Goal: Task Accomplishment & Management: Manage account settings

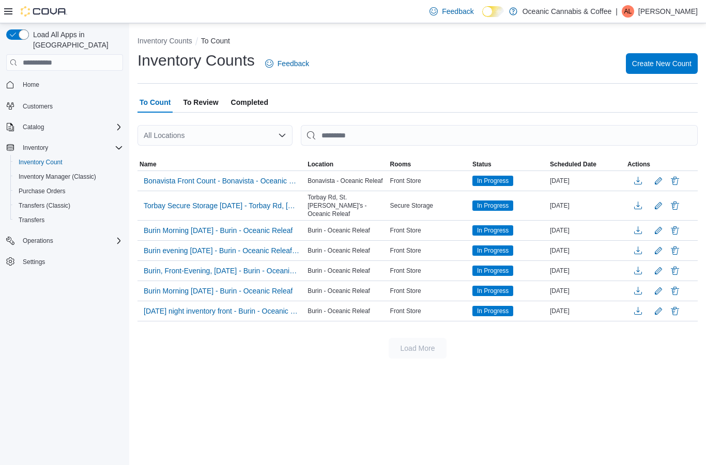
click at [672, 65] on span "Create New Count" at bounding box center [661, 63] width 59 height 10
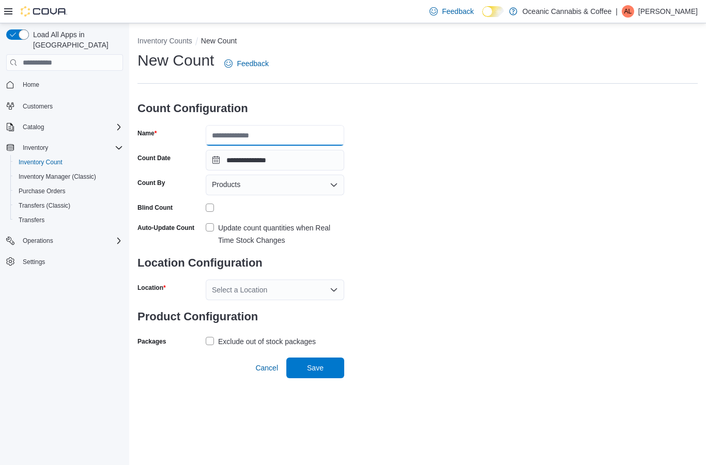
click at [271, 138] on input "Name" at bounding box center [275, 135] width 138 height 21
type input "**********"
click at [421, 137] on div "**********" at bounding box center [417, 199] width 560 height 299
click at [315, 187] on div "Products" at bounding box center [275, 185] width 138 height 21
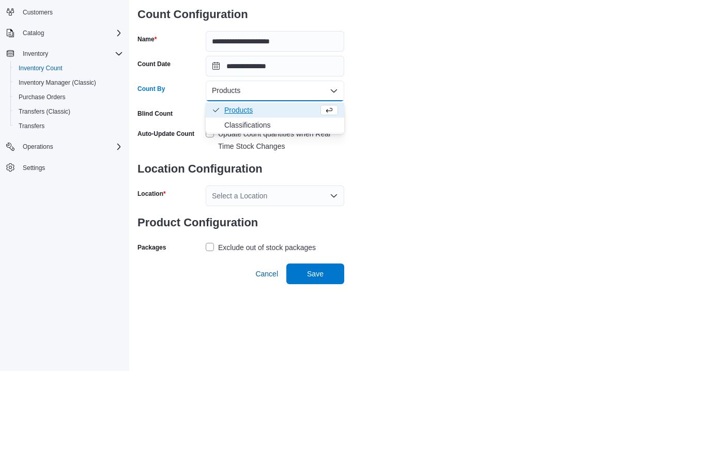
click at [300, 214] on span "Classifications" at bounding box center [281, 219] width 114 height 10
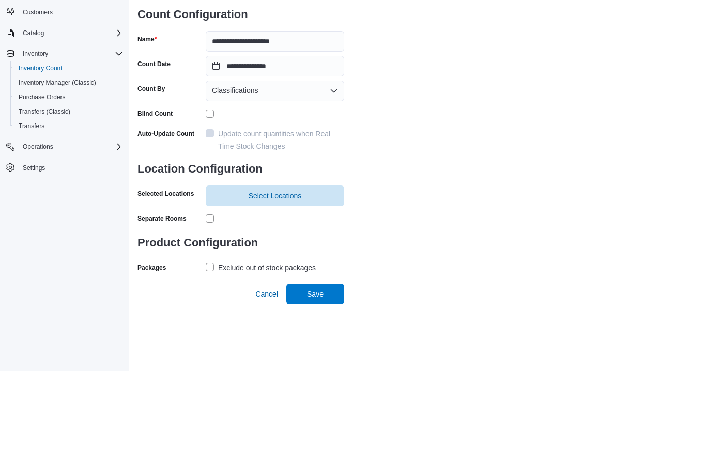
scroll to position [41, 0]
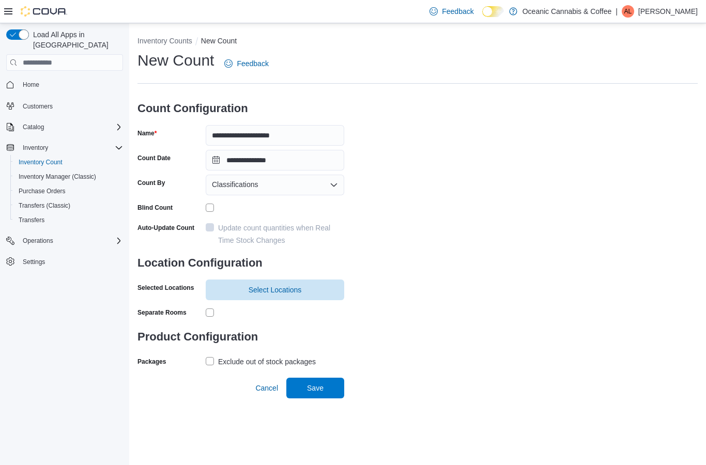
click at [263, 285] on span "Select Locations" at bounding box center [274, 290] width 53 height 10
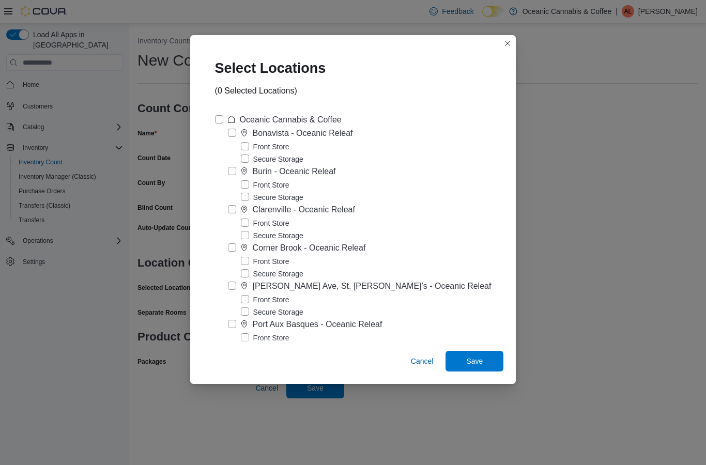
click at [254, 344] on label "Secure Storage" at bounding box center [272, 350] width 62 height 12
click at [253, 332] on label "Front Store" at bounding box center [265, 338] width 49 height 12
click at [258, 332] on label "Front Store" at bounding box center [265, 338] width 49 height 12
click at [257, 332] on label "Front Store" at bounding box center [265, 338] width 49 height 12
click at [254, 344] on label "Secure Storage" at bounding box center [272, 350] width 62 height 12
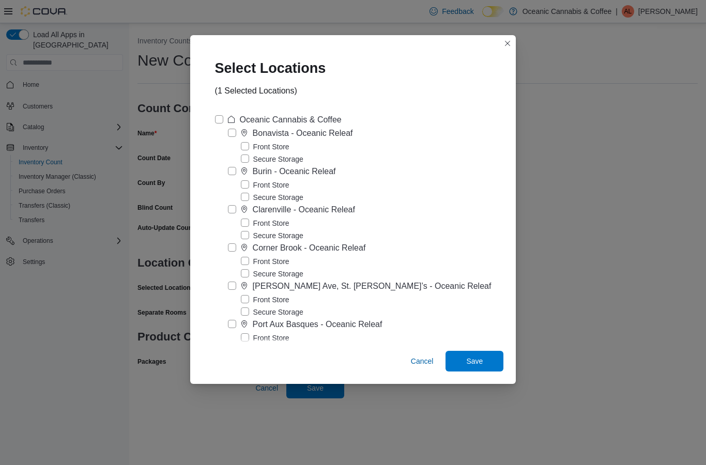
click at [471, 366] on span "Save" at bounding box center [474, 361] width 17 height 10
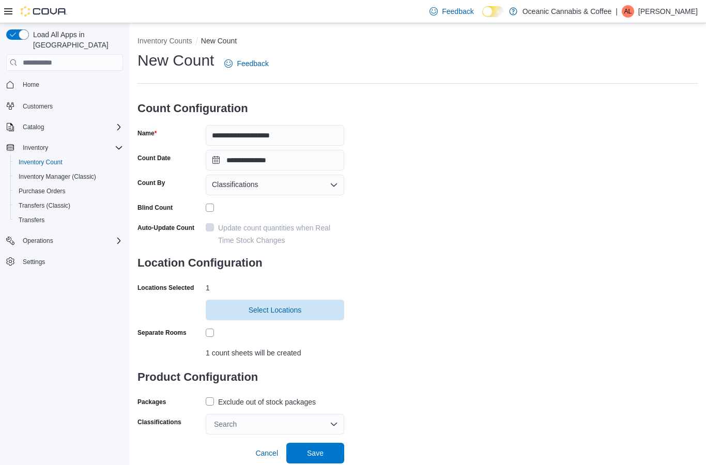
click at [214, 396] on label "Exclude out of stock packages" at bounding box center [261, 402] width 110 height 12
click at [249, 414] on div "Search" at bounding box center [275, 424] width 138 height 21
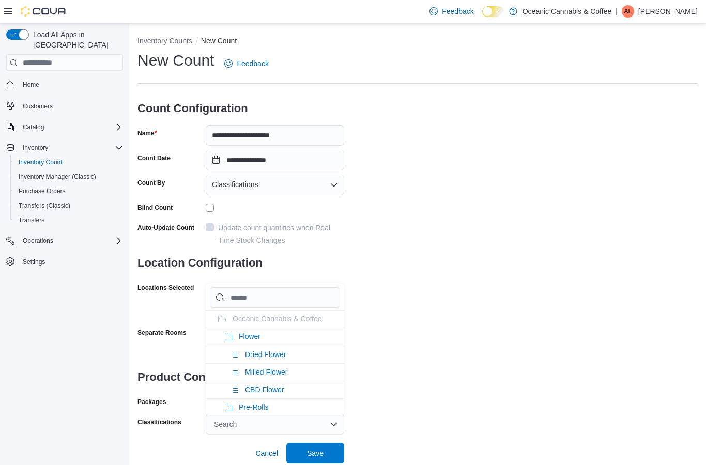
click at [255, 332] on span "Flower" at bounding box center [250, 336] width 22 height 8
click at [263, 332] on span "Pre-Rolls" at bounding box center [254, 336] width 30 height 8
click at [262, 327] on li "Seeds" at bounding box center [275, 336] width 138 height 18
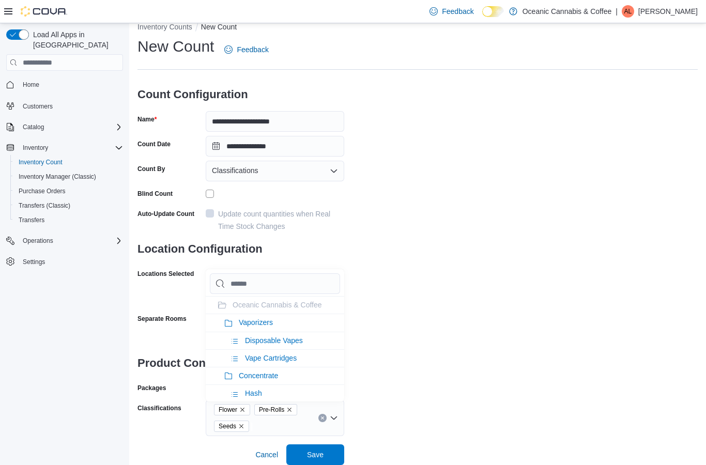
click at [265, 314] on li "Vaporizers" at bounding box center [275, 323] width 138 height 18
click at [268, 318] on span "Concentrate" at bounding box center [258, 322] width 39 height 8
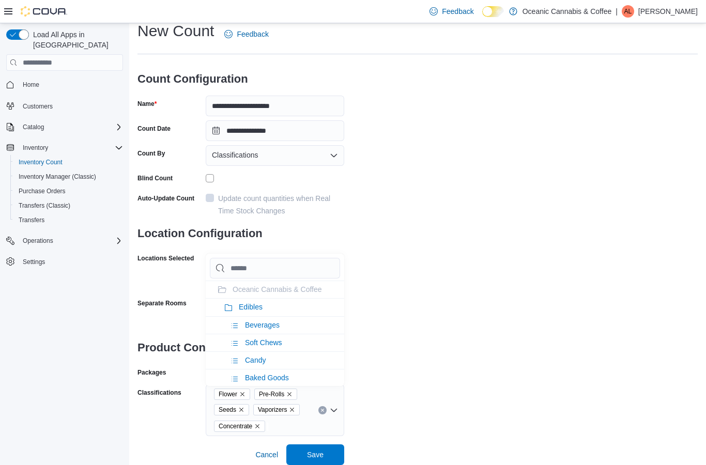
click at [258, 303] on span "Edibles" at bounding box center [251, 307] width 24 height 8
click at [270, 298] on li "Oil & Capsules" at bounding box center [275, 307] width 138 height 18
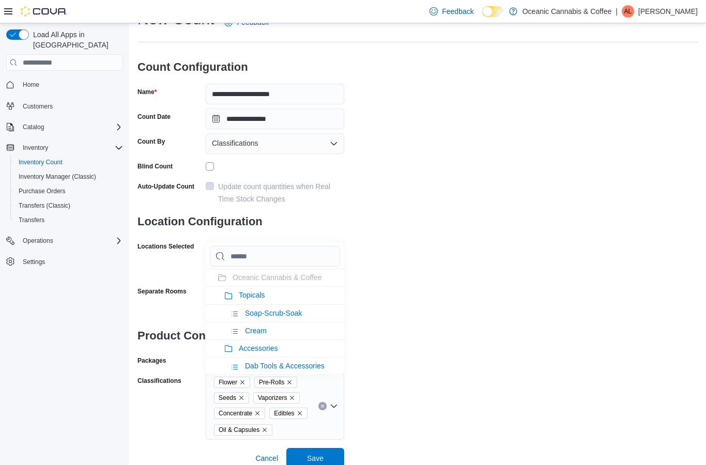
click at [267, 299] on li "Topicals" at bounding box center [275, 295] width 138 height 18
click at [437, 297] on div "**********" at bounding box center [417, 224] width 560 height 431
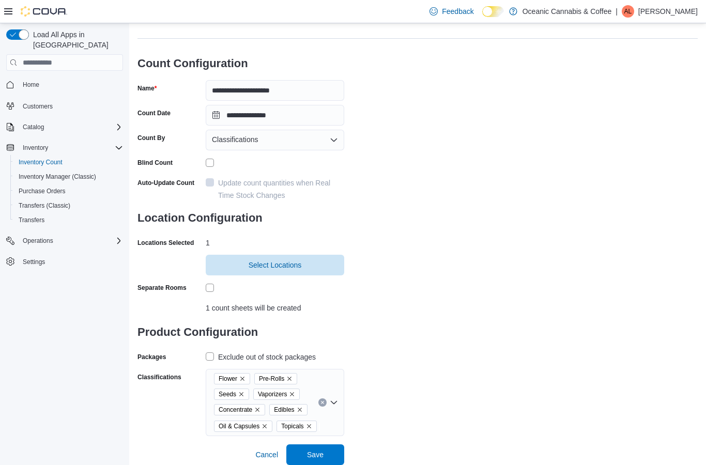
click at [327, 448] on span "Save" at bounding box center [314, 454] width 45 height 21
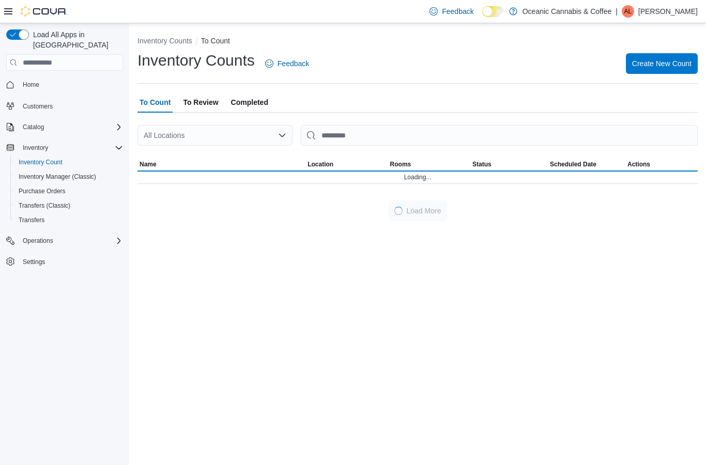
scroll to position [41, 0]
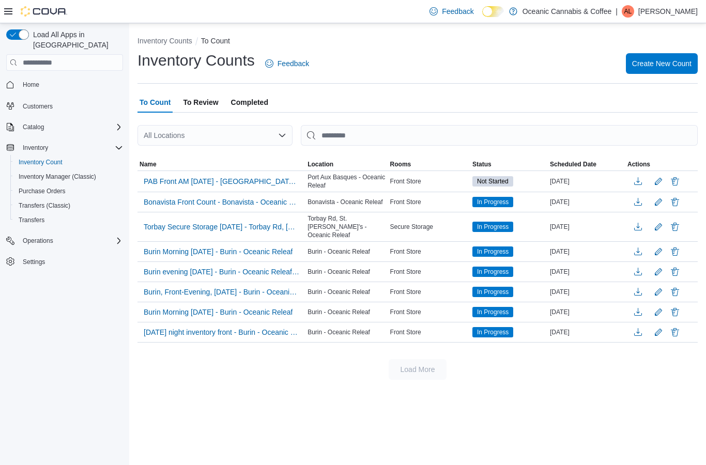
click at [279, 176] on span "PAB Front AM [DATE] - [GEOGRAPHIC_DATA] - Oceanic Releaf" at bounding box center [221, 181] width 155 height 10
click at [241, 176] on span "PAB Front AM [DATE] - [GEOGRAPHIC_DATA] - Oceanic Releaf" at bounding box center [221, 181] width 155 height 10
click at [205, 176] on span "PAB Front AM [DATE] - [GEOGRAPHIC_DATA] - Oceanic Releaf" at bounding box center [221, 181] width 155 height 10
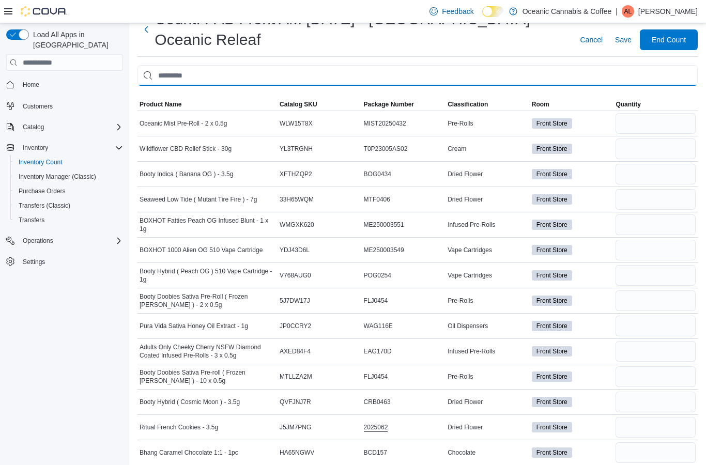
click at [487, 73] on input "This is a search bar. After typing your query, hit enter to filter the results …" at bounding box center [417, 75] width 560 height 21
type input "**********"
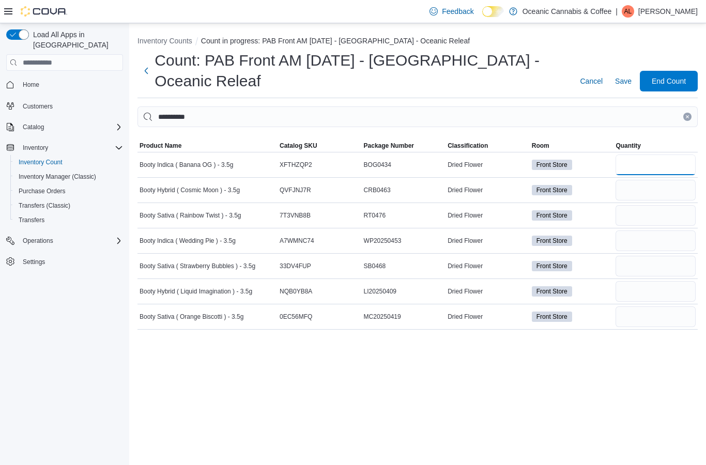
click at [636, 161] on input "number" at bounding box center [655, 164] width 80 height 21
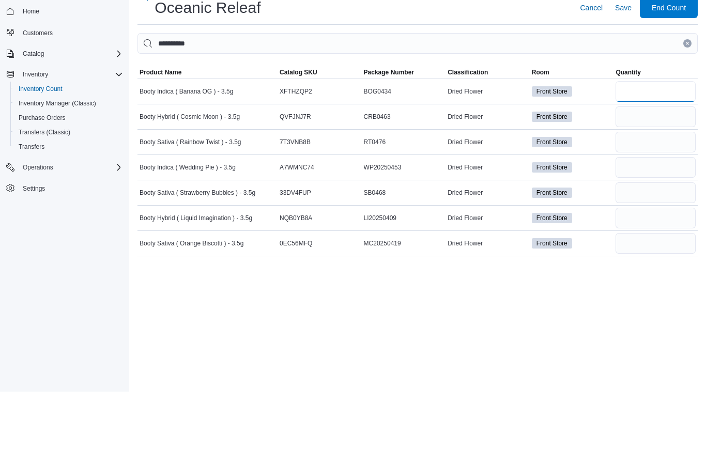
type input "*"
click at [651, 180] on input "number" at bounding box center [655, 190] width 80 height 21
type input "*"
click at [633, 205] on input "number" at bounding box center [655, 215] width 80 height 21
type input "**"
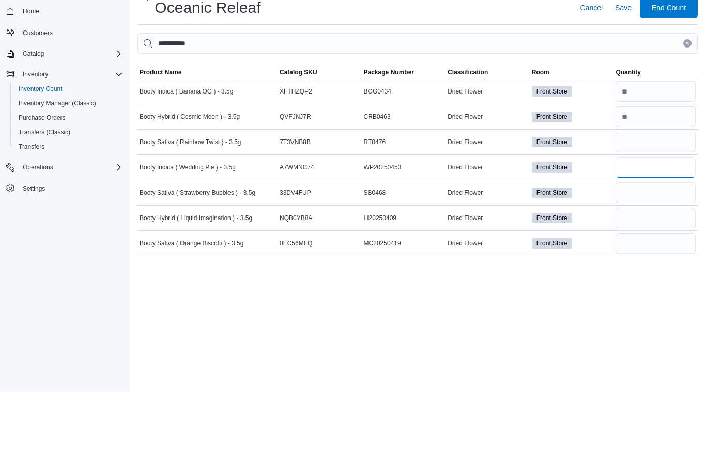
click at [662, 230] on input "number" at bounding box center [655, 240] width 80 height 21
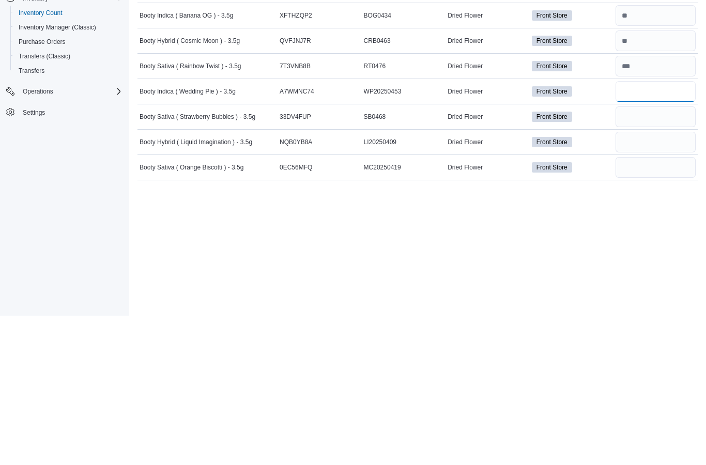
type input "**"
click at [649, 256] on input "number" at bounding box center [655, 266] width 80 height 21
type input "*"
click at [651, 281] on input "number" at bounding box center [655, 291] width 80 height 21
type input "*"
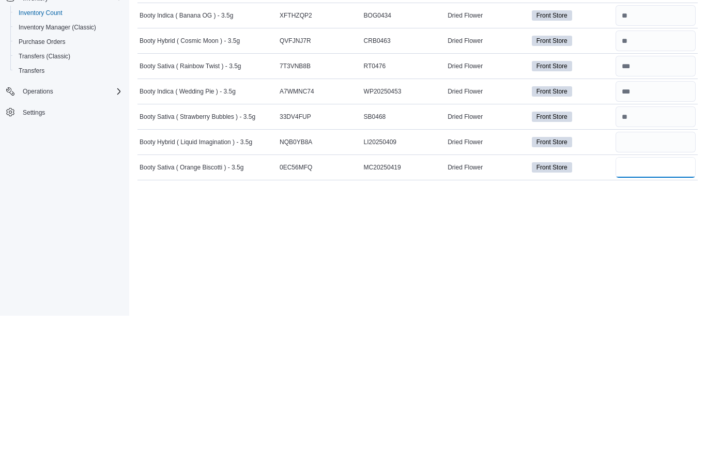
click at [655, 306] on input "number" at bounding box center [655, 316] width 80 height 21
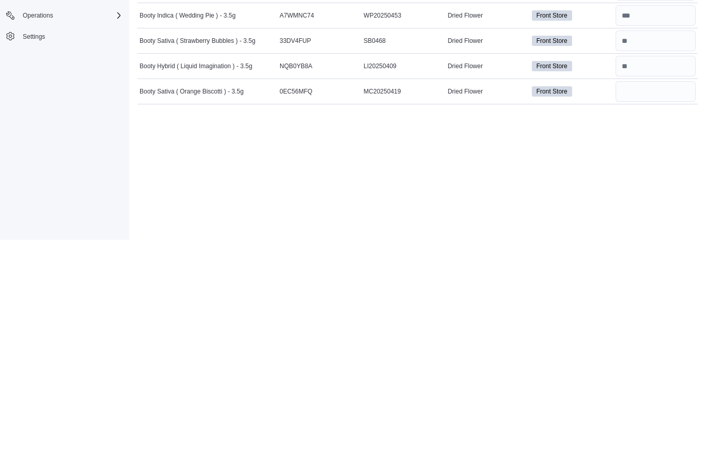
scroll to position [41, 0]
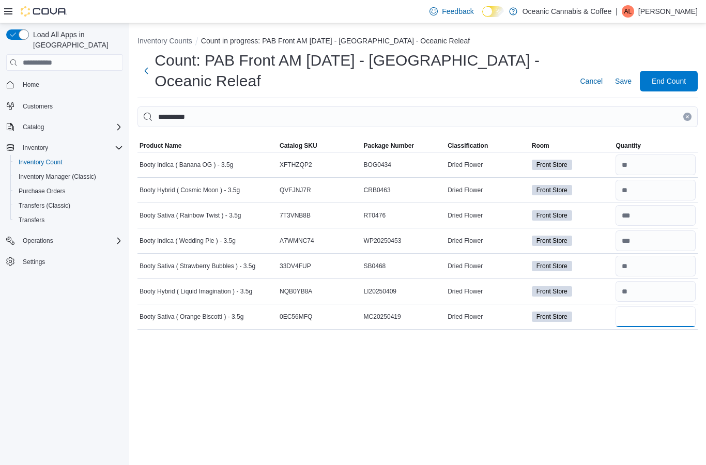
type input "*"
click at [685, 113] on button "Clear input" at bounding box center [687, 117] width 8 height 8
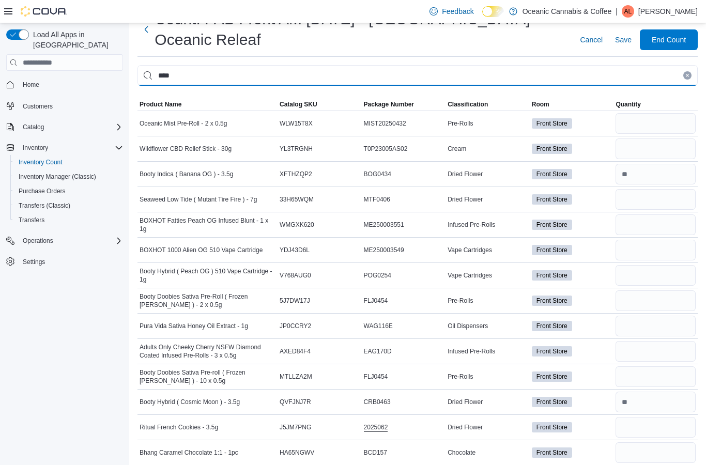
type input "****"
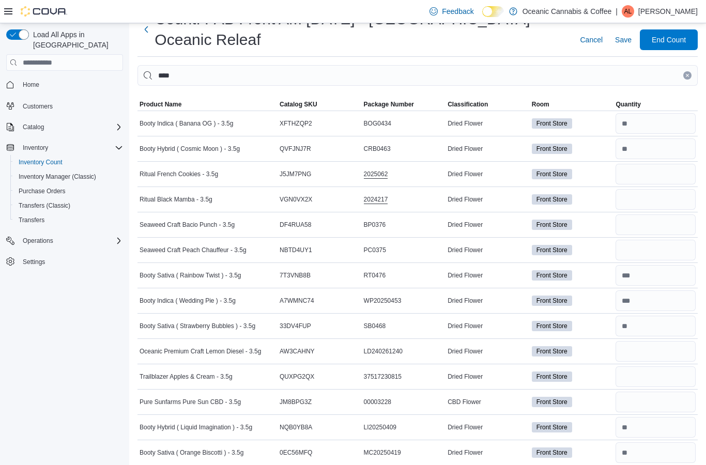
scroll to position [51, 0]
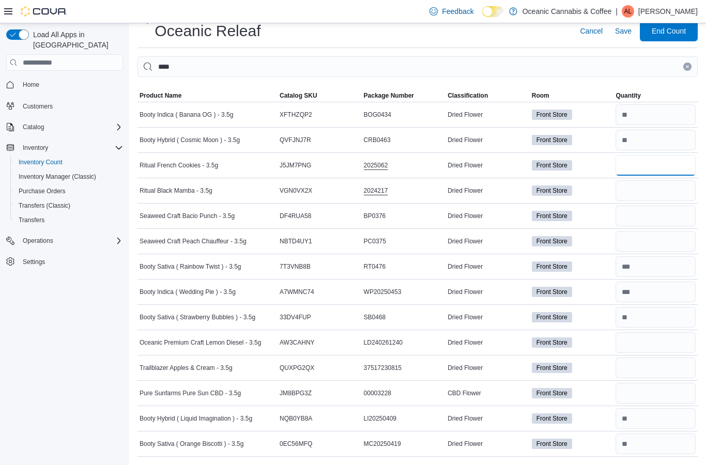
click at [664, 167] on input "number" at bounding box center [655, 165] width 80 height 21
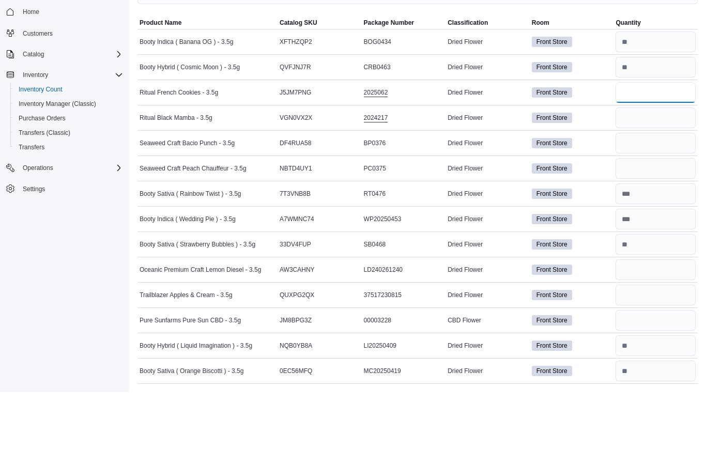
type input "*"
click at [665, 180] on input "number" at bounding box center [655, 190] width 80 height 21
type input "*"
click at [650, 206] on input "number" at bounding box center [655, 216] width 80 height 21
type input "*"
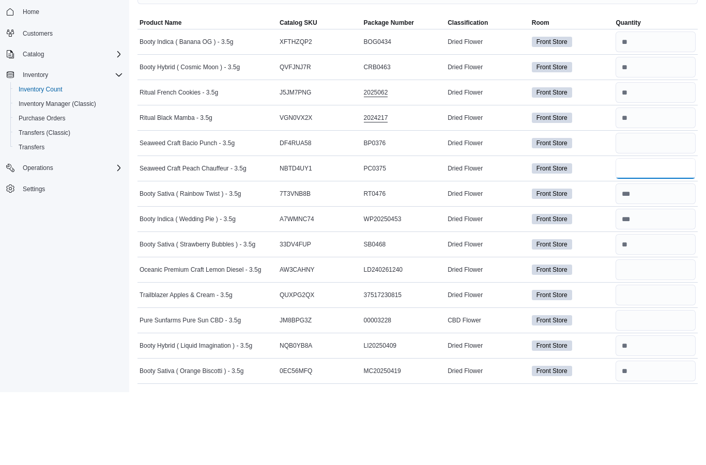
click at [648, 231] on input "number" at bounding box center [655, 241] width 80 height 21
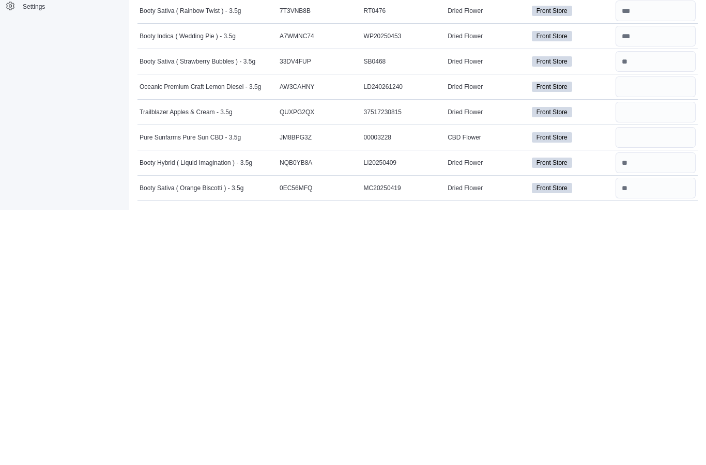
type input "*"
click at [653, 332] on input "number" at bounding box center [655, 342] width 80 height 21
type input "*"
click at [663, 357] on input "number" at bounding box center [655, 367] width 80 height 21
type input "*"
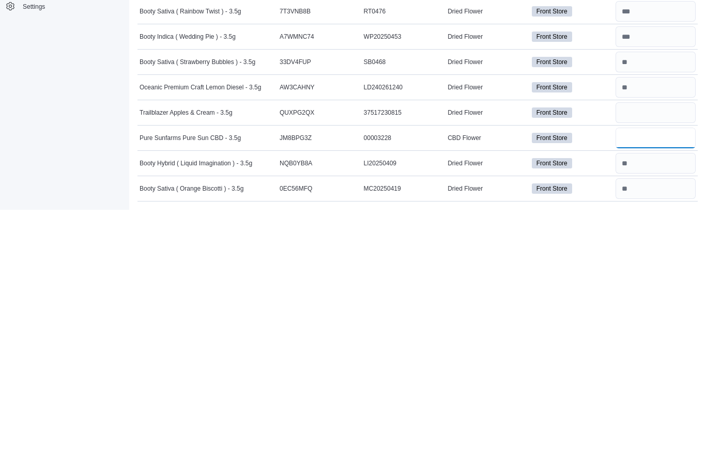
click at [663, 383] on input "number" at bounding box center [655, 393] width 80 height 21
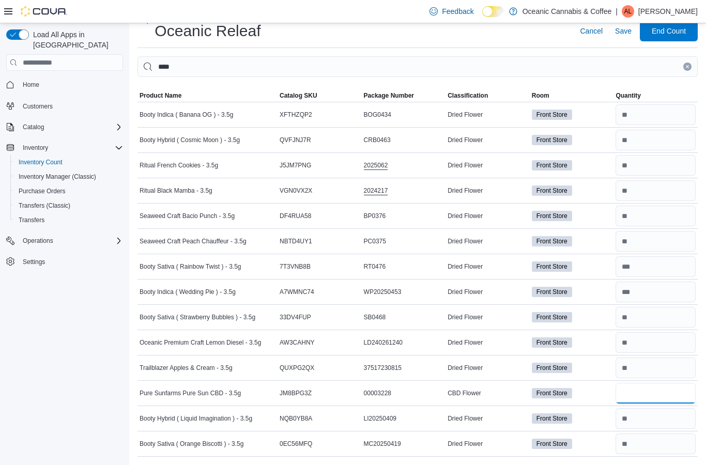
type input "*"
click at [687, 67] on icon "Clear input" at bounding box center [686, 66] width 3 height 3
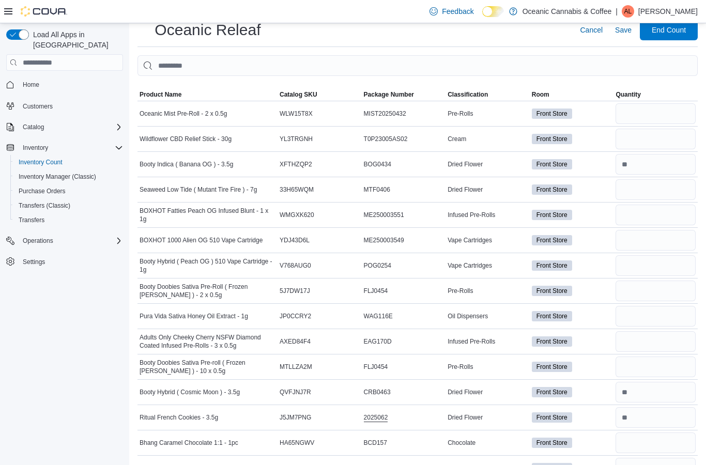
click at [481, 99] on span "Classification" at bounding box center [467, 94] width 40 height 8
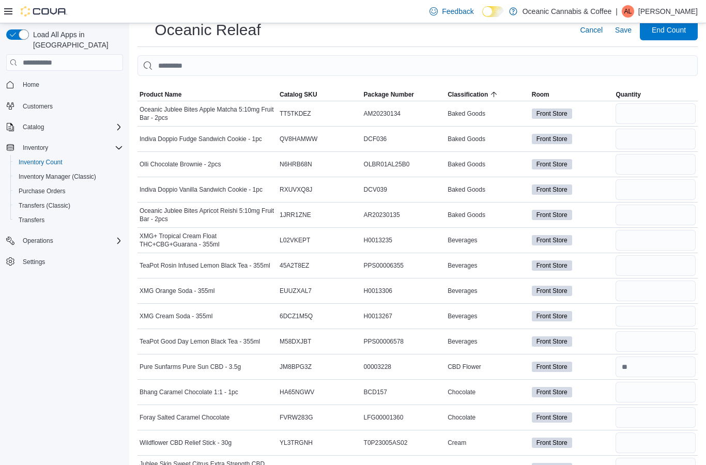
click at [475, 93] on span "Classification" at bounding box center [467, 94] width 40 height 8
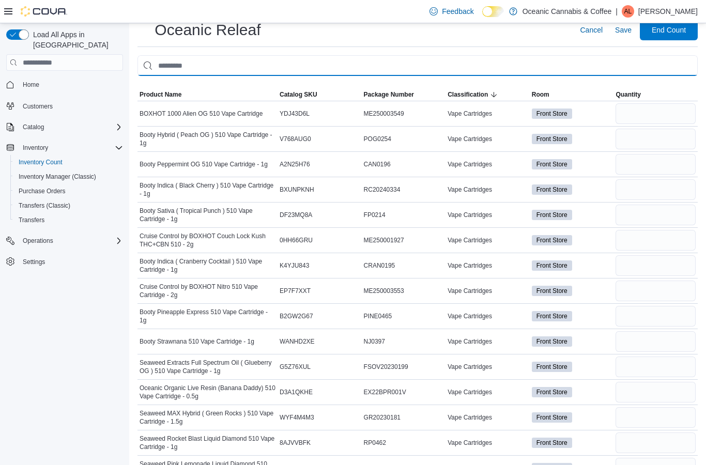
click at [498, 60] on input "This is a search bar. After typing your query, hit enter to filter the results …" at bounding box center [417, 65] width 560 height 21
type input "**********"
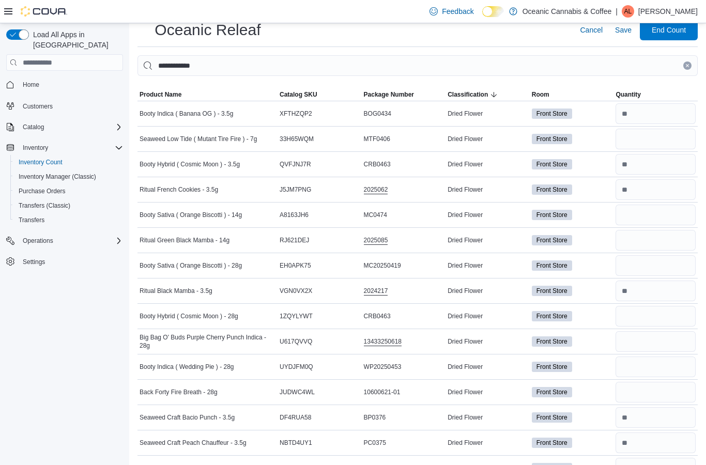
click at [642, 136] on input "number" at bounding box center [655, 139] width 80 height 21
type input "*"
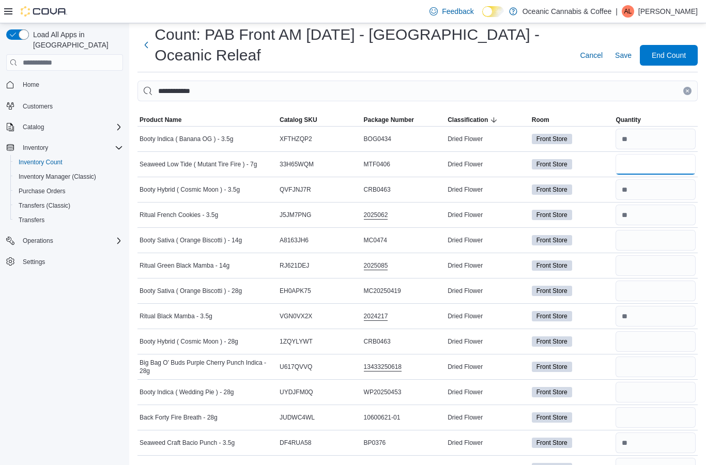
scroll to position [0, 0]
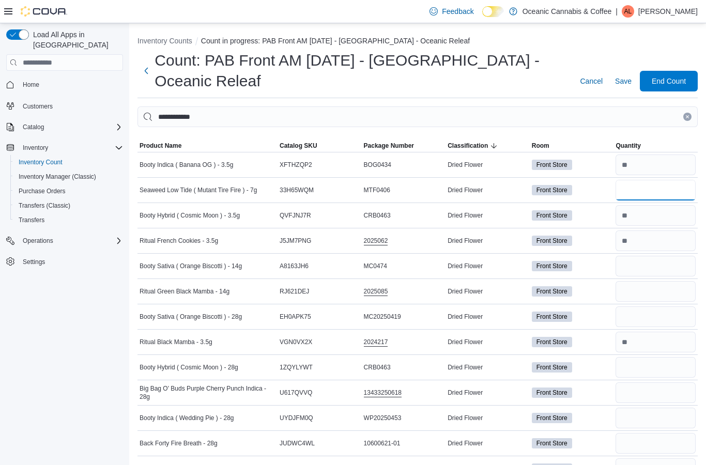
type input "*"
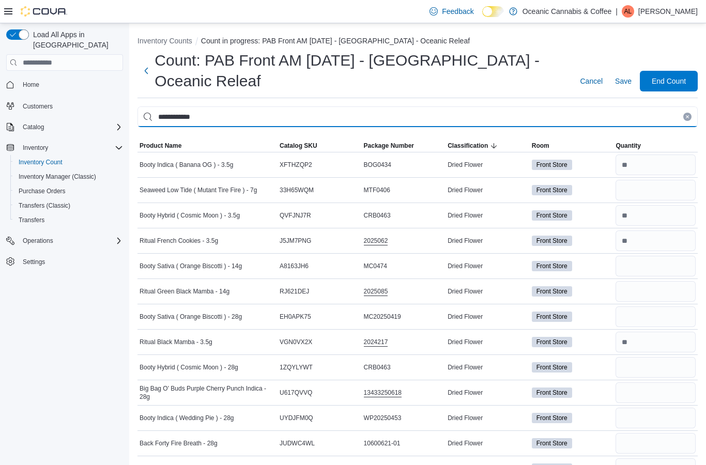
click at [273, 108] on input "**********" at bounding box center [417, 116] width 560 height 21
click at [683, 116] on button "Clear input" at bounding box center [687, 117] width 8 height 8
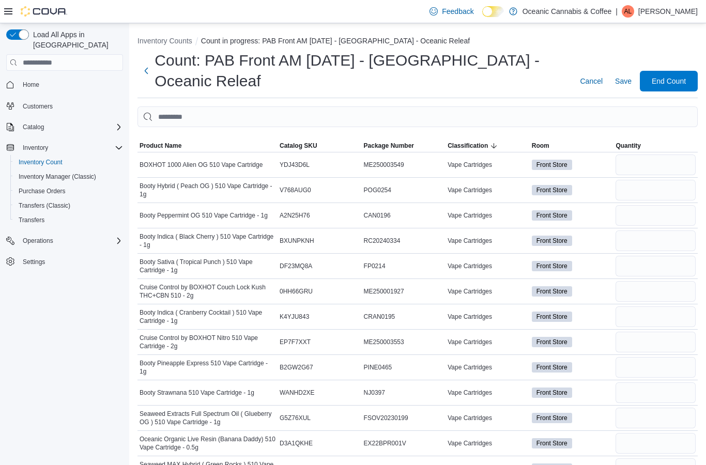
click at [422, 122] on input "This is a search bar. After typing your query, hit enter to filter the results …" at bounding box center [417, 116] width 560 height 21
click at [411, 116] on input "***" at bounding box center [417, 116] width 560 height 21
type input "***"
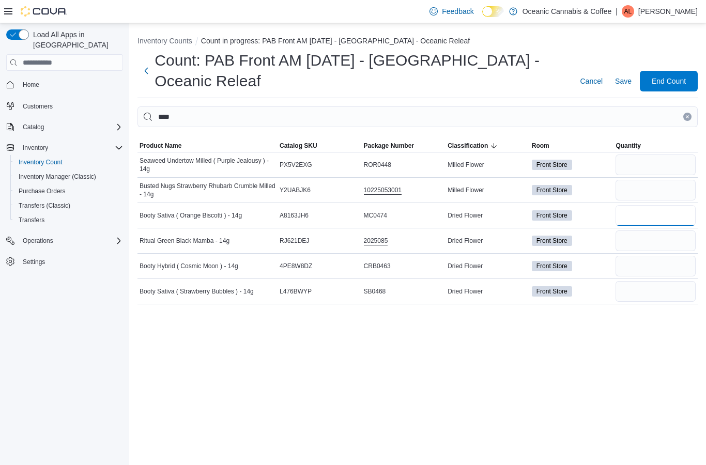
click at [651, 210] on input "number" at bounding box center [655, 215] width 80 height 21
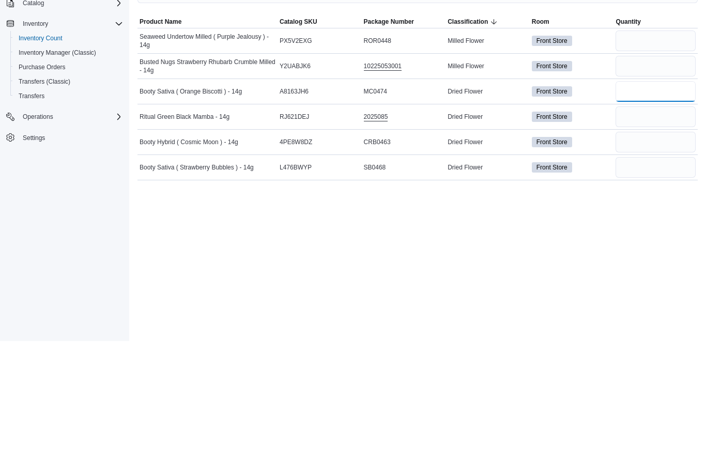
type input "*"
click at [648, 256] on input "number" at bounding box center [655, 266] width 80 height 21
type input "*"
click at [674, 281] on input "number" at bounding box center [655, 291] width 80 height 21
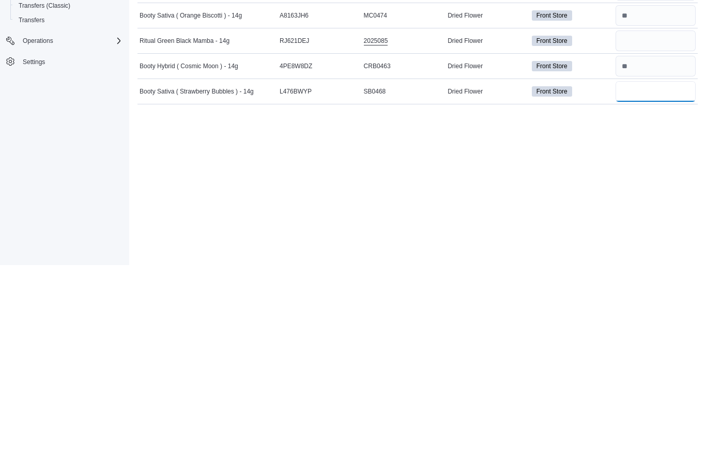
type input "*"
click at [677, 230] on input "number" at bounding box center [655, 240] width 80 height 21
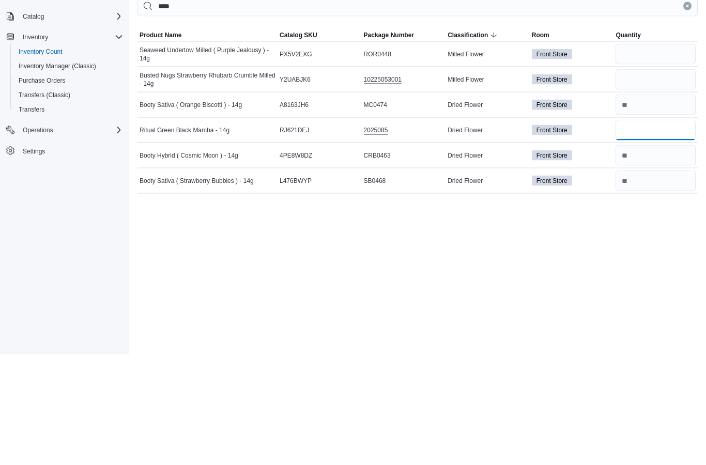
type input "*"
click at [646, 154] on input "number" at bounding box center [655, 164] width 80 height 21
type input "*"
click at [659, 180] on input "number" at bounding box center [655, 190] width 80 height 21
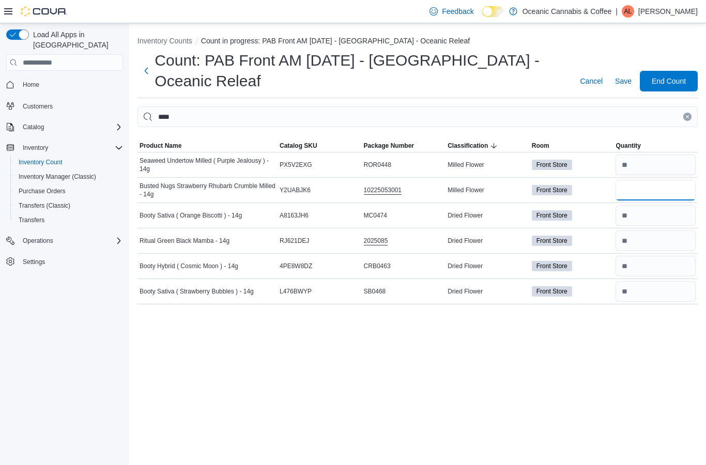
type input "*"
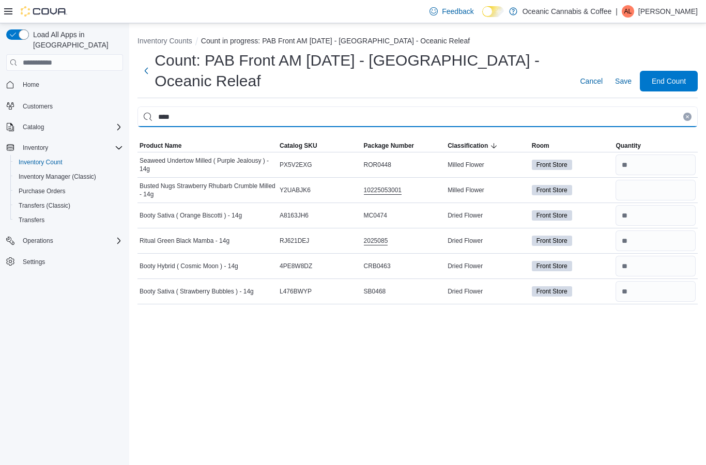
click at [683, 106] on input "***" at bounding box center [417, 116] width 560 height 21
click at [685, 115] on icon "Clear input" at bounding box center [687, 117] width 4 height 4
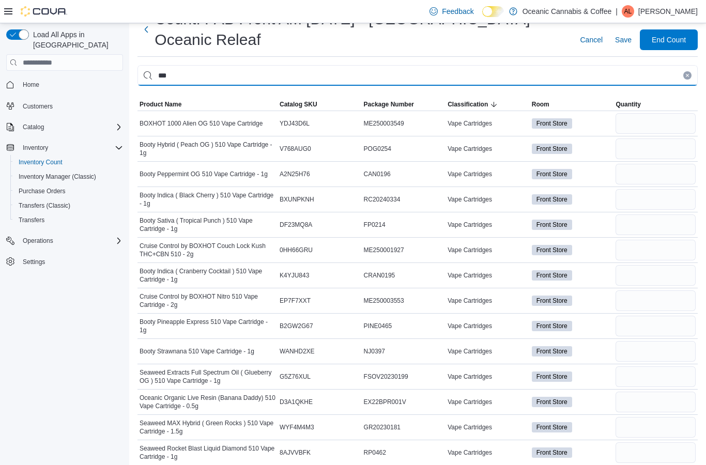
type input "***"
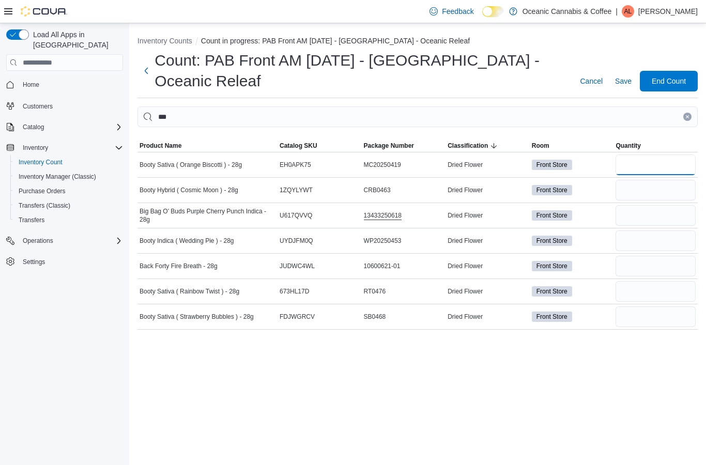
click at [659, 154] on input "number" at bounding box center [655, 164] width 80 height 21
type input "*"
click at [650, 180] on input "number" at bounding box center [655, 190] width 80 height 21
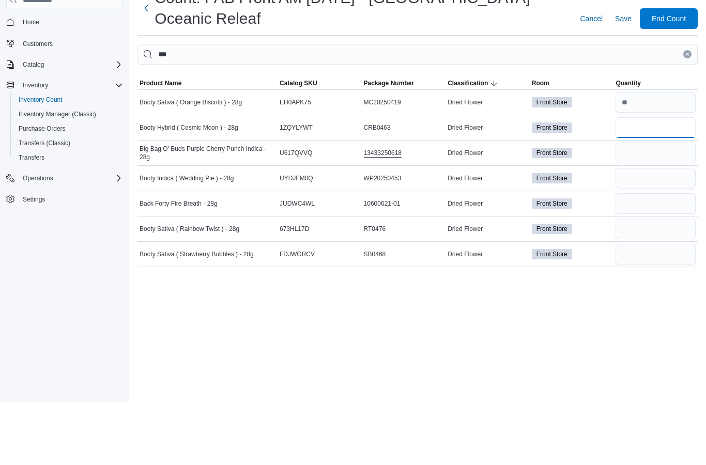
type input "*"
click at [656, 205] on input "number" at bounding box center [655, 215] width 80 height 21
type input "*"
click at [651, 230] on input "number" at bounding box center [655, 240] width 80 height 21
type input "*"
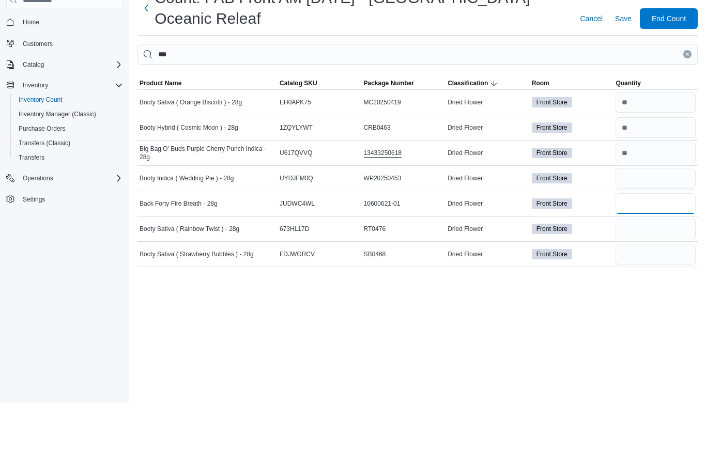
click at [640, 256] on input "number" at bounding box center [655, 266] width 80 height 21
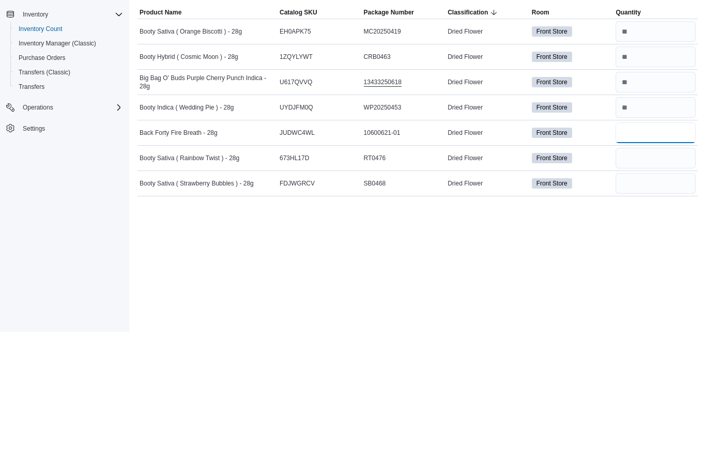
type input "*"
click at [667, 281] on input "number" at bounding box center [655, 291] width 80 height 21
type input "*"
click at [652, 306] on input "number" at bounding box center [655, 316] width 80 height 21
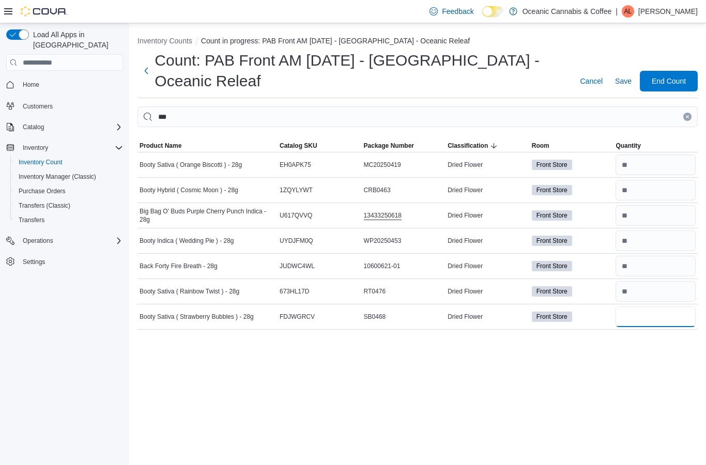
type input "*"
click at [686, 106] on input "***" at bounding box center [417, 116] width 560 height 21
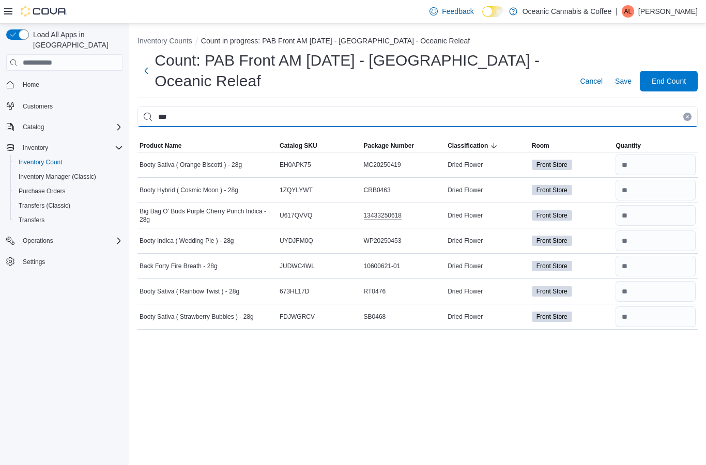
click at [693, 106] on input "***" at bounding box center [417, 116] width 560 height 21
click at [692, 106] on input "***" at bounding box center [417, 116] width 560 height 21
click at [689, 113] on button "Clear input" at bounding box center [687, 117] width 8 height 8
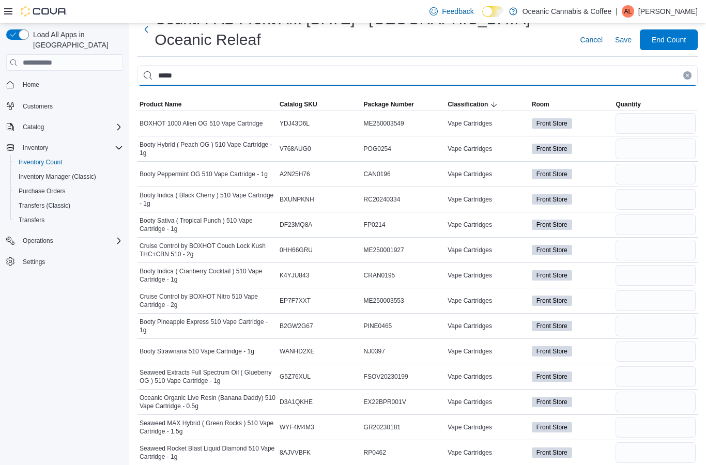
type input "*****"
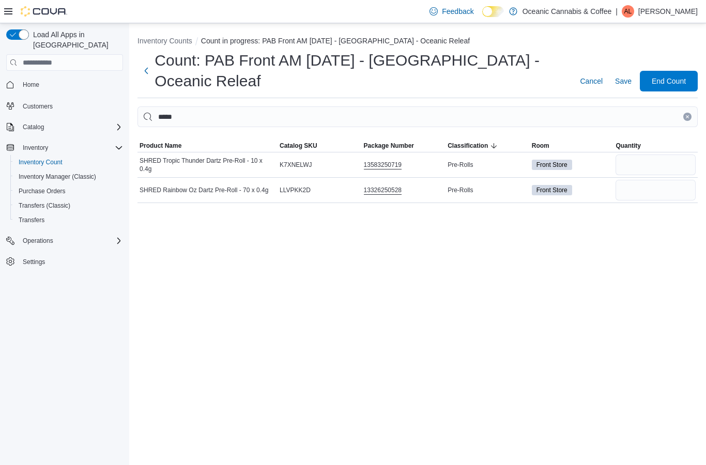
click at [665, 154] on input "number" at bounding box center [655, 164] width 80 height 21
click at [658, 180] on input "number" at bounding box center [655, 190] width 80 height 21
type input "*"
click at [682, 106] on input "*****" at bounding box center [417, 116] width 560 height 21
click at [691, 113] on button "Clear input" at bounding box center [687, 117] width 8 height 8
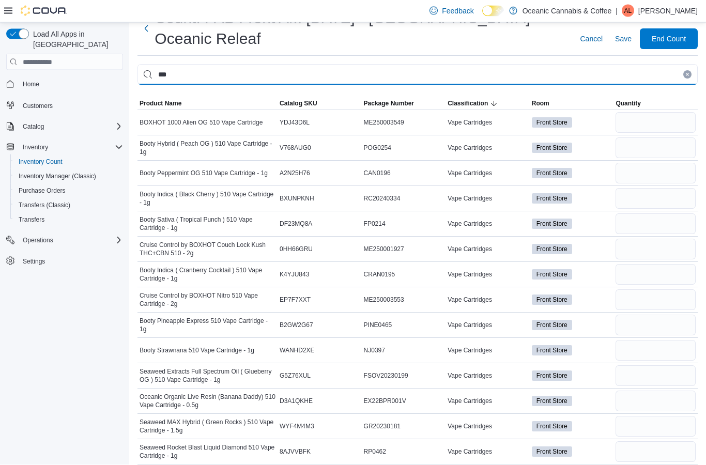
type input "***"
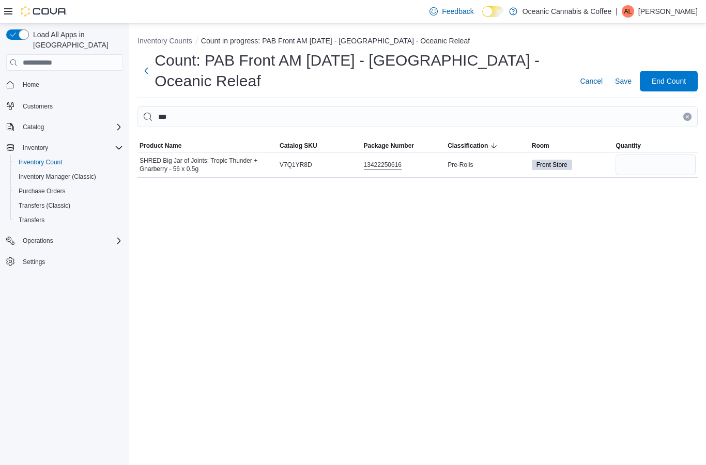
click at [657, 154] on input "number" at bounding box center [655, 164] width 80 height 21
type input "*"
click at [685, 113] on button "Clear input" at bounding box center [687, 117] width 8 height 8
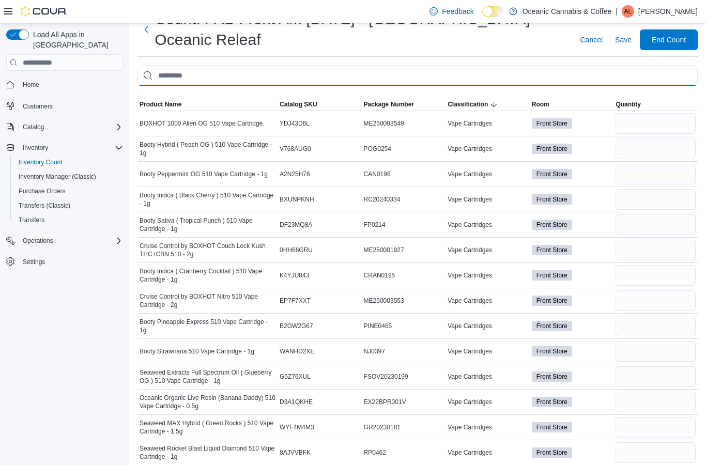
click at [603, 84] on input "This is a search bar. After typing your query, hit enter to filter the results …" at bounding box center [417, 75] width 560 height 21
type input "*****"
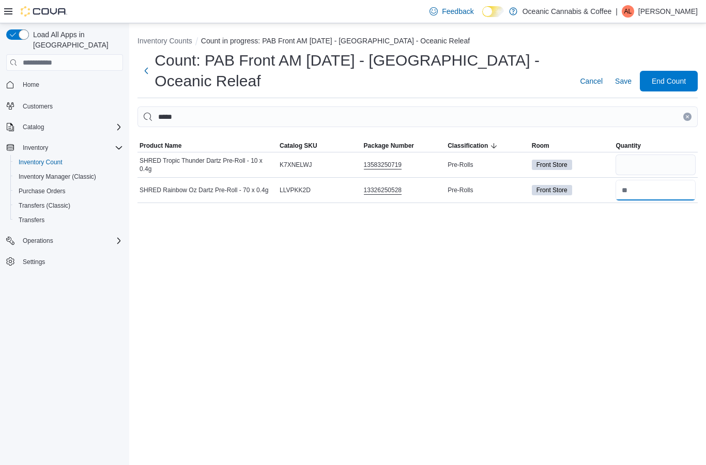
click at [647, 180] on input "number" at bounding box center [655, 190] width 80 height 21
type input "*"
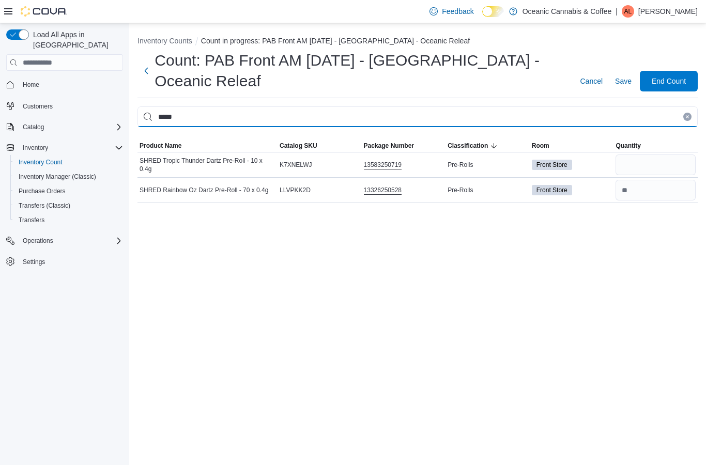
click at [688, 106] on input "*****" at bounding box center [417, 116] width 560 height 21
click at [686, 115] on icon "Clear input" at bounding box center [687, 117] width 4 height 4
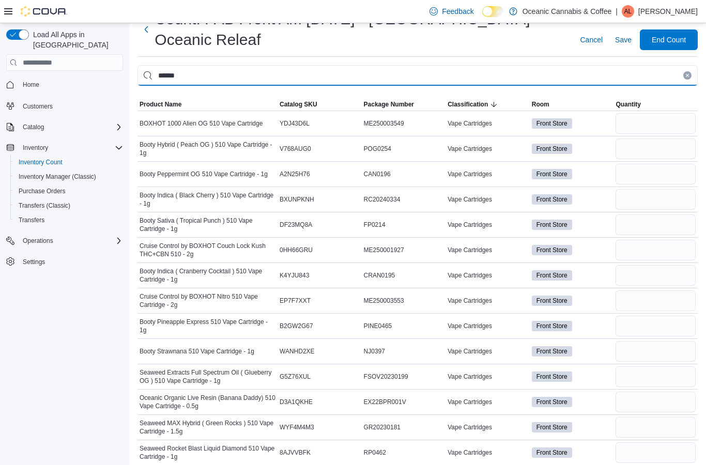
type input "******"
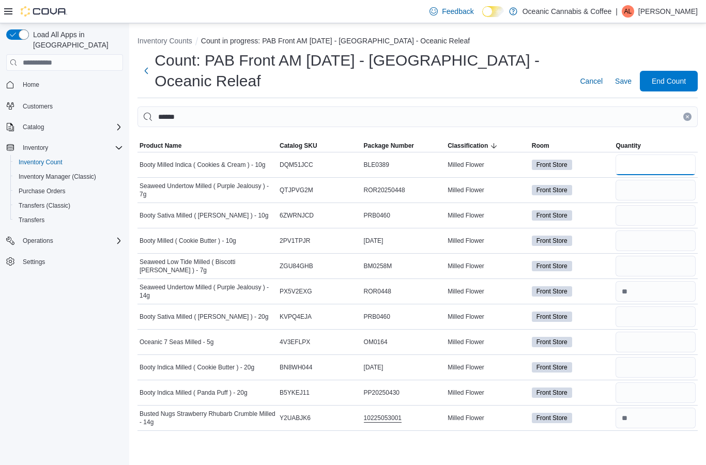
click at [655, 154] on input "number" at bounding box center [655, 164] width 80 height 21
type input "**"
click at [655, 180] on input "number" at bounding box center [655, 190] width 80 height 21
type input "*"
click at [650, 205] on input "number" at bounding box center [655, 215] width 80 height 21
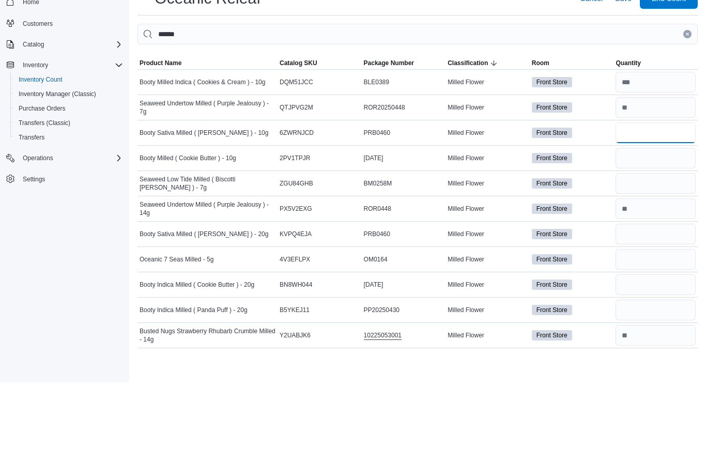
type input "**"
click at [649, 230] on input "number" at bounding box center [655, 240] width 80 height 21
type input "**"
click at [644, 256] on input "number" at bounding box center [655, 266] width 80 height 21
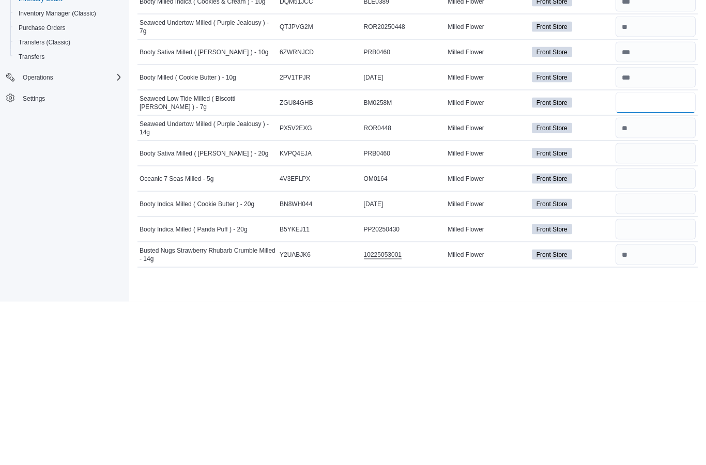
type input "**"
click at [650, 306] on input "number" at bounding box center [655, 316] width 80 height 21
click at [653, 332] on input "number" at bounding box center [655, 342] width 80 height 21
type input "**"
click at [656, 357] on input "number" at bounding box center [655, 367] width 80 height 21
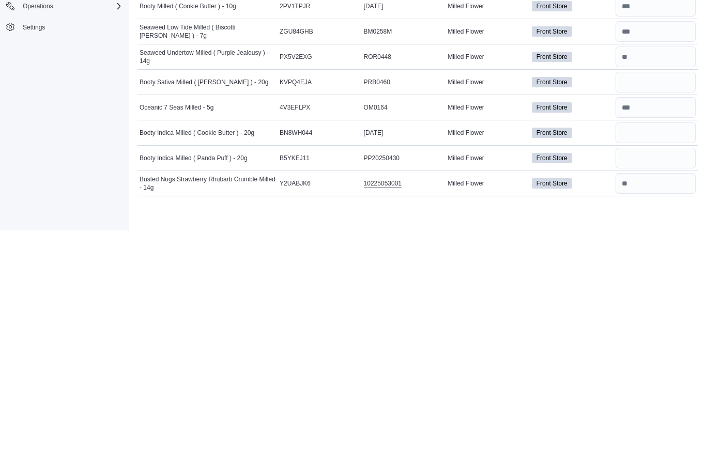
click at [666, 306] on input "number" at bounding box center [655, 316] width 80 height 21
type input "*"
click at [672, 357] on input "number" at bounding box center [655, 367] width 80 height 21
type input "*"
click at [647, 382] on input "number" at bounding box center [655, 392] width 80 height 21
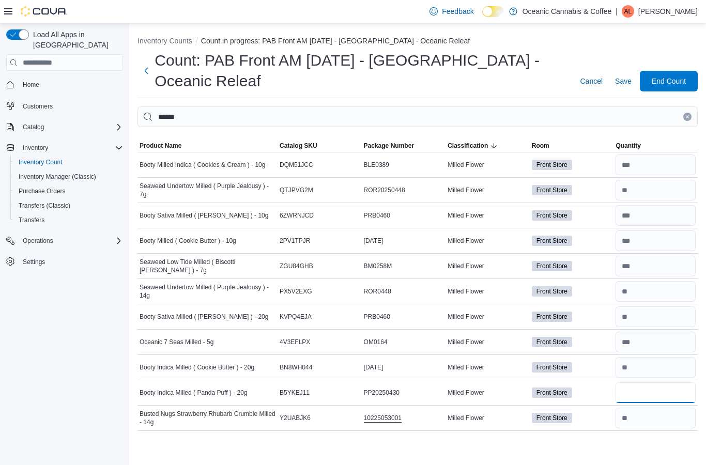
type input "*"
click at [690, 113] on button "Clear input" at bounding box center [687, 117] width 8 height 8
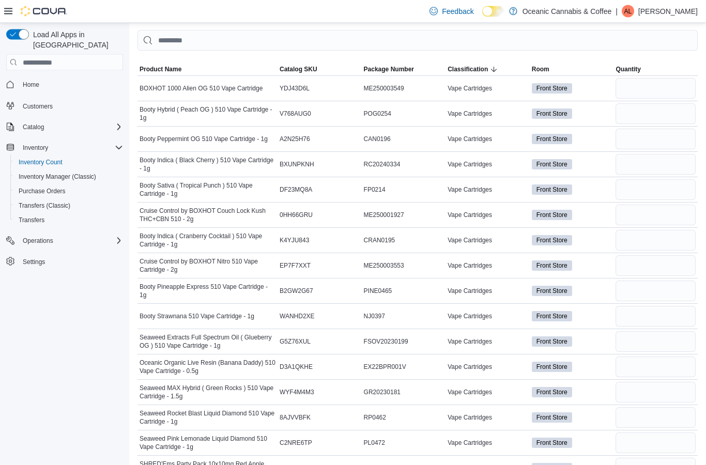
scroll to position [0, 0]
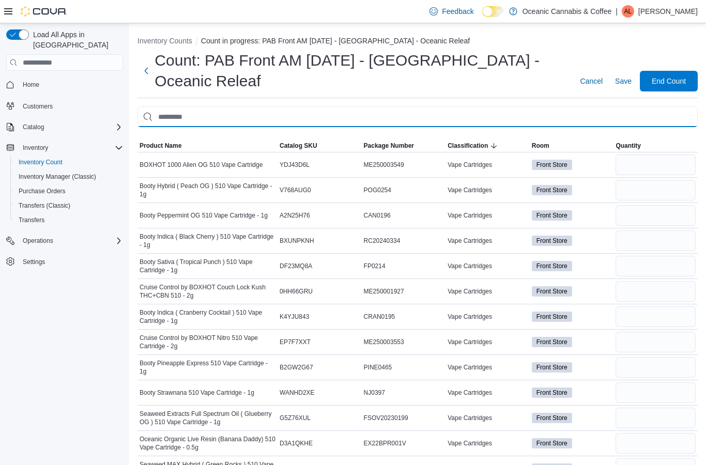
click at [330, 127] on input "This is a search bar. After typing your query, hit enter to filter the results …" at bounding box center [417, 116] width 560 height 21
type input "*********"
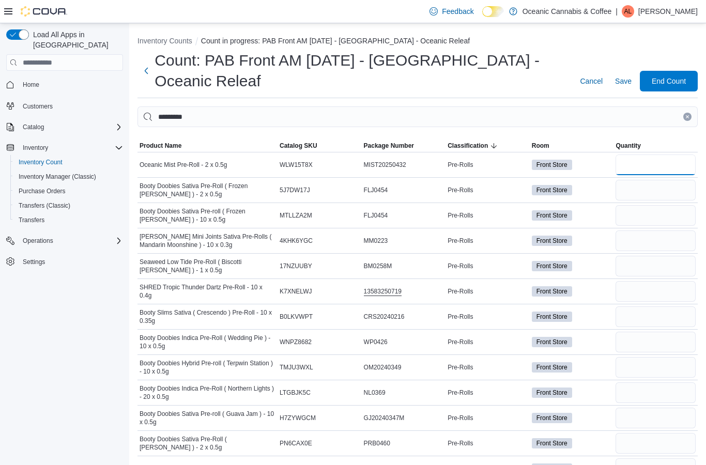
click at [649, 173] on input "number" at bounding box center [655, 164] width 80 height 21
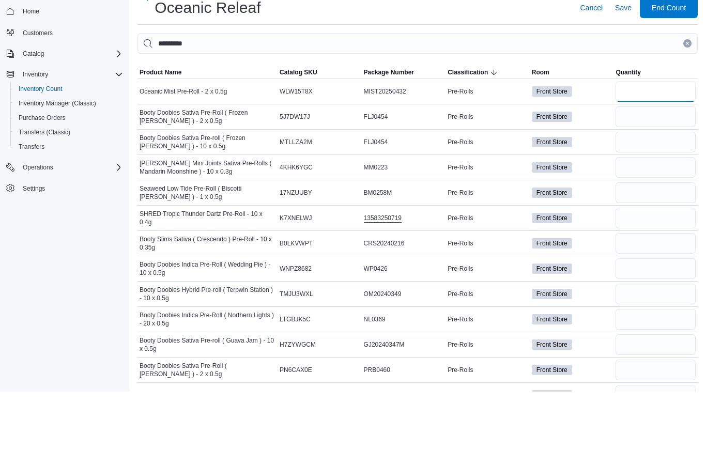
type input "*"
click at [661, 180] on input "number" at bounding box center [655, 190] width 80 height 21
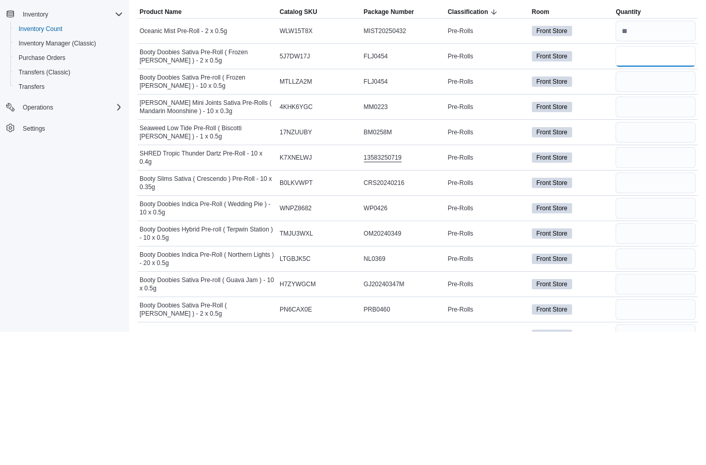
type input "**"
click at [669, 256] on input "number" at bounding box center [655, 266] width 80 height 21
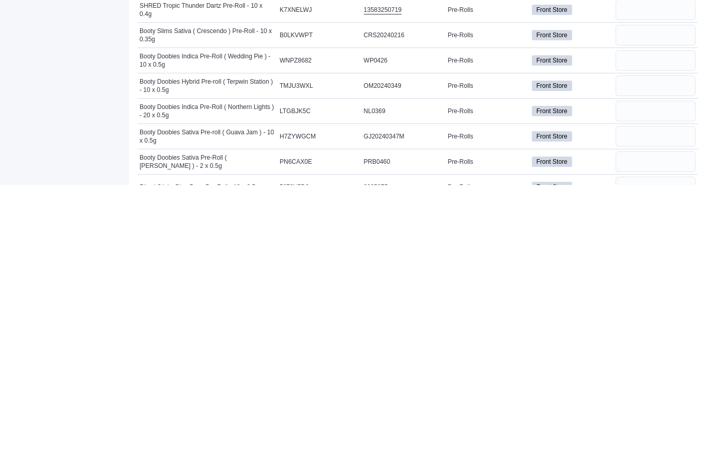
scroll to position [10, 0]
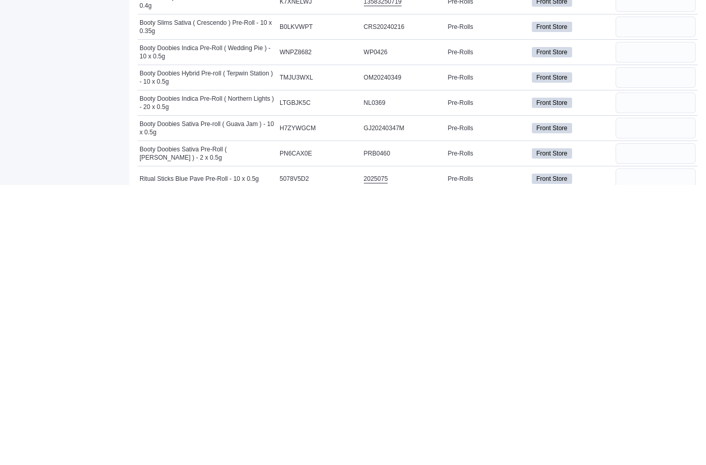
type input "**"
click at [665, 423] on input "number" at bounding box center [655, 433] width 80 height 21
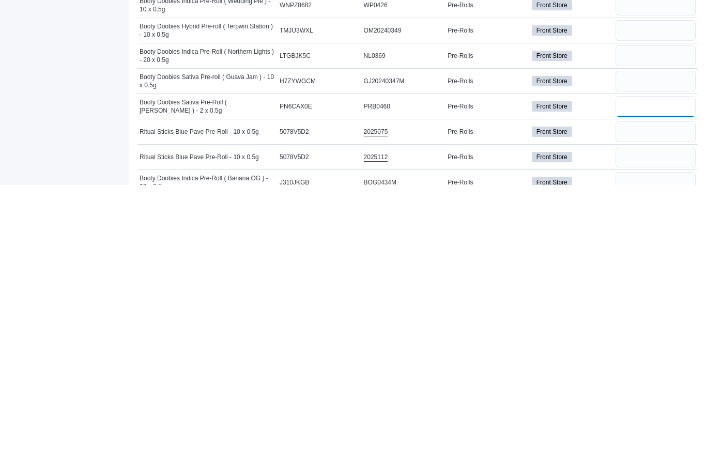
scroll to position [75, 0]
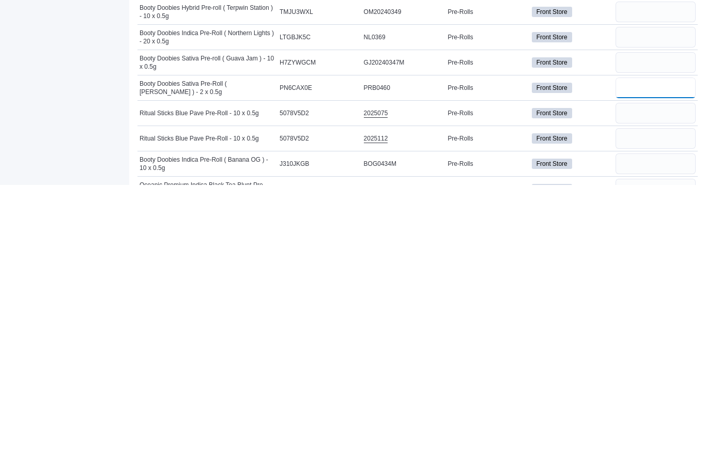
type input "**"
click at [659, 459] on input "number" at bounding box center [655, 469] width 80 height 21
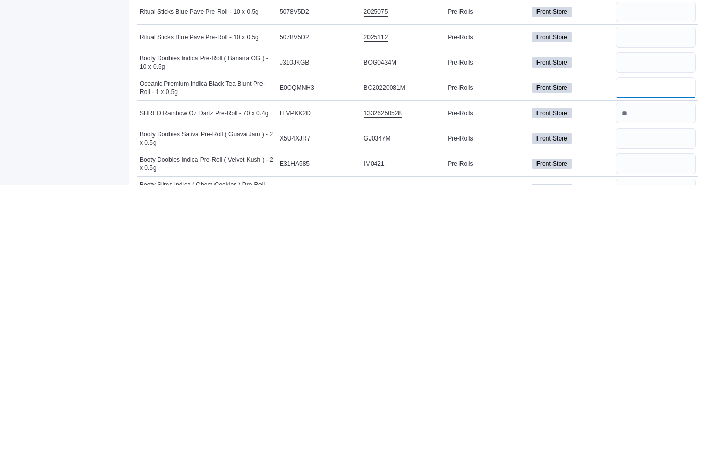
scroll to position [179, 0]
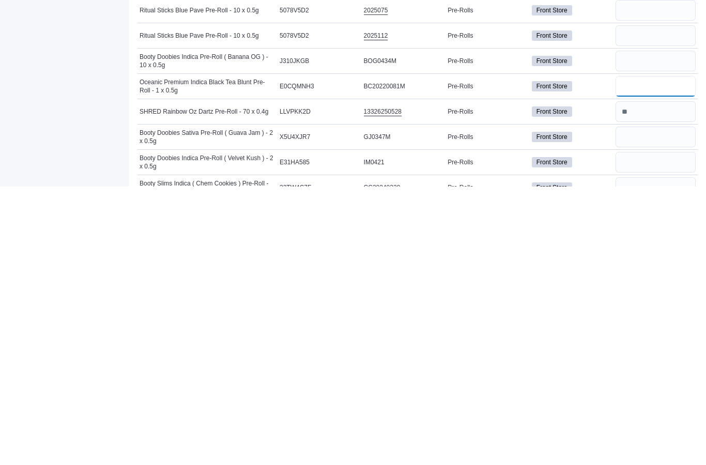
type input "**"
click at [663, 405] on input "number" at bounding box center [655, 415] width 80 height 21
type input "**"
click at [647, 431] on input "number" at bounding box center [655, 441] width 80 height 21
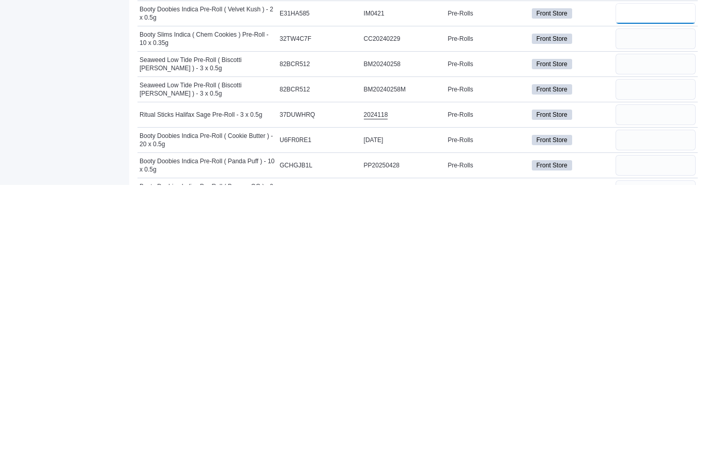
scroll to position [327, 0]
type input "**"
click at [647, 460] on input "number" at bounding box center [655, 470] width 80 height 21
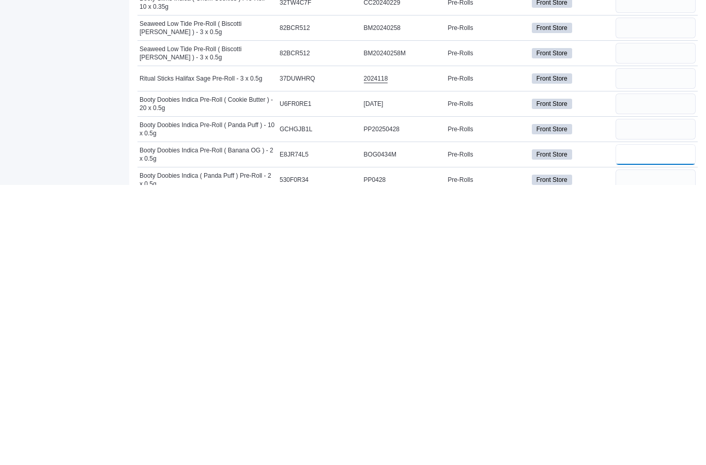
scroll to position [367, 0]
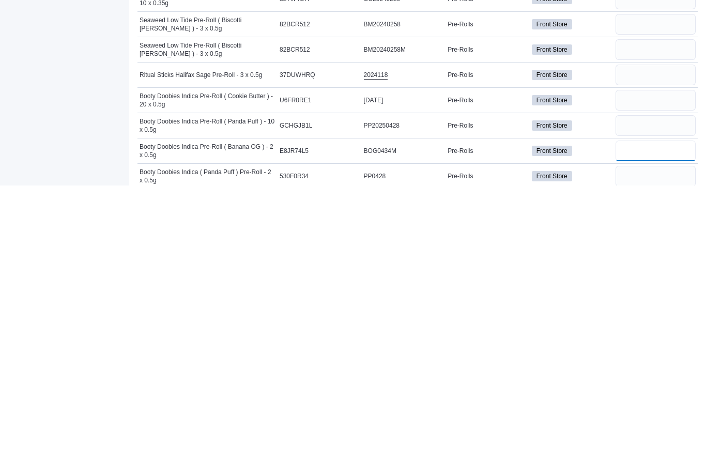
type input "*"
click at [646, 445] on input "number" at bounding box center [655, 455] width 80 height 21
type input "**"
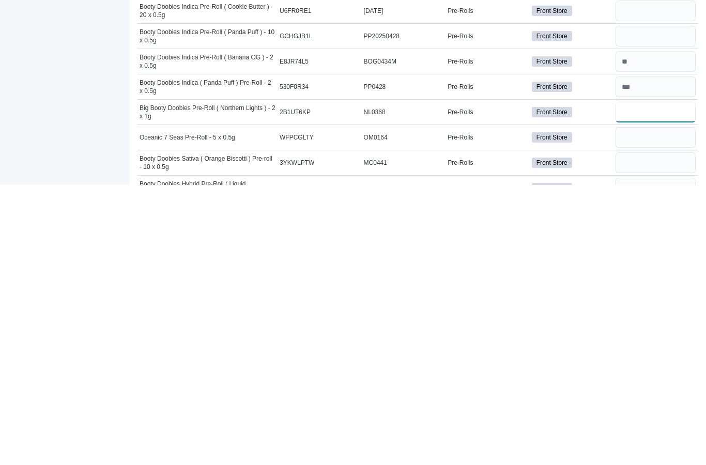
type input "**"
click at [665, 458] on input "number" at bounding box center [655, 468] width 80 height 21
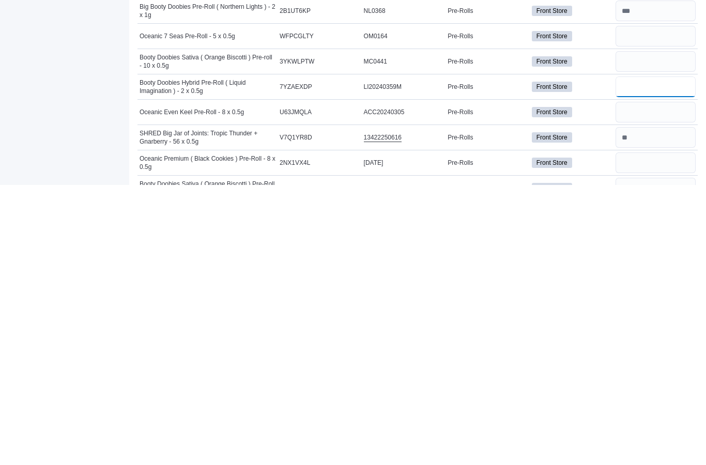
scroll to position [558, 0]
type input "**"
click at [648, 457] on input "number" at bounding box center [655, 467] width 80 height 21
type input "*"
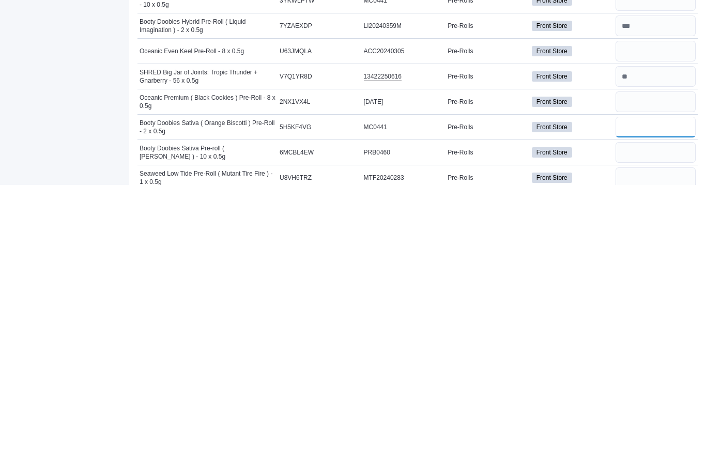
scroll to position [630, 0]
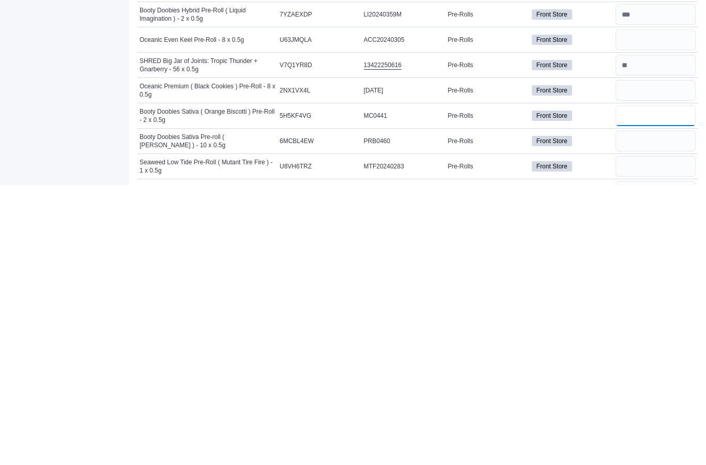
type input "**"
click at [655, 436] on input "number" at bounding box center [655, 446] width 80 height 21
type input "**"
click at [657, 461] on input "number" at bounding box center [655, 471] width 80 height 21
type input "*"
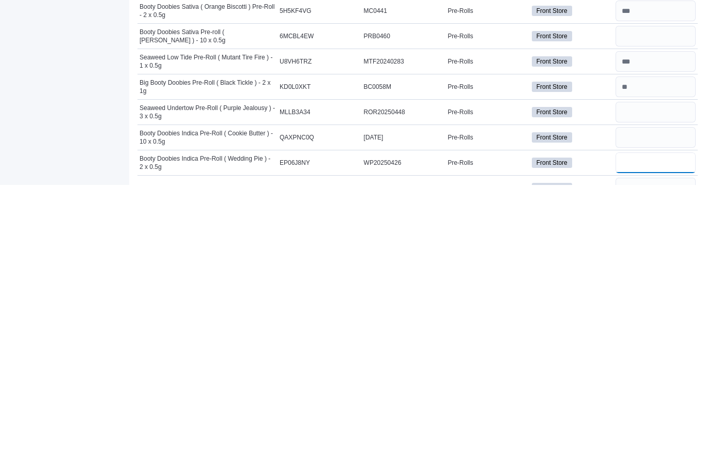
click at [666, 432] on input "number" at bounding box center [655, 442] width 80 height 21
type input "**"
click at [657, 458] on input "number" at bounding box center [655, 468] width 80 height 21
type input "**"
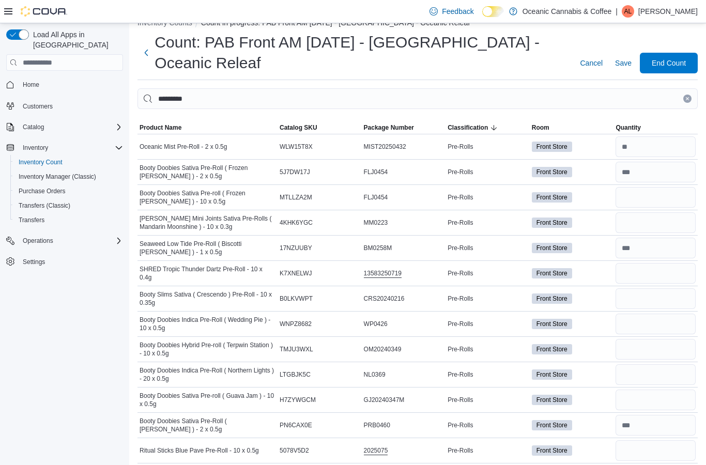
scroll to position [0, 0]
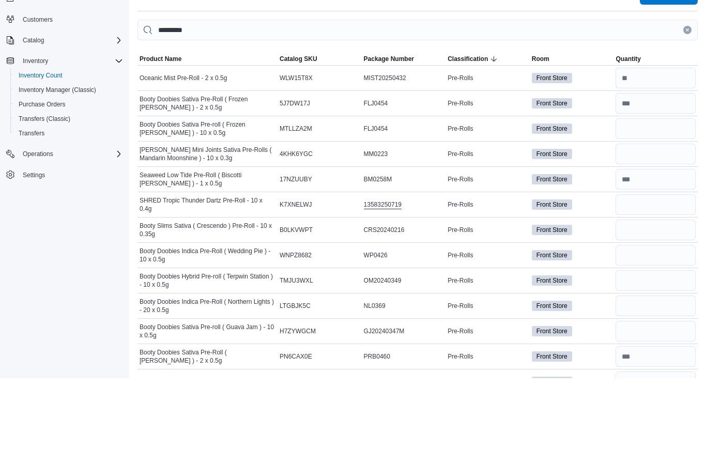
type input "*"
click at [664, 205] on input "number" at bounding box center [655, 215] width 80 height 21
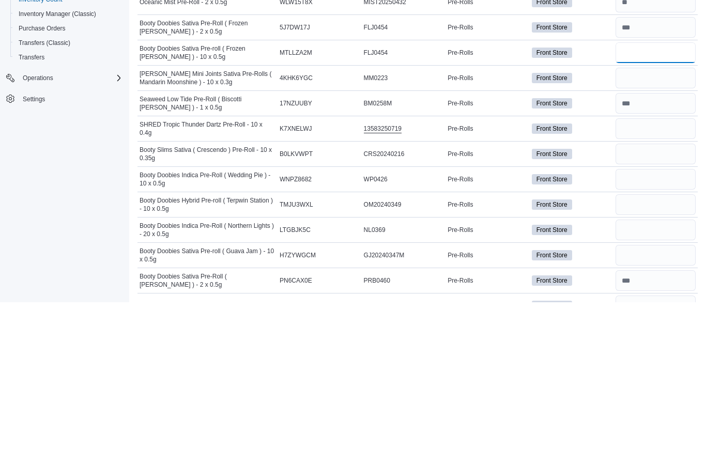
type input "**"
click at [656, 306] on input "number" at bounding box center [655, 316] width 80 height 21
type input "*"
click at [654, 332] on input "number" at bounding box center [655, 342] width 80 height 21
type input "*"
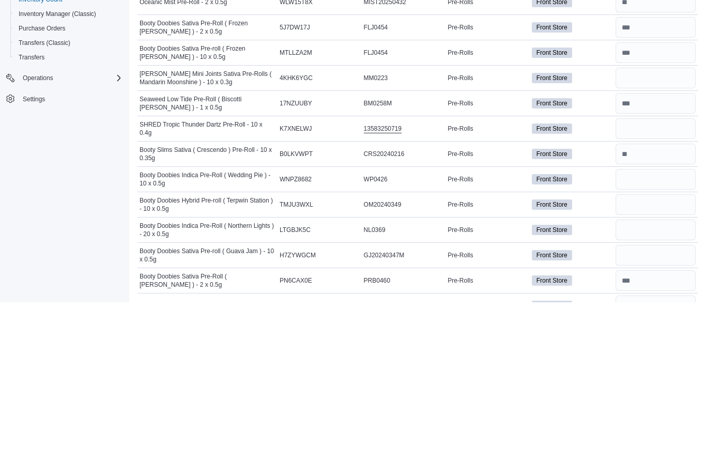
click at [659, 357] on input "number" at bounding box center [655, 367] width 80 height 21
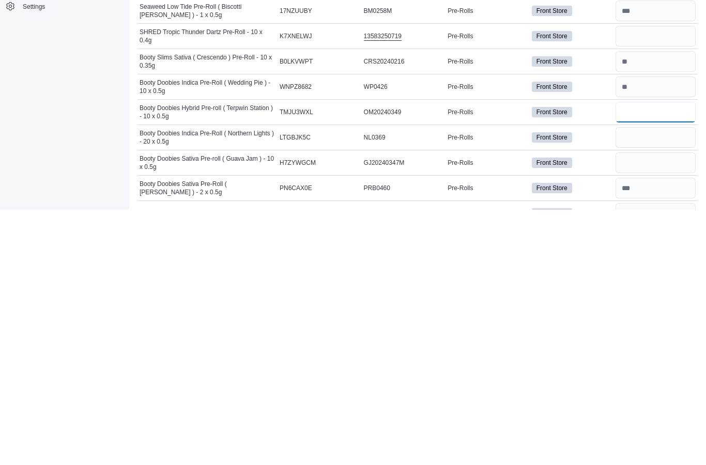
type input "*"
click at [656, 382] on input "number" at bounding box center [655, 392] width 80 height 21
type input "*"
click at [673, 408] on input "number" at bounding box center [655, 418] width 80 height 21
type input "*"
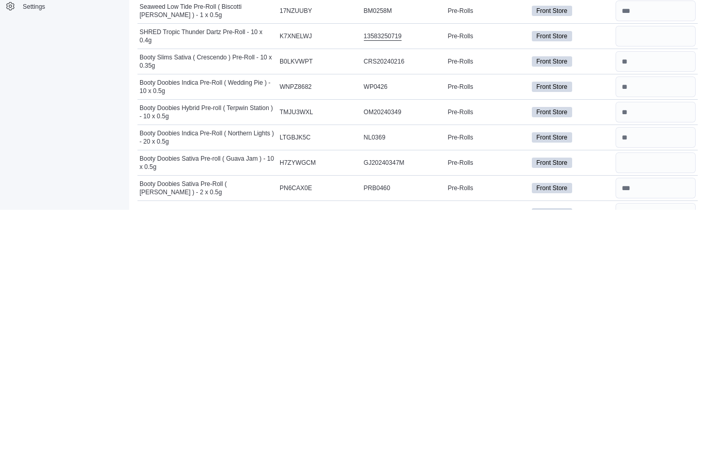
click at [646, 458] on input "number" at bounding box center [655, 468] width 80 height 21
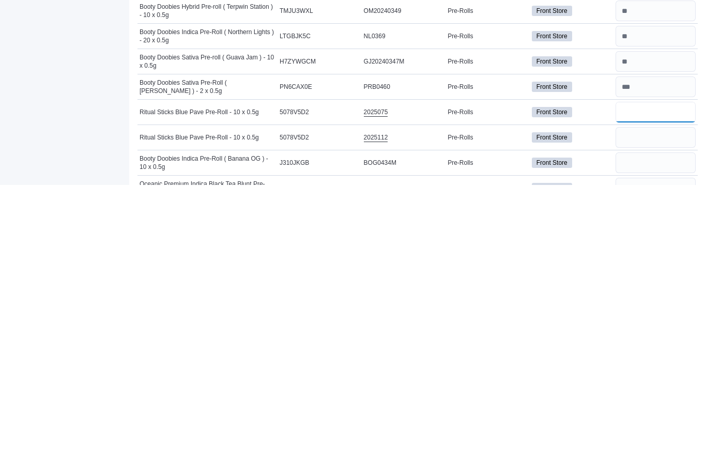
type input "*"
click at [669, 407] on input "number" at bounding box center [655, 417] width 80 height 21
type input "*"
click at [656, 432] on input "number" at bounding box center [655, 442] width 80 height 21
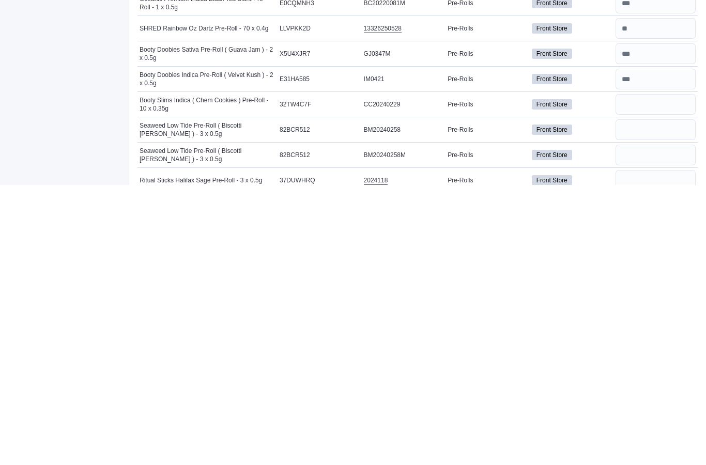
scroll to position [262, 0]
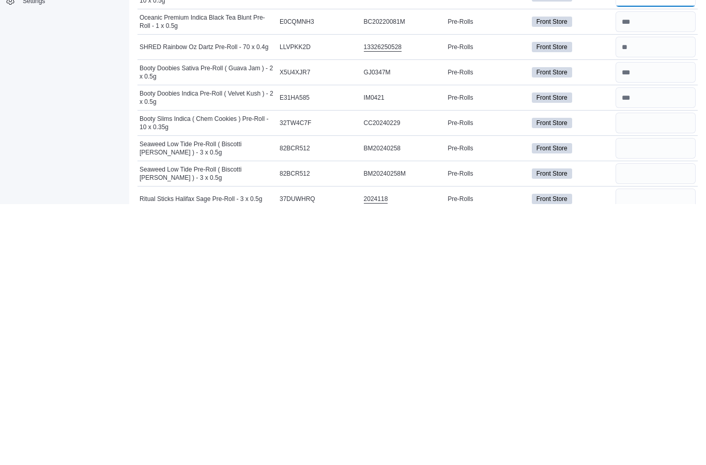
type input "*"
click at [655, 373] on input "number" at bounding box center [655, 383] width 80 height 21
type input "*"
click at [663, 399] on input "number" at bounding box center [655, 409] width 80 height 21
type input "*"
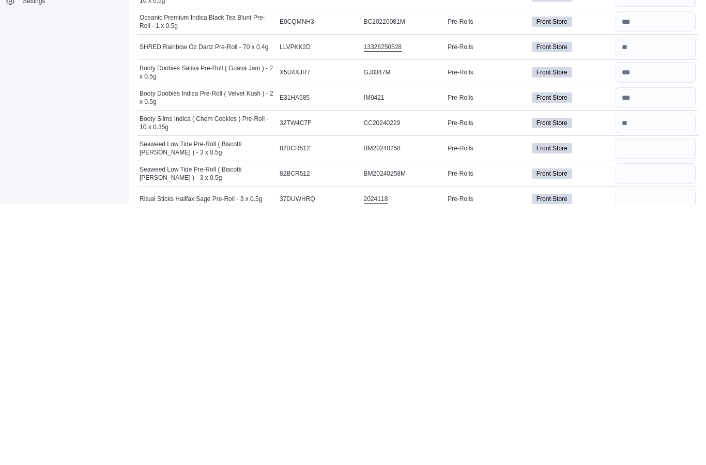
click at [647, 424] on input "number" at bounding box center [655, 434] width 80 height 21
type input "*"
click at [659, 449] on input "number" at bounding box center [655, 459] width 80 height 21
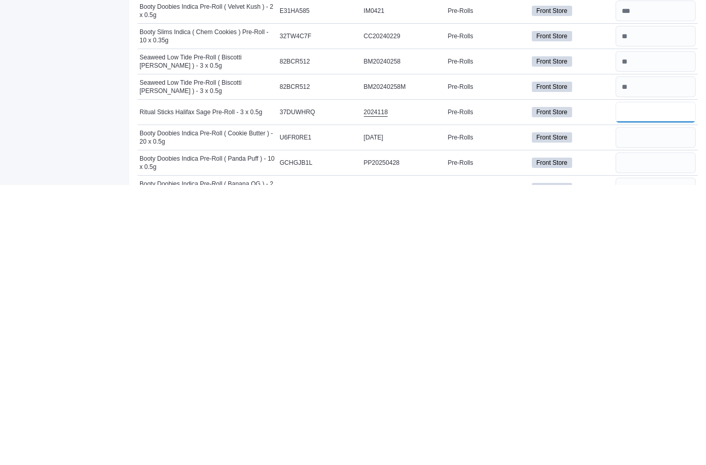
type input "*"
click at [655, 407] on input "number" at bounding box center [655, 417] width 80 height 21
type input "*"
click at [663, 432] on input "number" at bounding box center [655, 442] width 80 height 21
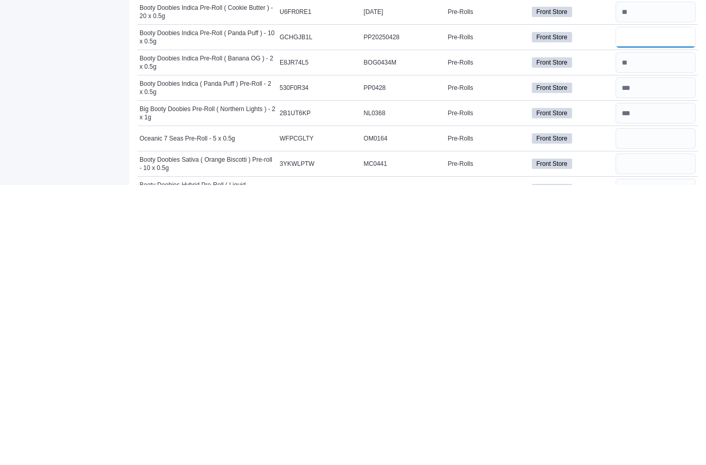
scroll to position [509, 0]
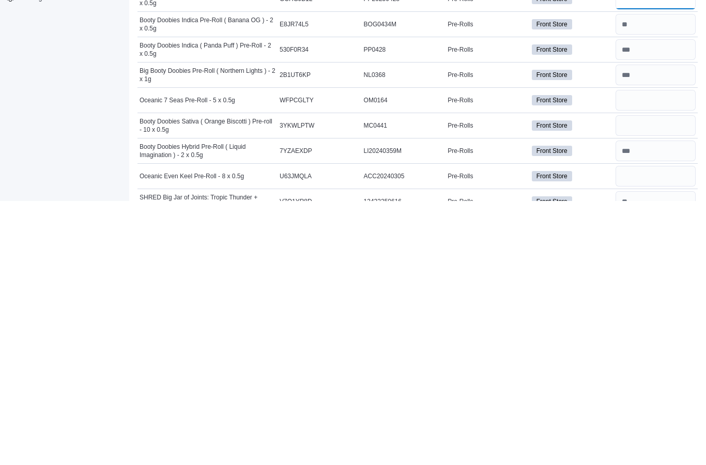
type input "*"
click at [662, 354] on input "number" at bounding box center [655, 364] width 80 height 21
type input "*"
click at [663, 379] on input "number" at bounding box center [655, 389] width 80 height 21
type input "*"
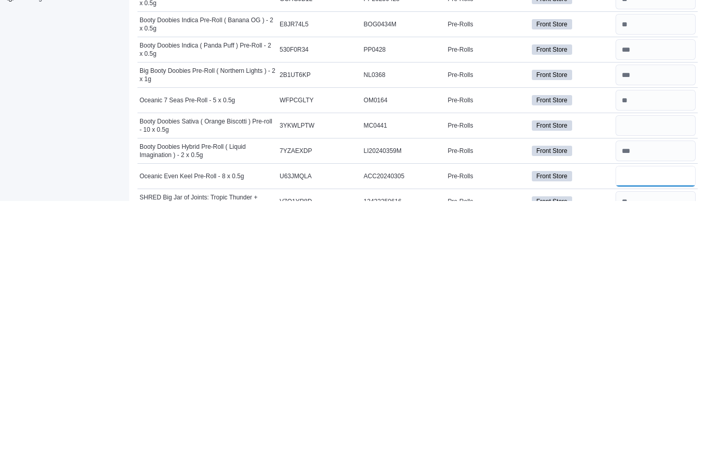
click at [649, 430] on input "number" at bounding box center [655, 440] width 80 height 21
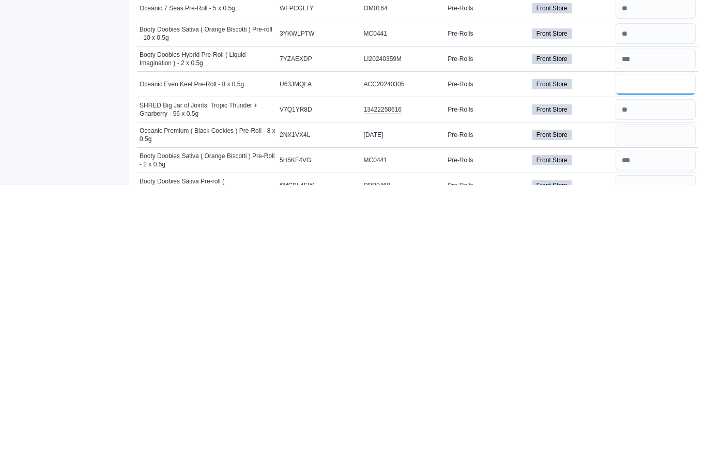
scroll to position [592, 0]
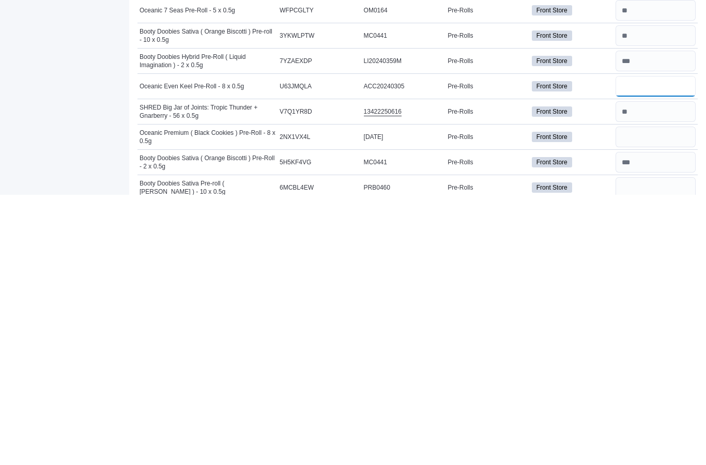
type input "*"
click at [665, 397] on input "number" at bounding box center [655, 407] width 80 height 21
type input "**"
click at [651, 448] on input "number" at bounding box center [655, 458] width 80 height 21
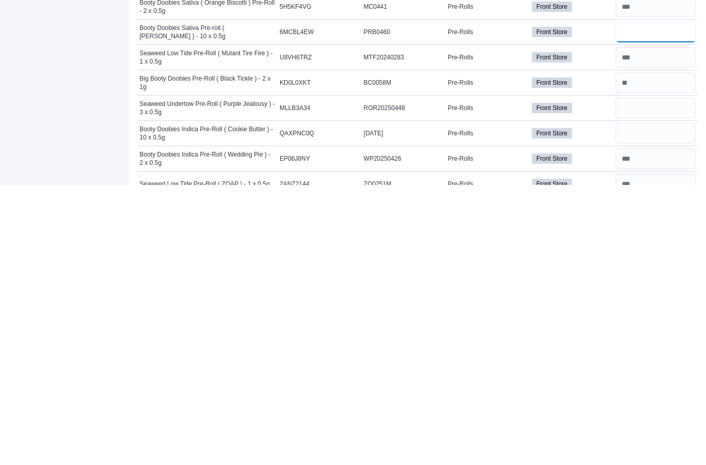
scroll to position [826, 0]
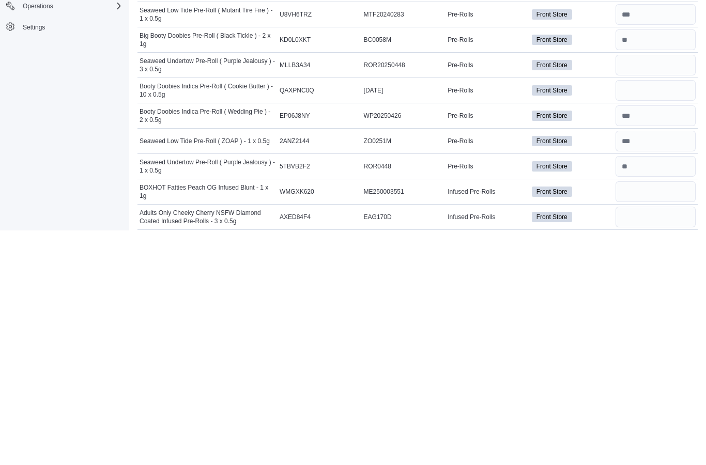
type input "*"
click at [644, 290] on input "number" at bounding box center [655, 300] width 80 height 21
type input "*"
click at [644, 315] on input "number" at bounding box center [655, 325] width 80 height 21
type input "*"
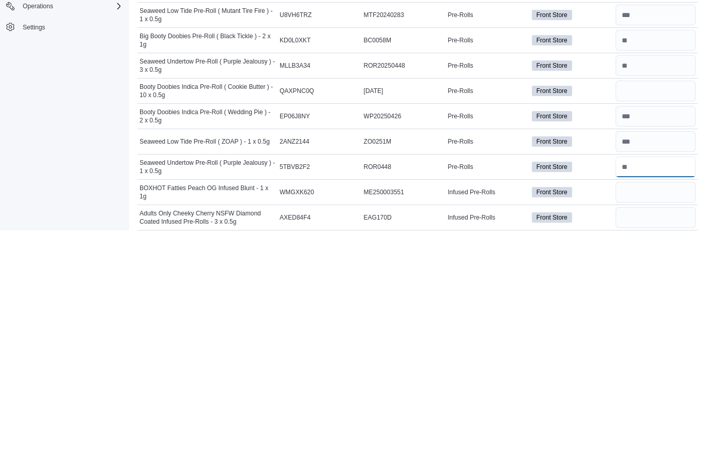
click at [655, 391] on input "number" at bounding box center [655, 401] width 80 height 21
click at [652, 416] on input "number" at bounding box center [655, 426] width 80 height 21
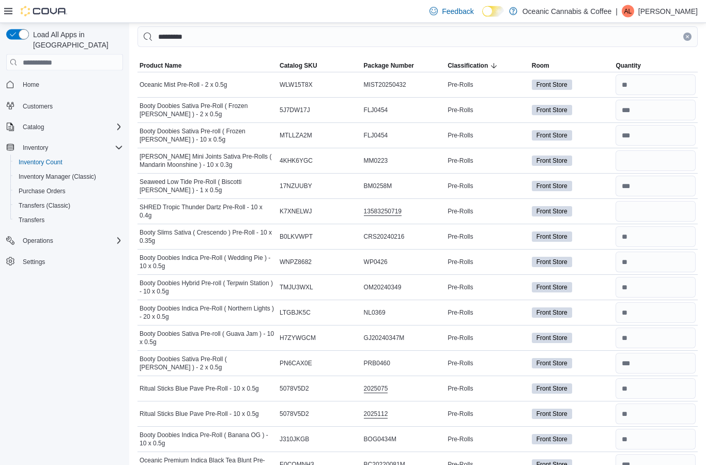
scroll to position [0, 0]
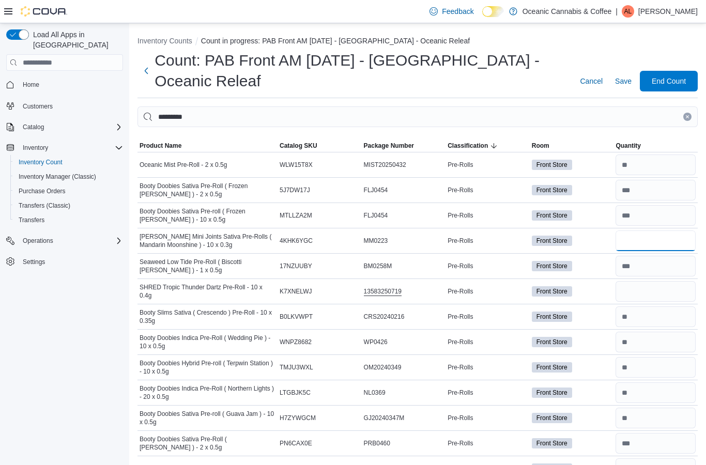
click at [665, 245] on input "number" at bounding box center [655, 240] width 80 height 21
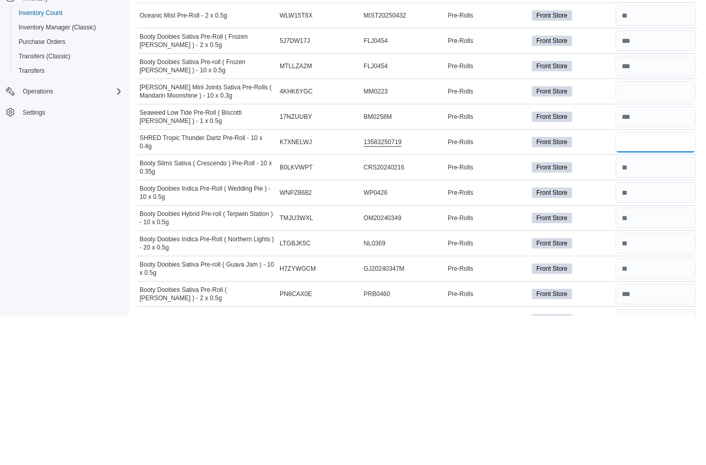
click at [664, 281] on input "number" at bounding box center [655, 291] width 80 height 21
type input "**"
click at [664, 230] on input "number" at bounding box center [655, 240] width 80 height 21
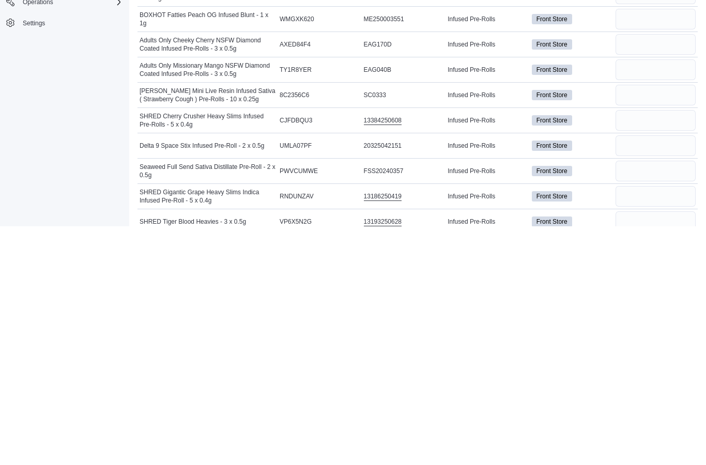
scroll to position [1063, 0]
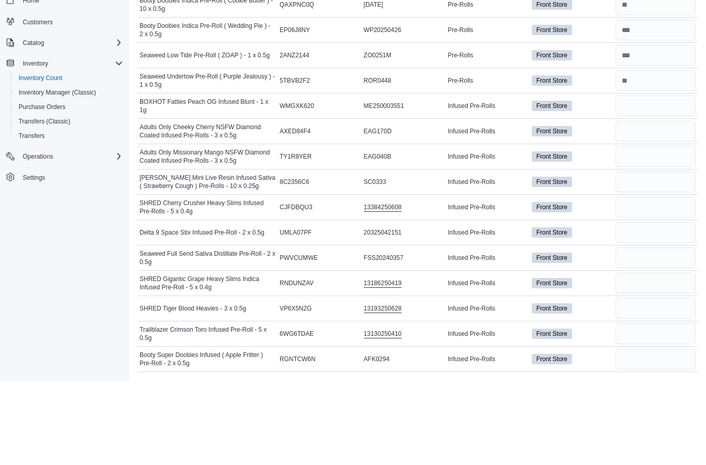
type input "**"
click at [666, 180] on input "number" at bounding box center [655, 190] width 80 height 21
type input "**"
click at [680, 206] on input "number" at bounding box center [655, 216] width 80 height 21
type input "*"
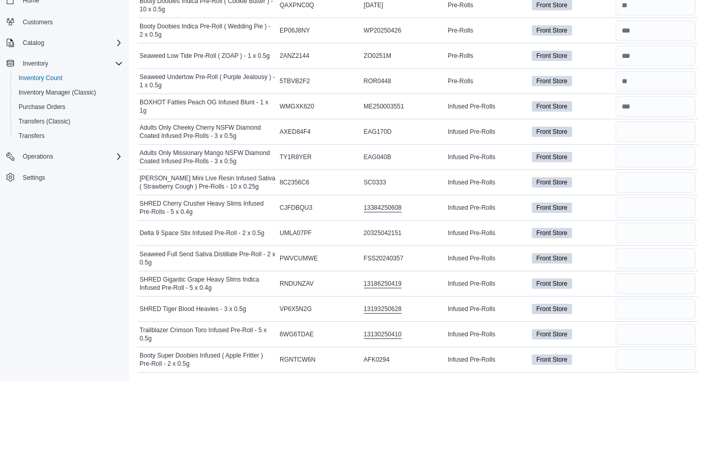
click at [664, 231] on input "number" at bounding box center [655, 241] width 80 height 21
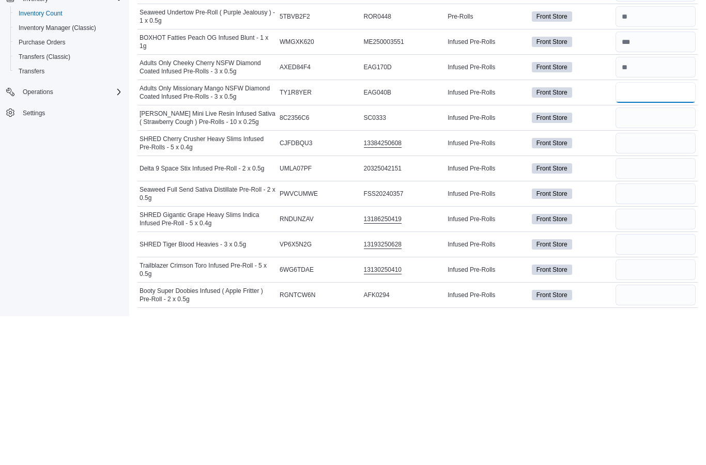
type input "**"
click at [669, 256] on input "number" at bounding box center [655, 266] width 80 height 21
type input "*"
click at [680, 281] on input "number" at bounding box center [655, 291] width 80 height 21
type input "**"
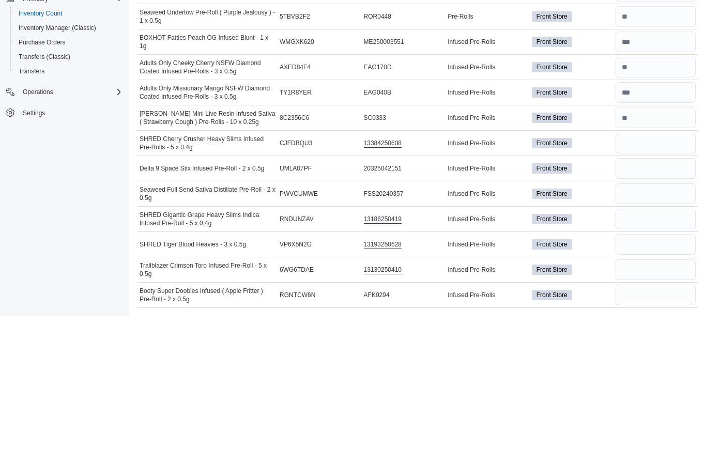
click at [663, 307] on input "number" at bounding box center [655, 317] width 80 height 21
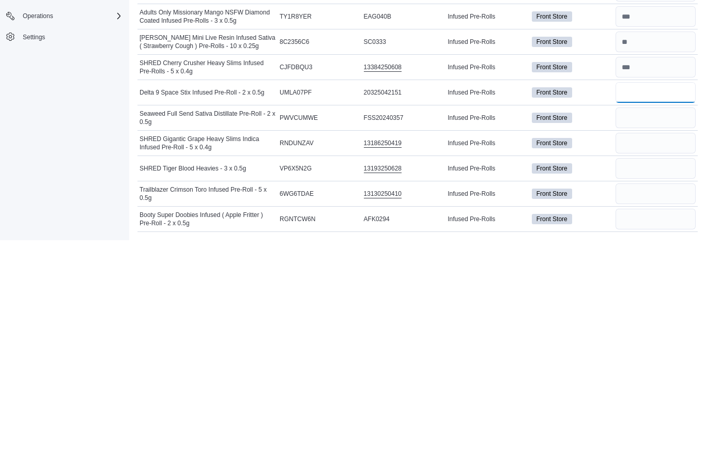
type input "*"
click at [664, 332] on input "number" at bounding box center [655, 342] width 80 height 21
type input "**"
click at [655, 357] on input "number" at bounding box center [655, 367] width 80 height 21
type input "**"
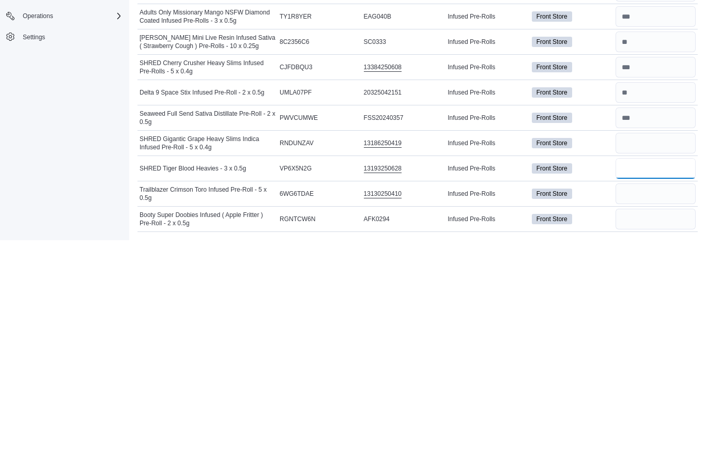
click at [673, 383] on input "number" at bounding box center [655, 393] width 80 height 21
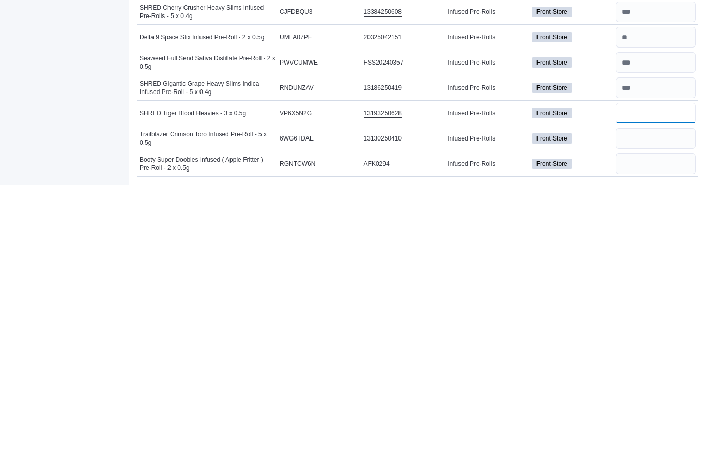
type input "*"
click at [665, 408] on input "number" at bounding box center [655, 418] width 80 height 21
type input "*"
click at [670, 433] on input "number" at bounding box center [655, 443] width 80 height 21
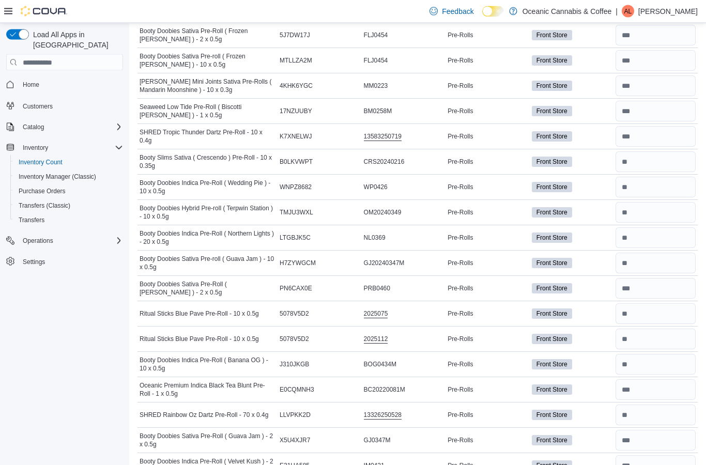
scroll to position [0, 0]
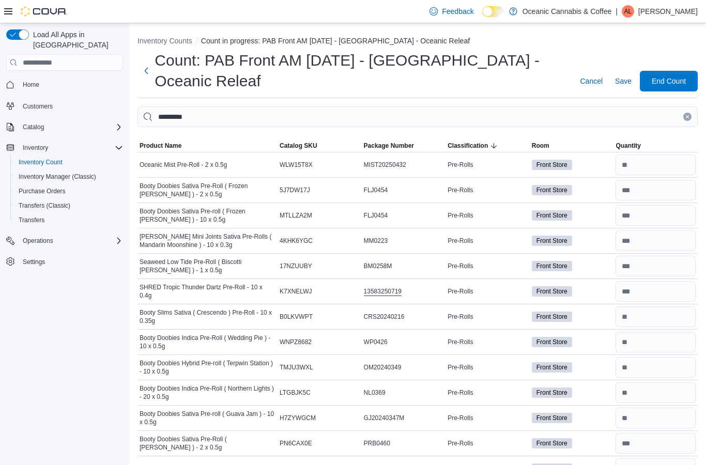
click at [690, 116] on button "Clear input" at bounding box center [687, 117] width 8 height 8
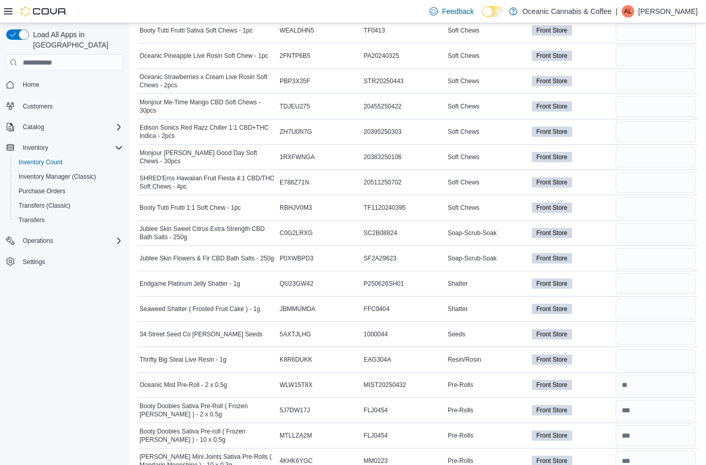
scroll to position [1014, 0]
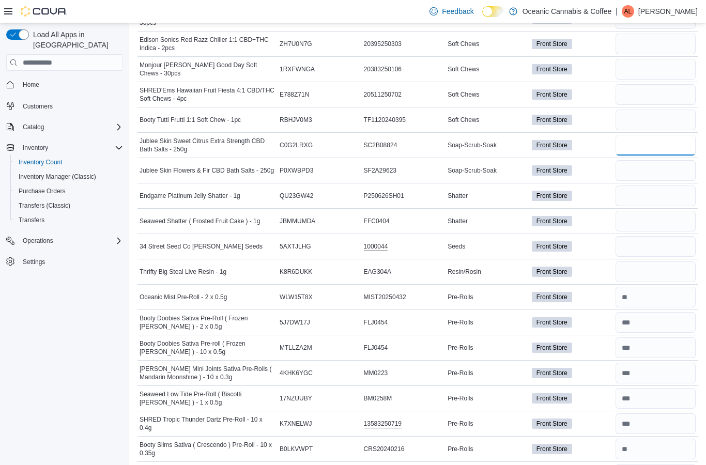
click at [657, 153] on input "number" at bounding box center [655, 145] width 80 height 21
click at [648, 170] on input "number" at bounding box center [655, 171] width 80 height 21
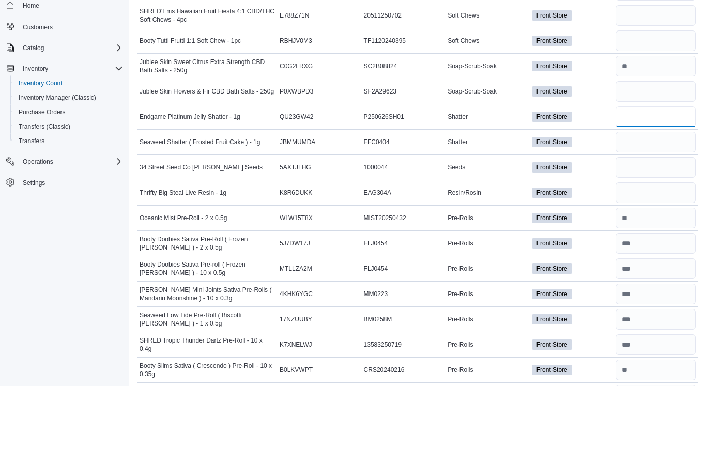
click at [659, 186] on input "number" at bounding box center [655, 196] width 80 height 21
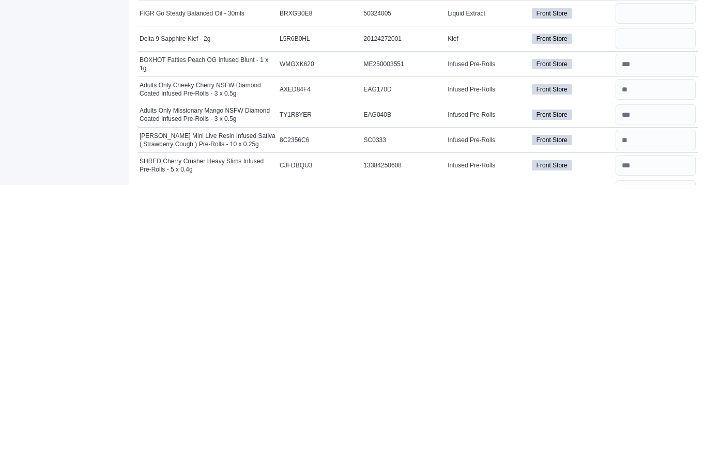
scroll to position [2544, 0]
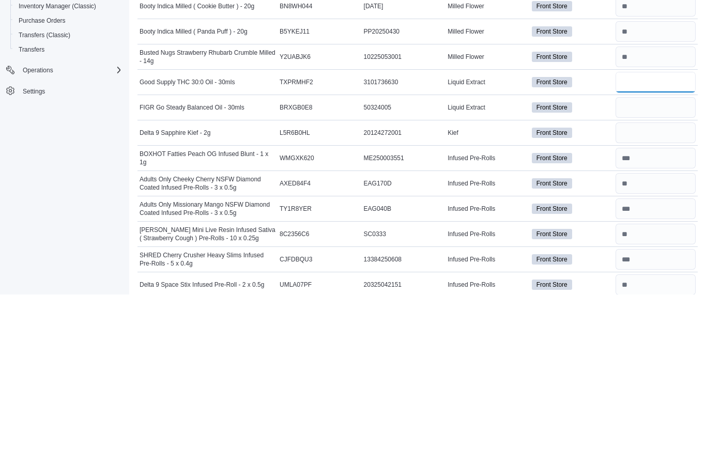
click at [655, 243] on input "number" at bounding box center [655, 253] width 80 height 21
click at [659, 268] on input "number" at bounding box center [655, 278] width 80 height 21
click at [663, 293] on input "number" at bounding box center [655, 303] width 80 height 21
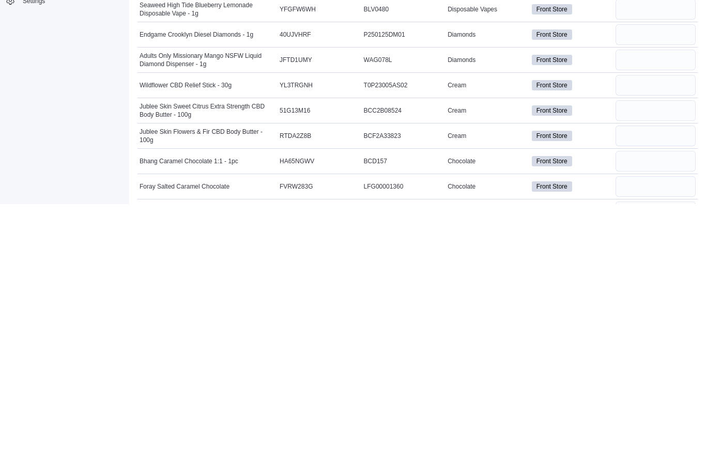
scroll to position [3674, 0]
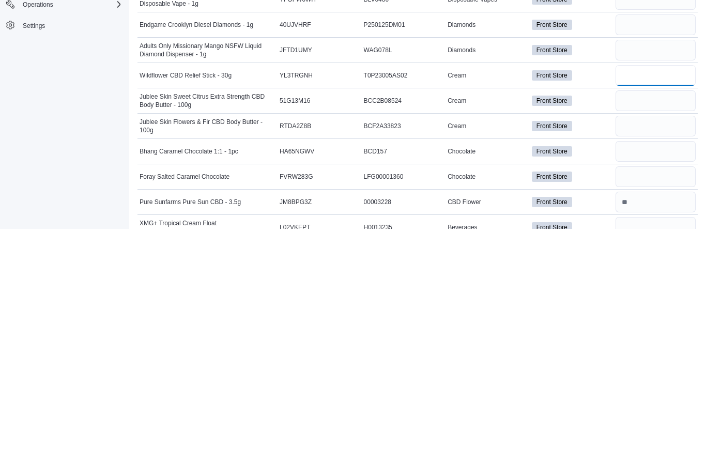
click at [659, 302] on input "number" at bounding box center [655, 312] width 80 height 21
click at [662, 327] on input "number" at bounding box center [655, 337] width 80 height 21
click at [659, 352] on input "number" at bounding box center [655, 362] width 80 height 21
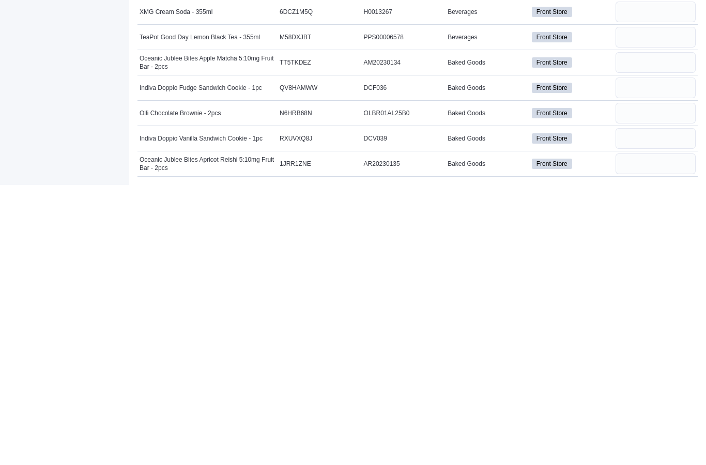
scroll to position [3923, 0]
click at [662, 433] on input "number" at bounding box center [655, 443] width 80 height 21
click at [648, 332] on input "number" at bounding box center [655, 342] width 80 height 21
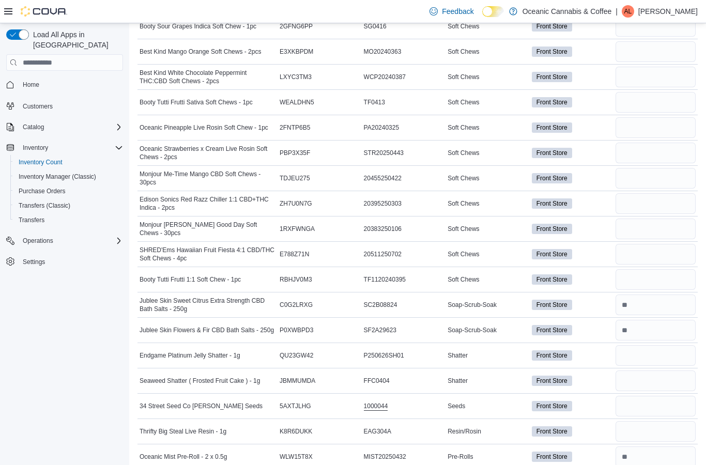
scroll to position [922, 0]
click at [638, 177] on input "number" at bounding box center [655, 178] width 80 height 21
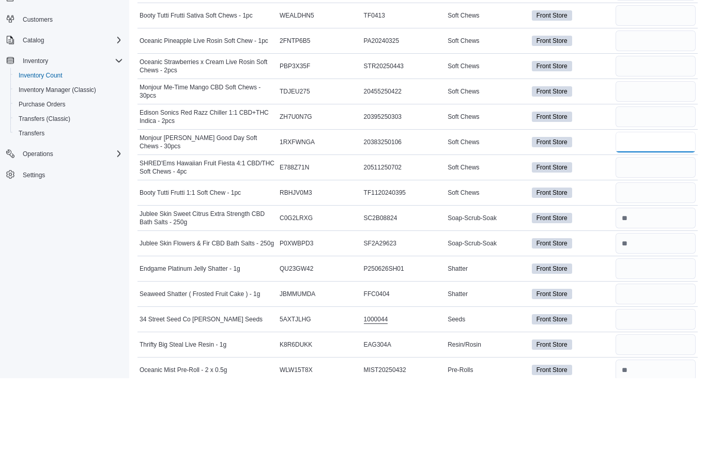
click at [667, 219] on input "number" at bounding box center [655, 229] width 80 height 21
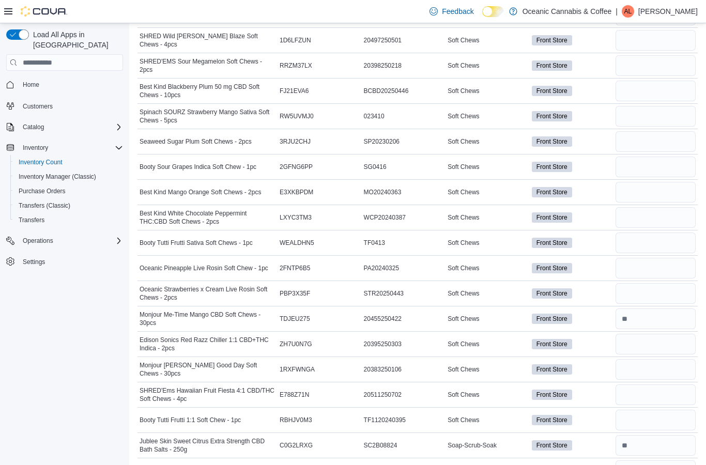
scroll to position [782, 0]
click at [641, 95] on input "number" at bounding box center [655, 91] width 80 height 21
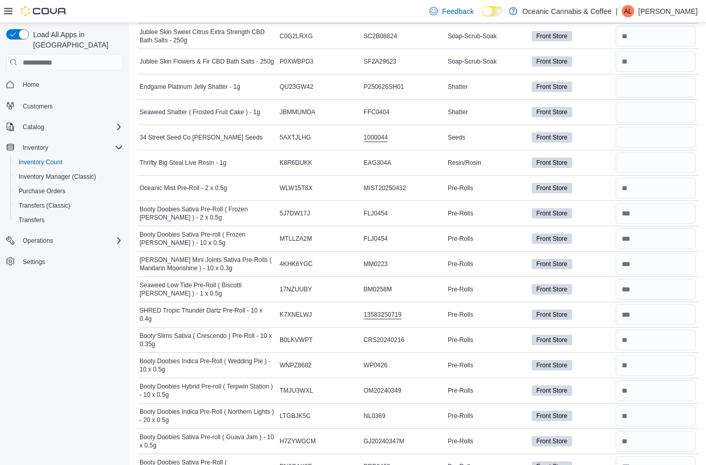
scroll to position [1192, 0]
click at [657, 80] on input "number" at bounding box center [655, 86] width 80 height 21
click at [659, 115] on input "number" at bounding box center [655, 112] width 80 height 21
click at [663, 140] on input "number" at bounding box center [655, 137] width 80 height 21
click at [667, 162] on input "number" at bounding box center [655, 162] width 80 height 21
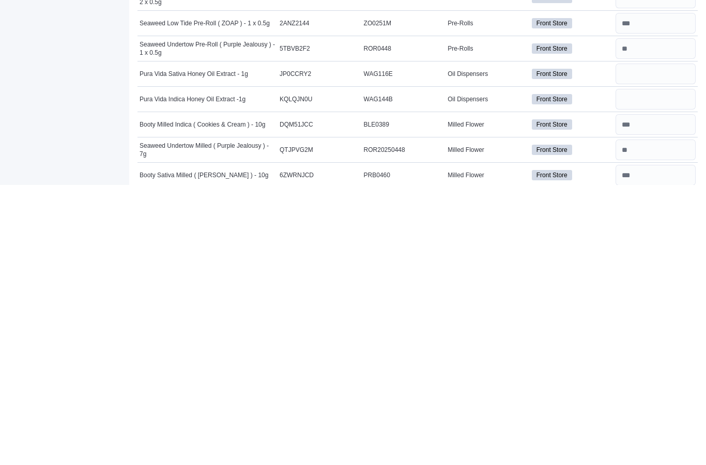
scroll to position [2163, 0]
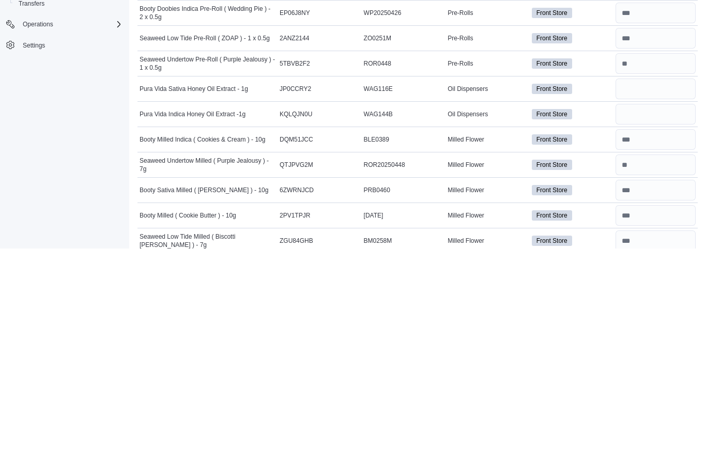
click at [666, 295] on input "number" at bounding box center [655, 305] width 80 height 21
click at [665, 320] on input "number" at bounding box center [655, 330] width 80 height 21
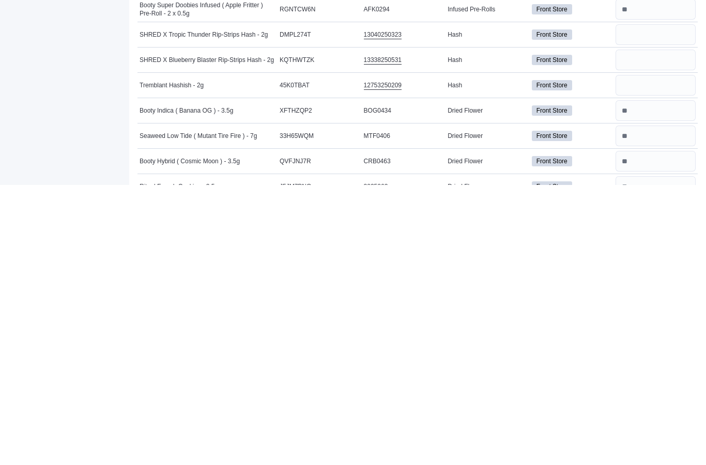
scroll to position [2843, 0]
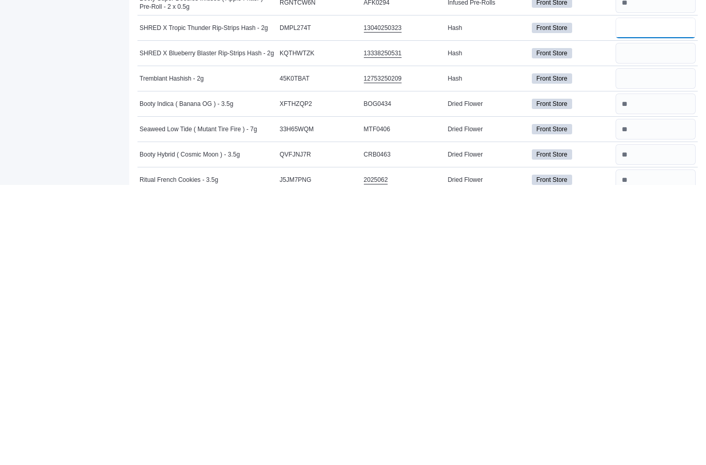
click at [670, 297] on input "number" at bounding box center [655, 307] width 80 height 21
click at [654, 323] on input "number" at bounding box center [655, 333] width 80 height 21
click at [658, 348] on input "number" at bounding box center [655, 358] width 80 height 21
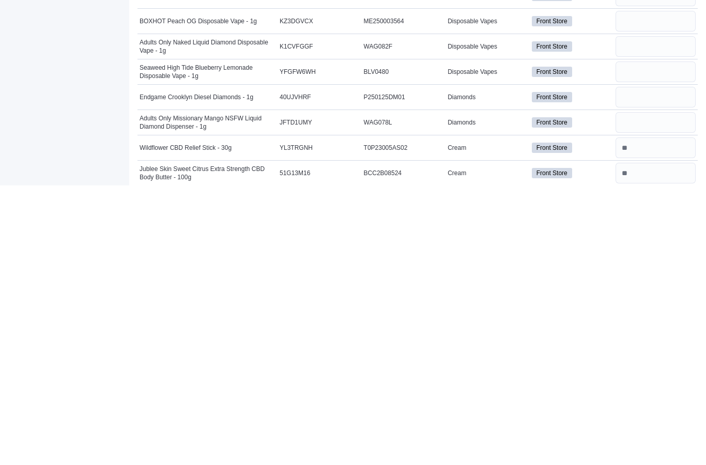
scroll to position [3561, 0]
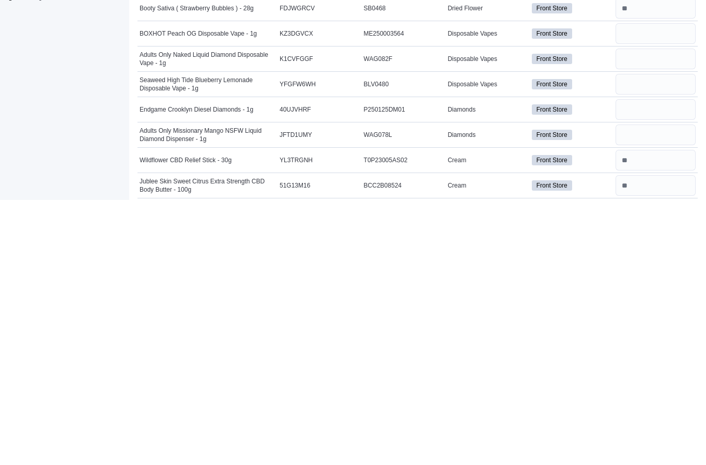
click at [659, 365] on input "number" at bounding box center [655, 375] width 80 height 21
click at [661, 390] on input "number" at bounding box center [655, 400] width 80 height 21
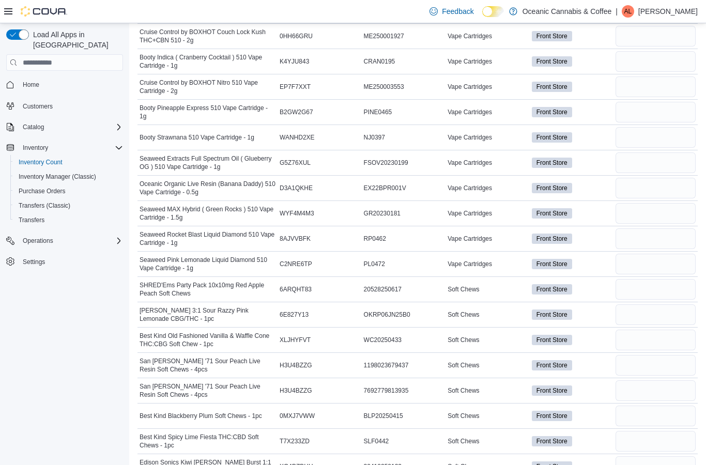
scroll to position [0, 0]
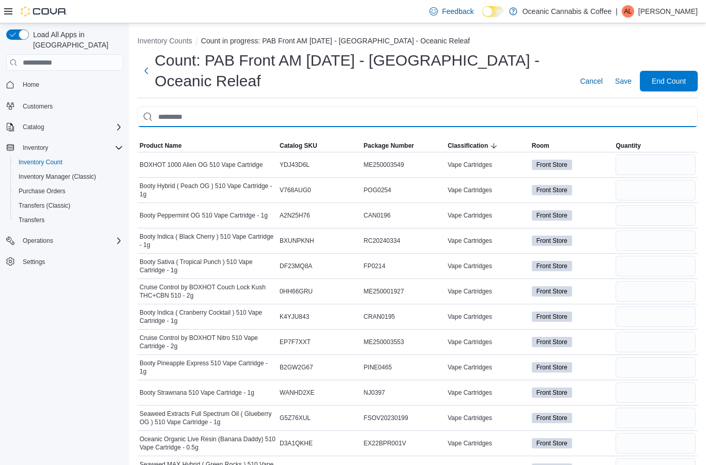
click at [513, 122] on input "This is a search bar. After typing your query, hit enter to filter the results …" at bounding box center [417, 116] width 560 height 21
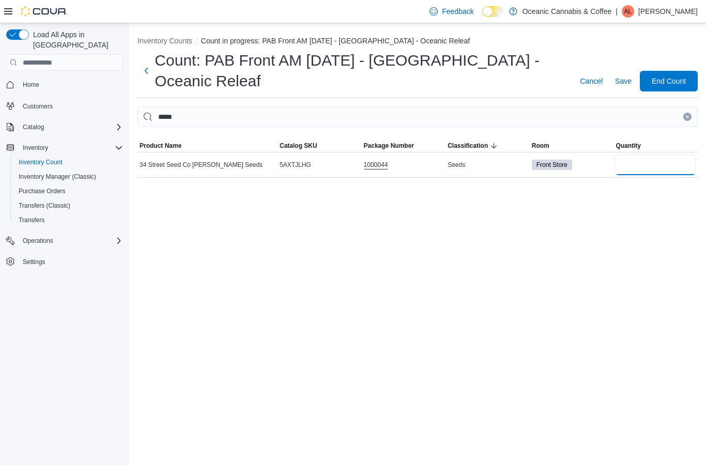
click at [664, 164] on input "number" at bounding box center [655, 164] width 80 height 21
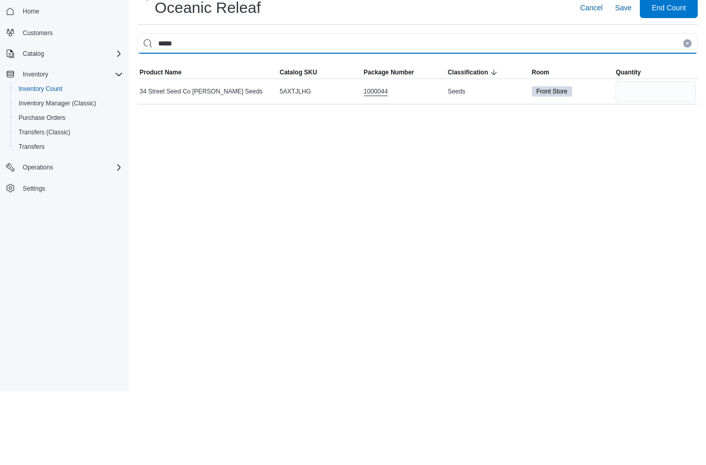
click at [687, 106] on input "*****" at bounding box center [417, 116] width 560 height 21
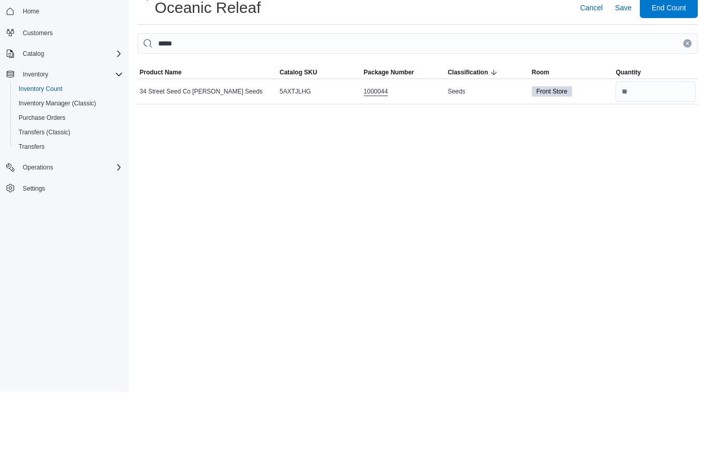
click at [688, 115] on icon "Clear input" at bounding box center [686, 116] width 3 height 3
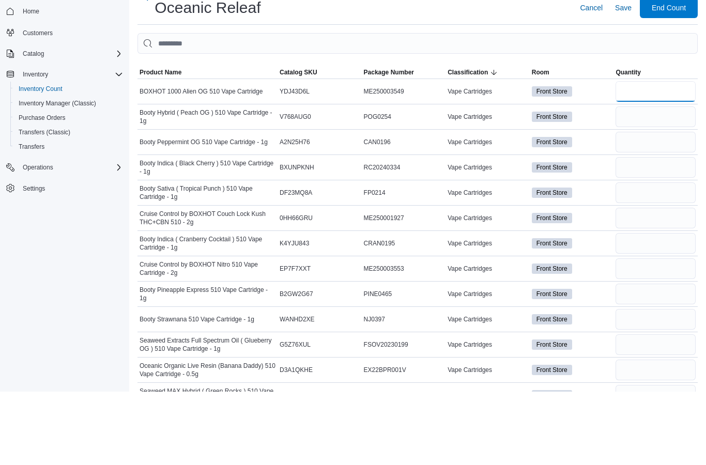
click at [667, 154] on input "number" at bounding box center [655, 164] width 80 height 21
click at [487, 142] on span "Classification" at bounding box center [467, 146] width 40 height 8
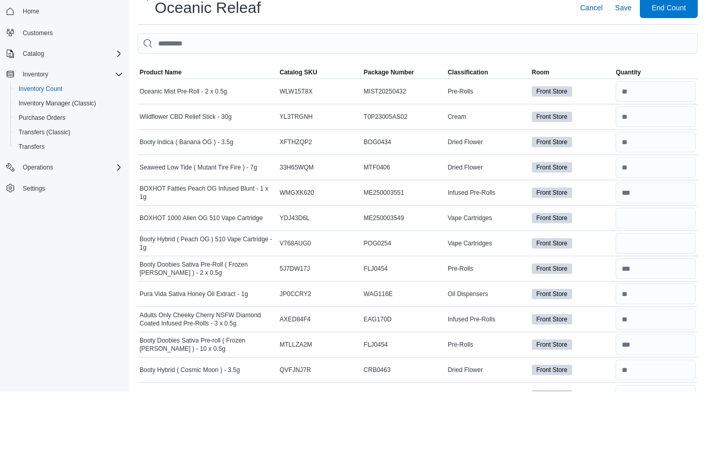
scroll to position [73, 0]
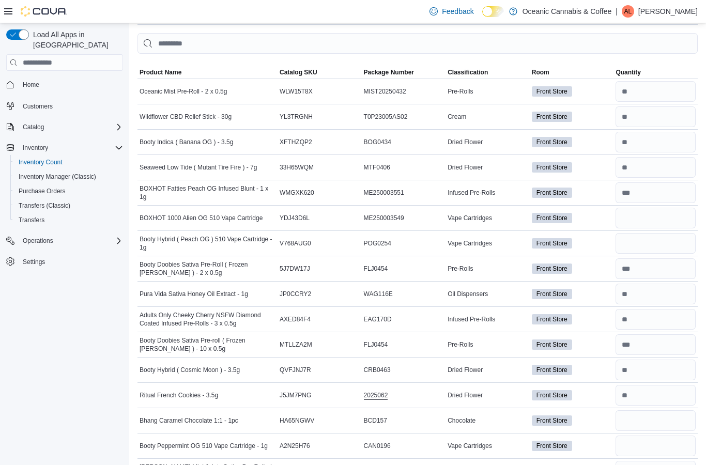
click at [481, 75] on span "Classification" at bounding box center [467, 72] width 40 height 8
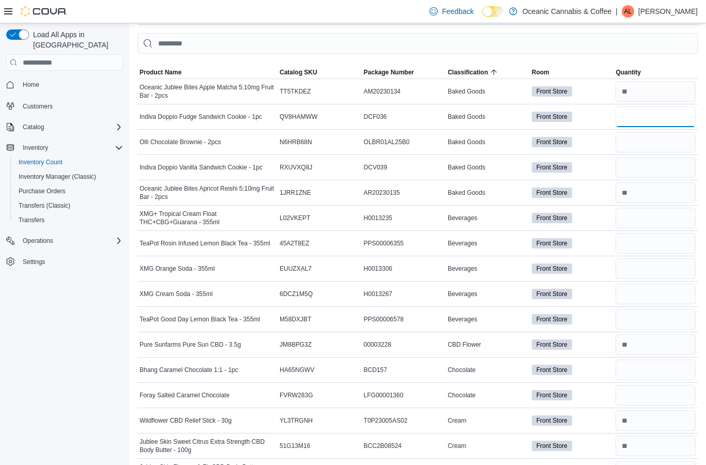
click at [668, 118] on input "number" at bounding box center [655, 116] width 80 height 21
click at [649, 164] on input "number" at bounding box center [655, 167] width 80 height 21
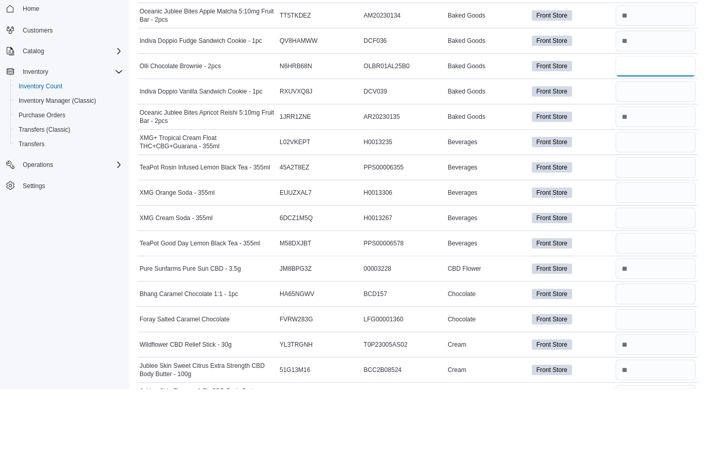
click at [649, 132] on input "number" at bounding box center [655, 142] width 80 height 21
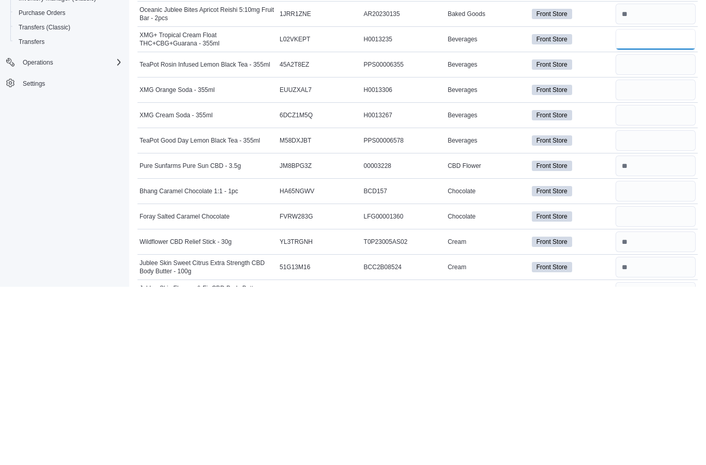
click at [669, 208] on input "number" at bounding box center [655, 218] width 80 height 21
click at [659, 233] on input "number" at bounding box center [655, 243] width 80 height 21
click at [656, 258] on input "number" at bounding box center [655, 268] width 80 height 21
click at [661, 284] on input "number" at bounding box center [655, 294] width 80 height 21
click at [654, 309] on input "number" at bounding box center [655, 319] width 80 height 21
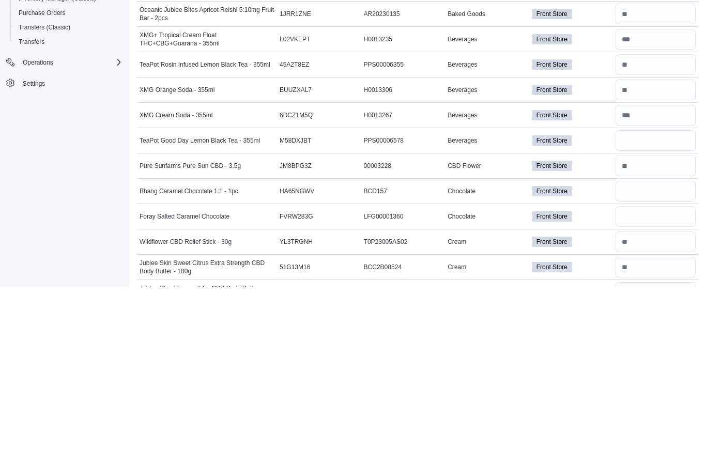
scroll to position [252, 0]
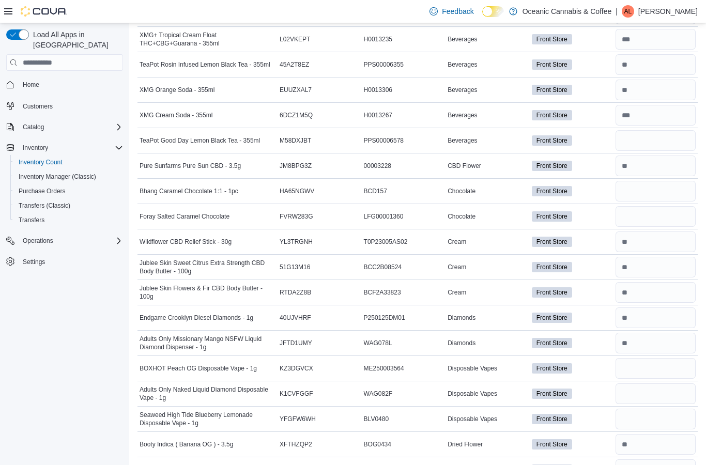
click at [663, 194] on input "number" at bounding box center [655, 191] width 80 height 21
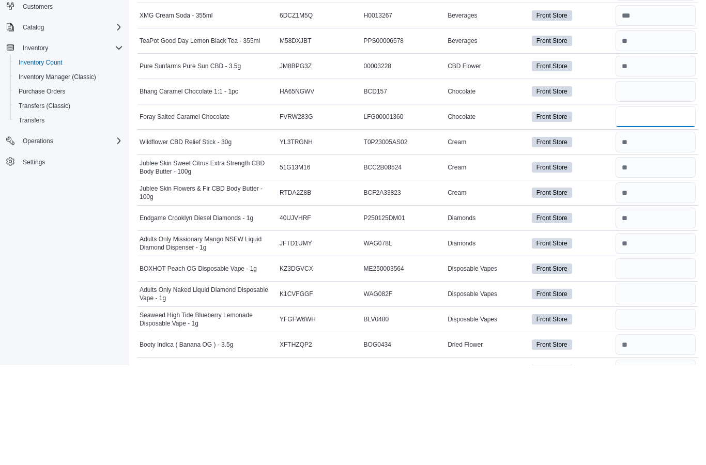
click at [657, 207] on input "number" at bounding box center [655, 217] width 80 height 21
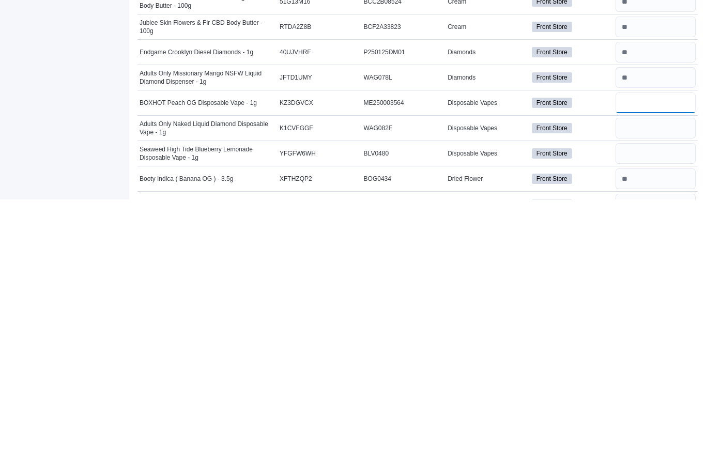
click at [653, 358] on input "number" at bounding box center [655, 368] width 80 height 21
click at [660, 384] on input "number" at bounding box center [655, 394] width 80 height 21
click at [655, 409] on input "number" at bounding box center [655, 419] width 80 height 21
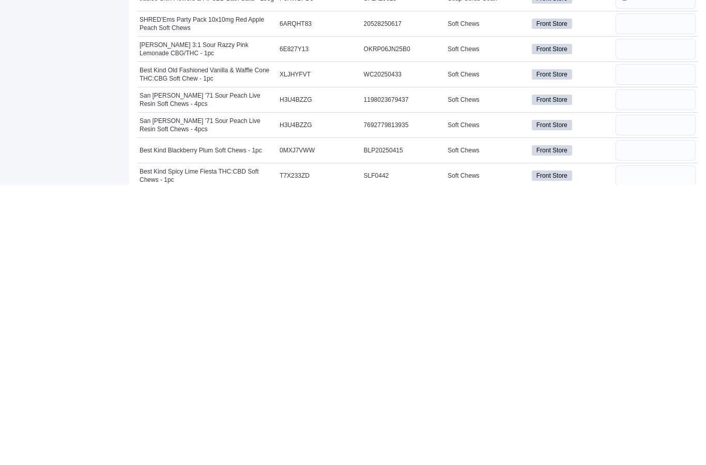
scroll to position [3025, 0]
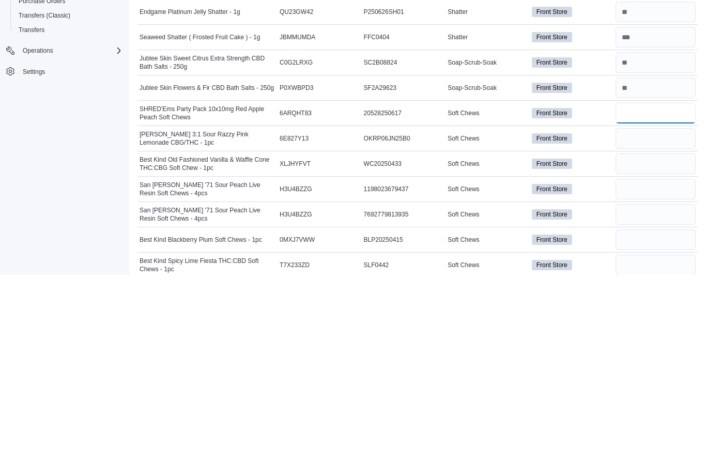
click at [673, 293] on input "number" at bounding box center [655, 303] width 80 height 21
click at [663, 318] on input "number" at bounding box center [655, 328] width 80 height 21
click at [677, 343] on input "number" at bounding box center [655, 353] width 80 height 21
click at [672, 369] on input "number" at bounding box center [655, 379] width 80 height 21
click at [659, 394] on input "number" at bounding box center [655, 404] width 80 height 21
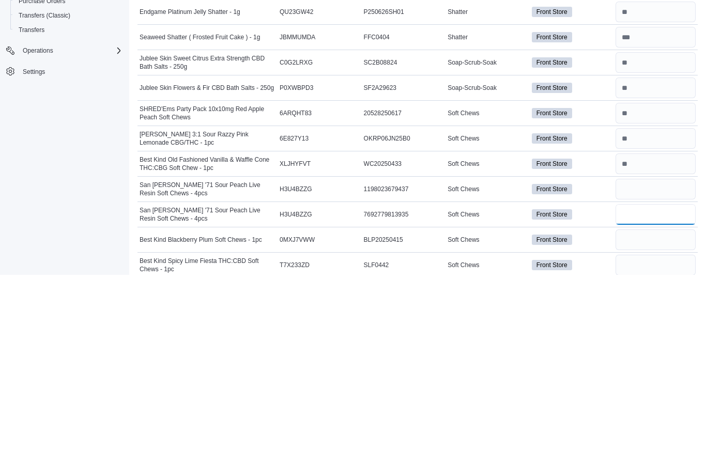
scroll to position [3037, 0]
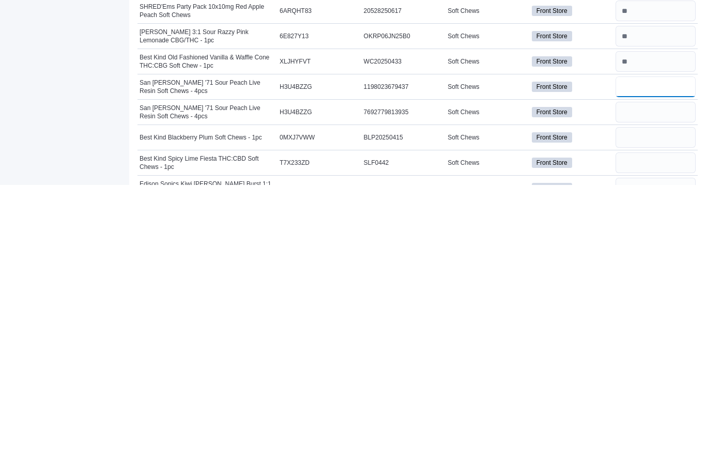
click at [659, 356] on input "number" at bounding box center [655, 366] width 80 height 21
click at [654, 407] on input "number" at bounding box center [655, 417] width 80 height 21
click at [672, 432] on input "number" at bounding box center [655, 442] width 80 height 21
click at [664, 458] on input "number" at bounding box center [655, 468] width 80 height 21
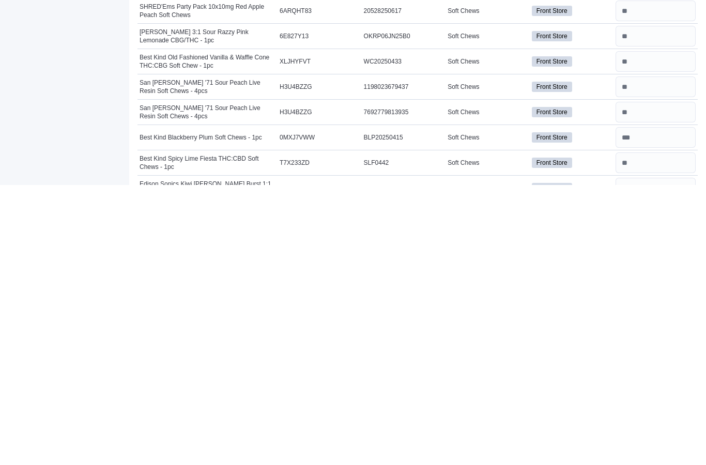
scroll to position [3139, 0]
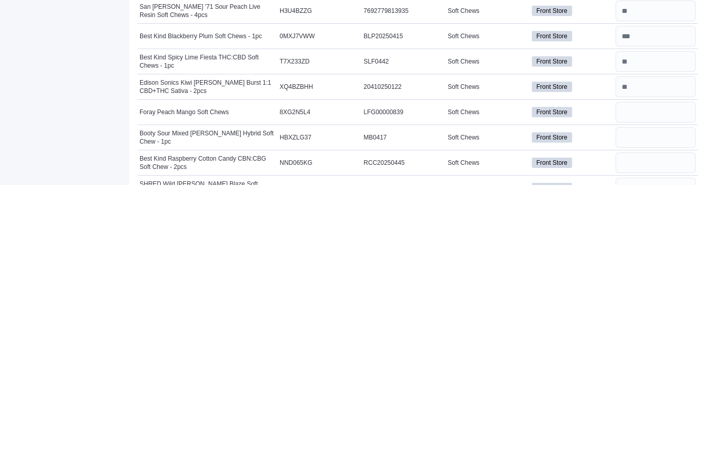
click at [661, 407] on input "number" at bounding box center [655, 417] width 80 height 21
click at [678, 432] on input "number" at bounding box center [655, 442] width 80 height 21
click at [673, 458] on input "number" at bounding box center [655, 468] width 80 height 21
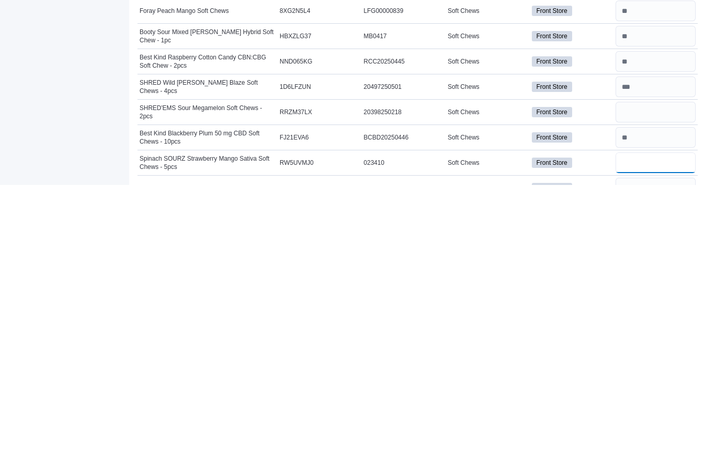
click at [654, 432] on input "number" at bounding box center [655, 442] width 80 height 21
click at [657, 458] on input "number" at bounding box center [655, 468] width 80 height 21
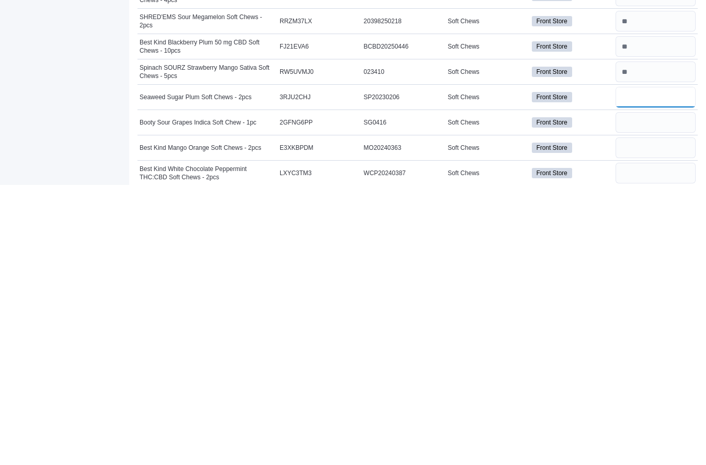
scroll to position [3332, 0]
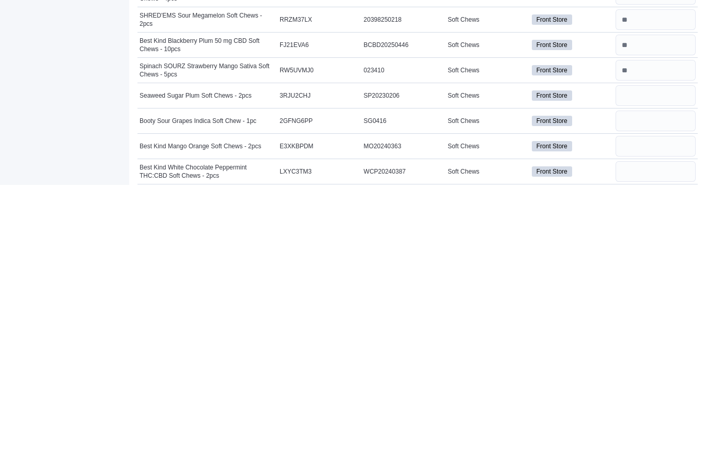
click at [662, 390] on input "number" at bounding box center [655, 400] width 80 height 21
click at [645, 416] on input "number" at bounding box center [655, 426] width 80 height 21
click at [654, 441] on input "number" at bounding box center [655, 451] width 80 height 21
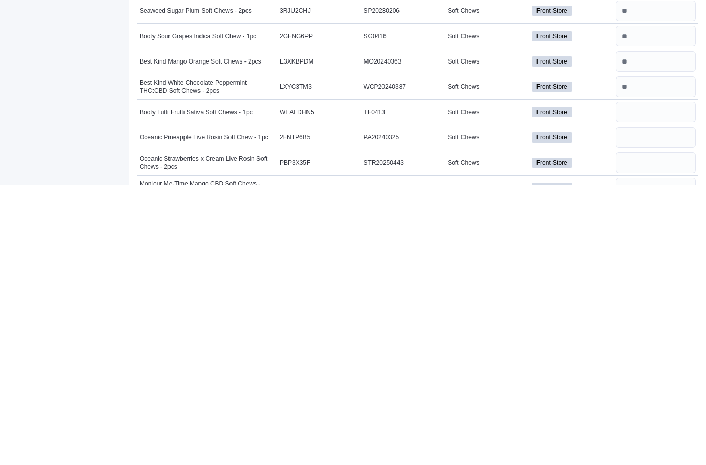
click at [667, 407] on input "number" at bounding box center [655, 417] width 80 height 21
click at [666, 432] on input "number" at bounding box center [655, 442] width 80 height 21
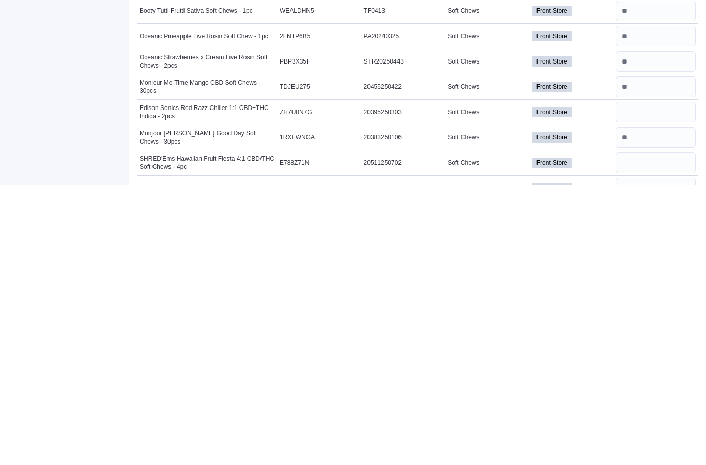
click at [660, 432] on input "number" at bounding box center [655, 442] width 80 height 21
click at [662, 458] on input "number" at bounding box center [655, 468] width 80 height 21
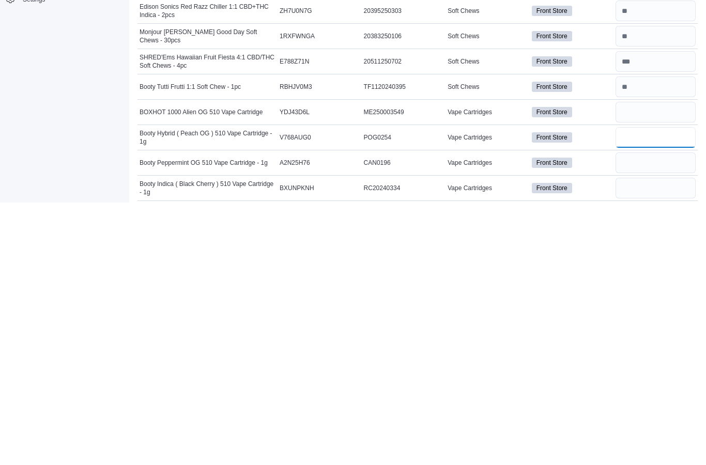
click at [646, 389] on input "number" at bounding box center [655, 399] width 80 height 21
click at [655, 415] on input "number" at bounding box center [655, 425] width 80 height 21
click at [644, 440] on input "number" at bounding box center [655, 450] width 80 height 21
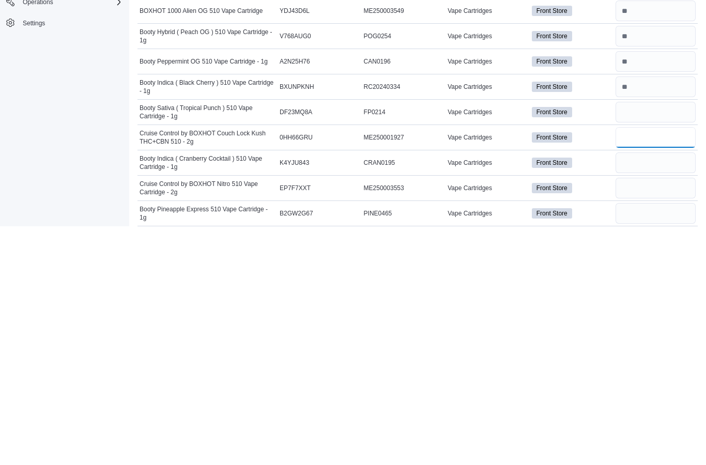
click at [658, 366] on input "number" at bounding box center [655, 376] width 80 height 21
click at [657, 391] on input "number" at bounding box center [655, 401] width 80 height 21
click at [634, 416] on input "number" at bounding box center [655, 426] width 80 height 21
click at [650, 366] on input "number" at bounding box center [655, 376] width 80 height 21
click at [647, 416] on input "number" at bounding box center [655, 426] width 80 height 21
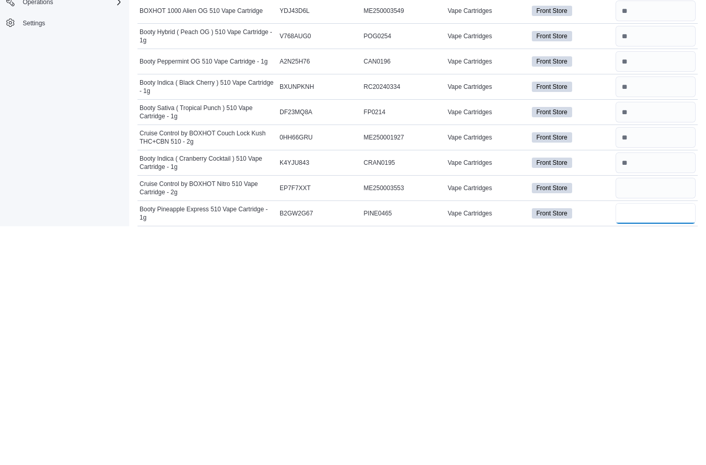
click at [656, 442] on input "number" at bounding box center [655, 452] width 80 height 21
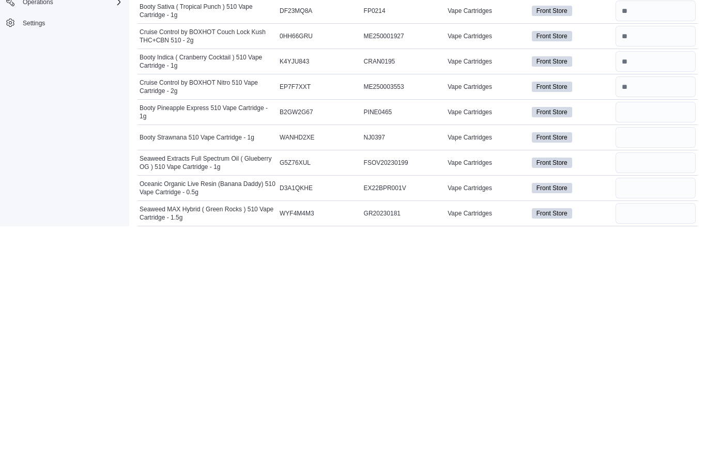
click at [656, 366] on input "number" at bounding box center [655, 376] width 80 height 21
click at [668, 391] on input "number" at bounding box center [655, 401] width 80 height 21
click at [653, 416] on input "number" at bounding box center [655, 426] width 80 height 21
click at [643, 442] on input "number" at bounding box center [655, 452] width 80 height 21
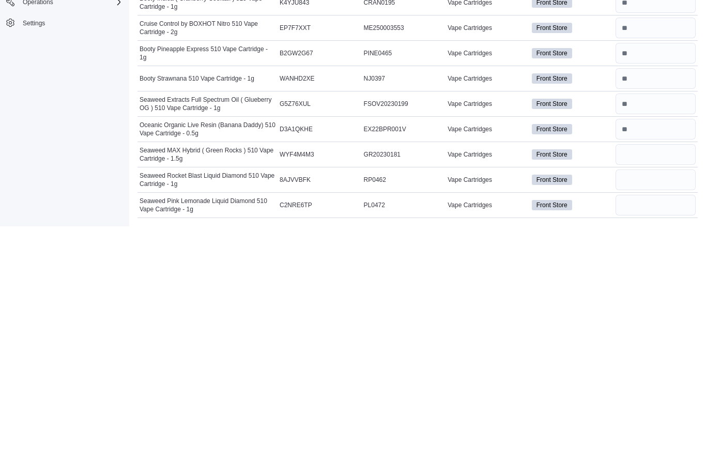
click at [654, 408] on input "number" at bounding box center [655, 418] width 80 height 21
click at [674, 433] on input "number" at bounding box center [655, 443] width 80 height 21
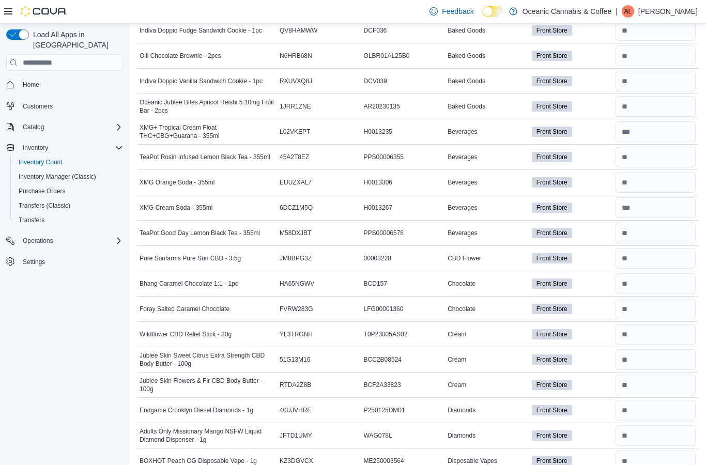
scroll to position [0, 0]
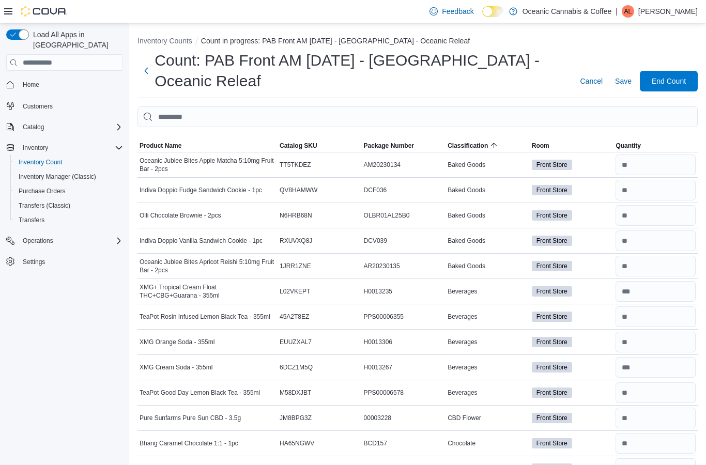
click at [674, 88] on span "End Count" at bounding box center [668, 81] width 45 height 21
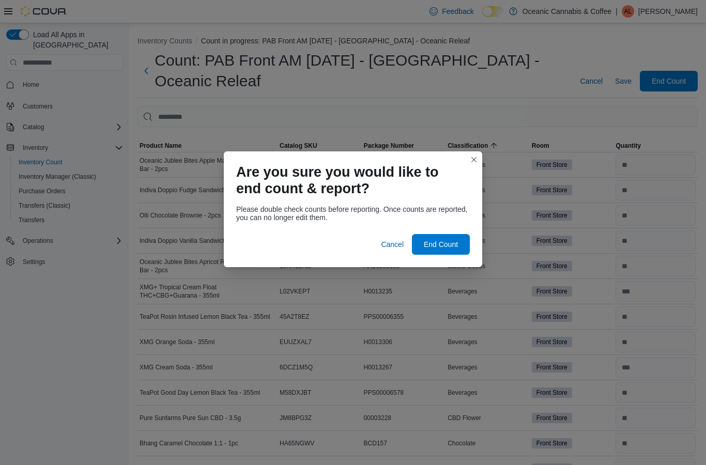
click at [454, 236] on span "End Count" at bounding box center [440, 244] width 45 height 21
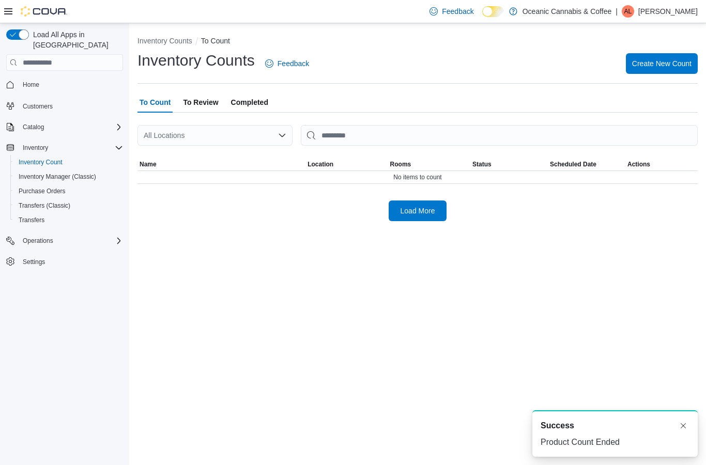
scroll to position [2, 0]
click at [448, 237] on div "Inventory Counts To Count Inventory Counts Feedback Create New Count To Count T…" at bounding box center [417, 244] width 576 height 442
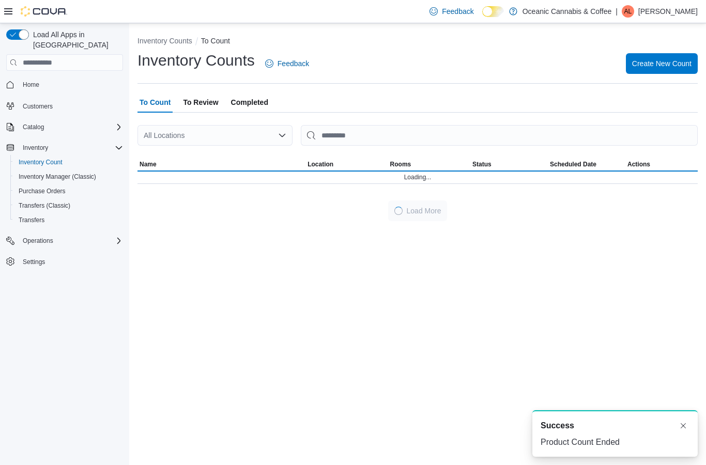
scroll to position [0, 0]
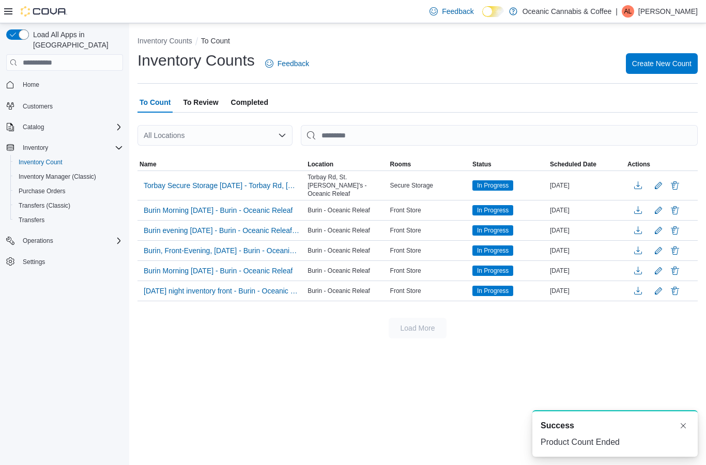
click at [202, 103] on span "To Review" at bounding box center [200, 102] width 35 height 21
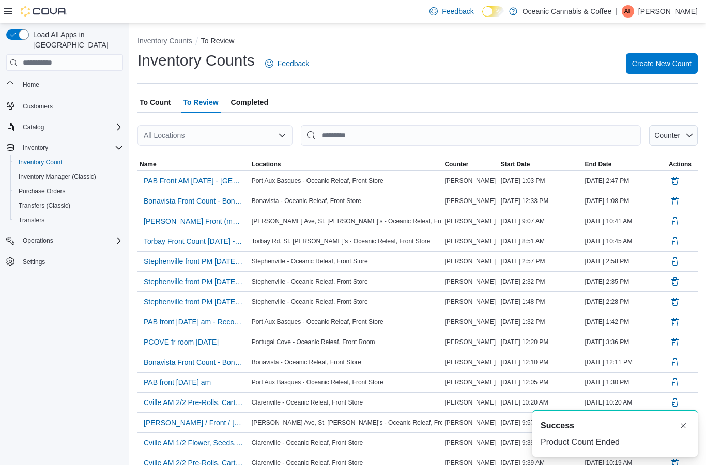
click at [220, 182] on span "PAB Front AM [DATE] - [GEOGRAPHIC_DATA] - Oceanic Releaf" at bounding box center [194, 181] width 100 height 10
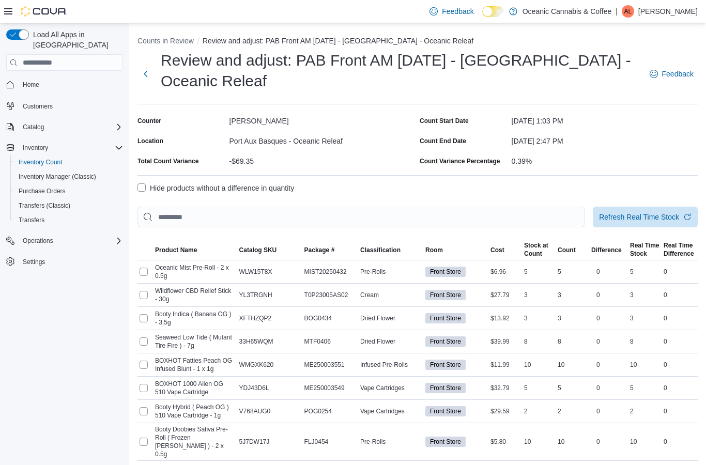
click at [149, 183] on label "Hide products without a difference in quantity" at bounding box center [215, 188] width 156 height 12
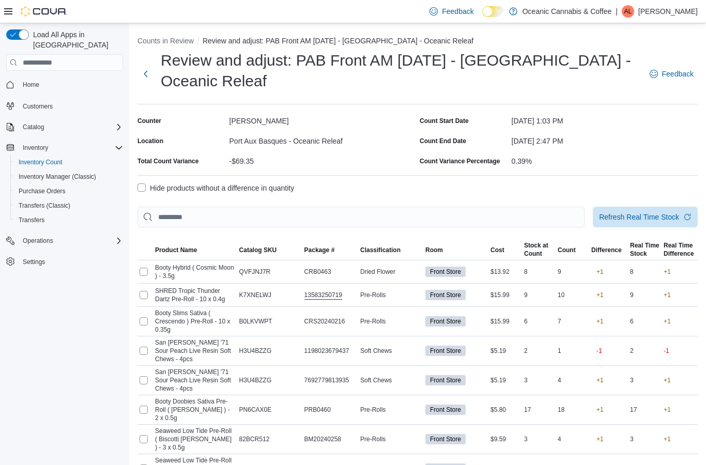
click at [659, 217] on span "Refresh Real Time Stock" at bounding box center [639, 217] width 80 height 10
click at [163, 79] on h1 "Review and adjust: PAB Front AM [DATE] - [GEOGRAPHIC_DATA] - Oceanic Releaf" at bounding box center [400, 70] width 478 height 41
click at [147, 73] on button "Next" at bounding box center [145, 74] width 17 height 21
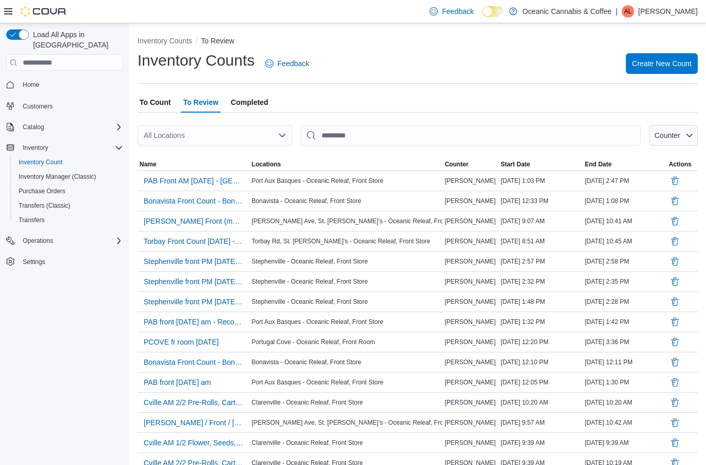
click at [217, 180] on span "PAB Front AM [DATE] - [GEOGRAPHIC_DATA] - Oceanic Releaf" at bounding box center [194, 181] width 100 height 10
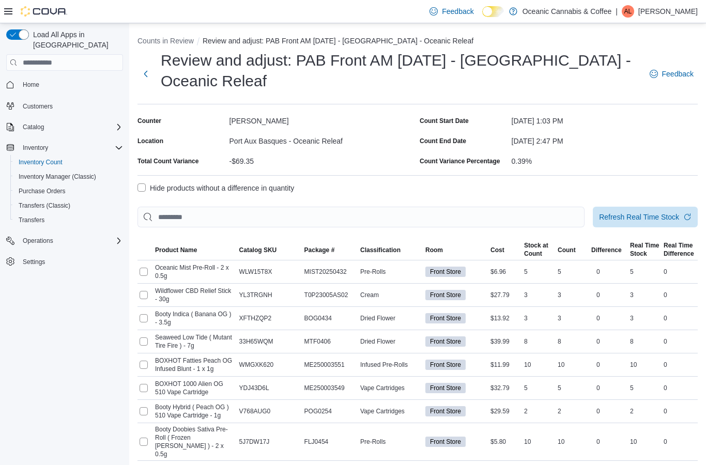
click at [151, 73] on button "Next" at bounding box center [145, 74] width 17 height 21
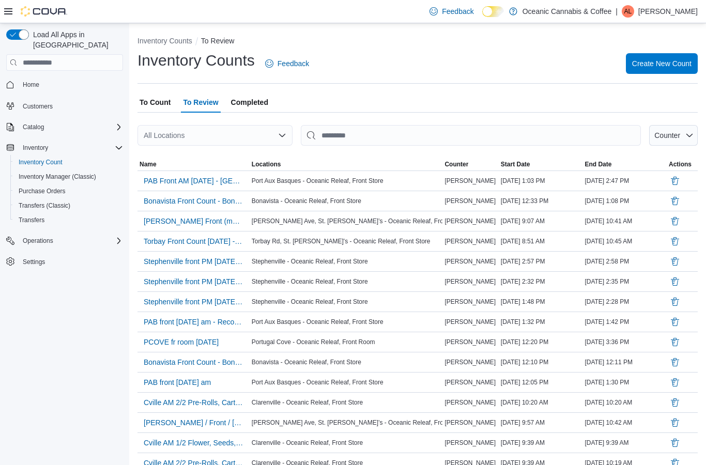
click at [211, 180] on span "PAB Front AM [DATE] - [GEOGRAPHIC_DATA] - Oceanic Releaf" at bounding box center [194, 181] width 100 height 10
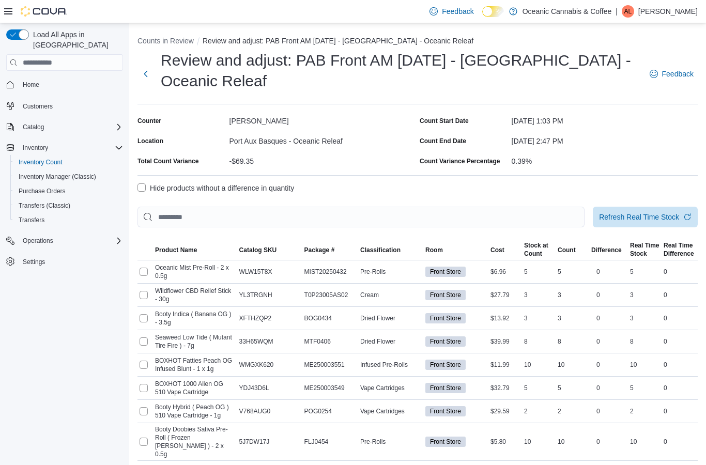
click at [151, 82] on button "Next" at bounding box center [145, 74] width 17 height 21
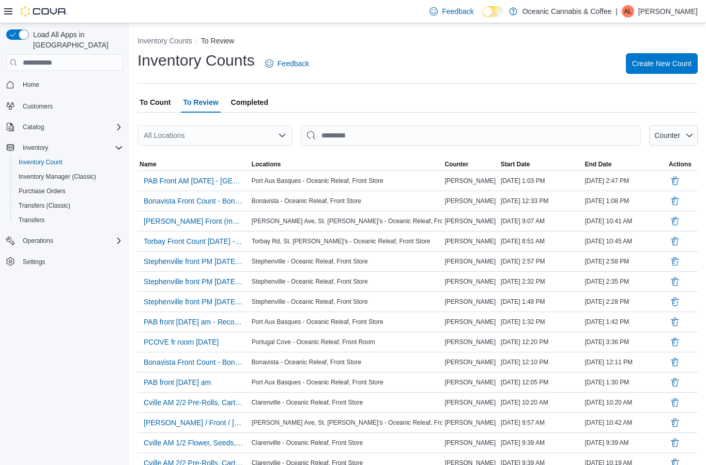
click at [217, 189] on span "PAB Front AM [DATE] - [GEOGRAPHIC_DATA] - Oceanic Releaf" at bounding box center [194, 180] width 100 height 15
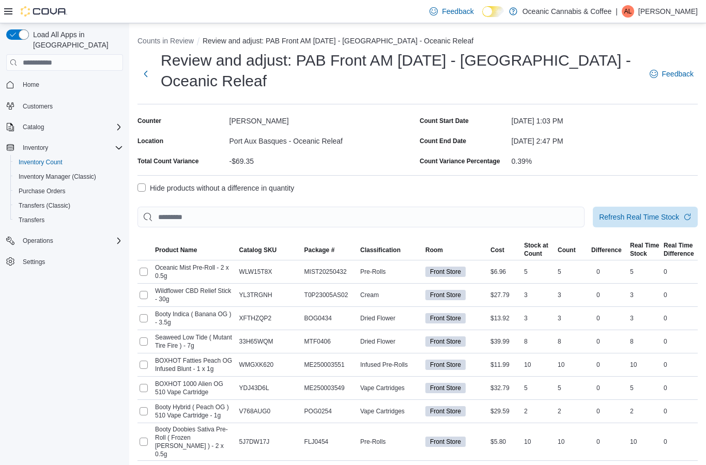
click at [148, 189] on label "Hide products without a difference in quantity" at bounding box center [215, 188] width 156 height 12
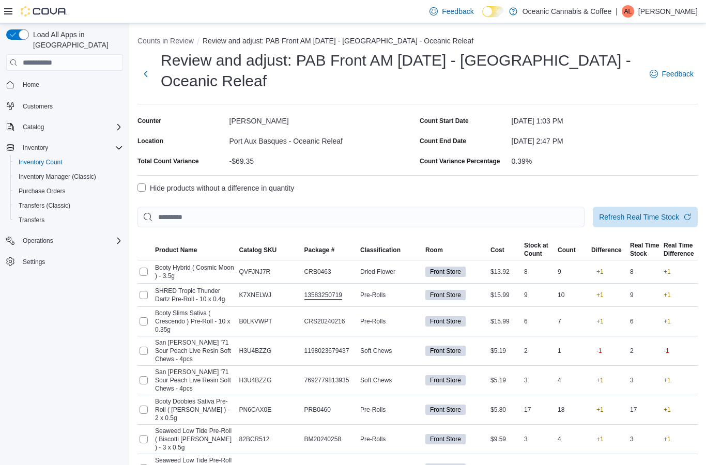
click at [669, 214] on span "Refresh Real Time Stock" at bounding box center [639, 217] width 80 height 10
click at [675, 225] on span "Refresh Real Time Stock" at bounding box center [645, 217] width 92 height 21
click at [670, 219] on span "Refresh Real Time Stock" at bounding box center [639, 217] width 80 height 10
click at [145, 69] on button "Next" at bounding box center [145, 74] width 17 height 21
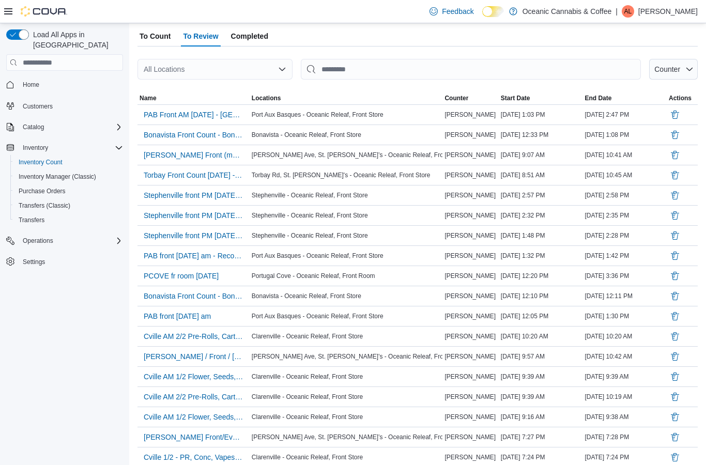
click at [230, 113] on span "PAB Front AM [DATE] - [GEOGRAPHIC_DATA] - Oceanic Releaf" at bounding box center [194, 114] width 100 height 10
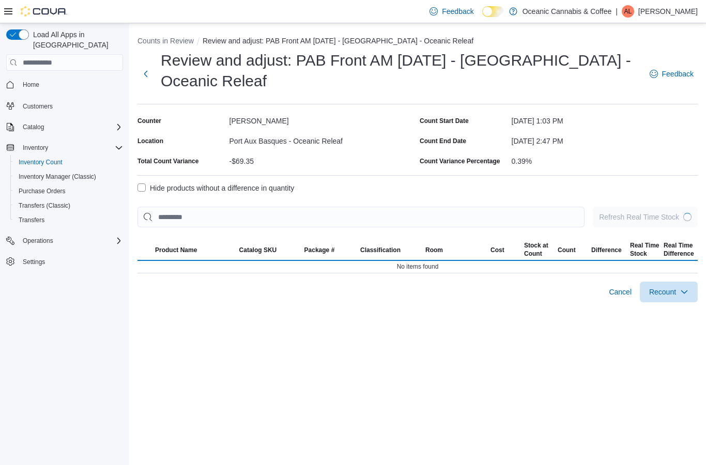
scroll to position [41, 0]
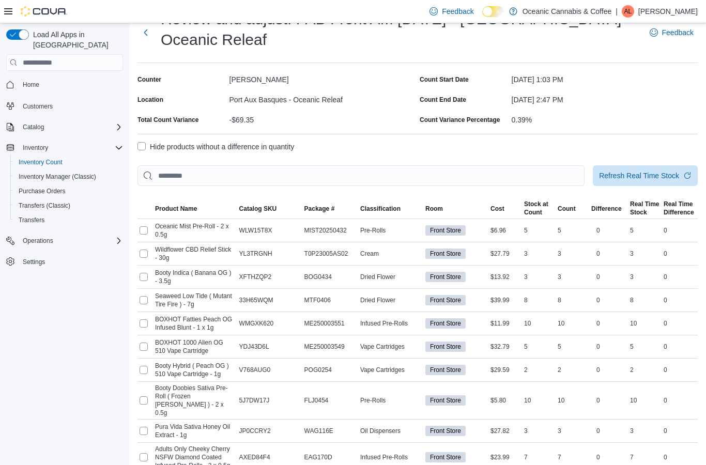
click at [680, 185] on span "Refresh Real Time Stock" at bounding box center [645, 175] width 92 height 21
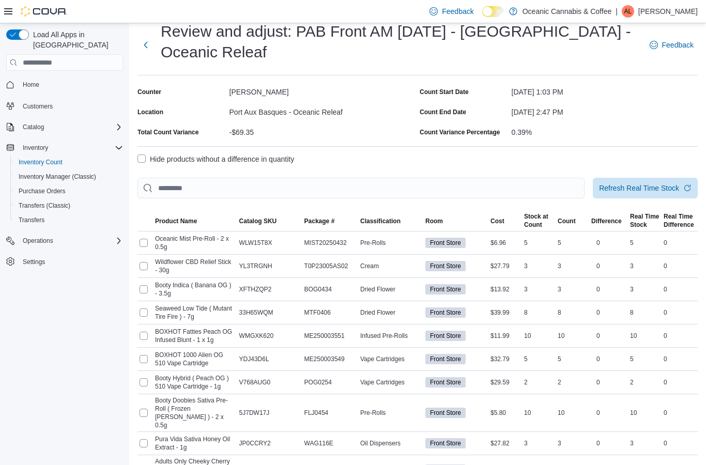
scroll to position [0, 0]
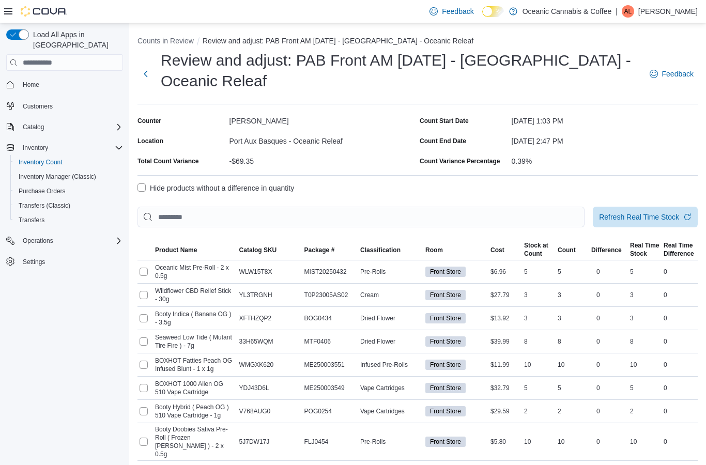
click at [146, 189] on label "Hide products without a difference in quantity" at bounding box center [215, 188] width 156 height 12
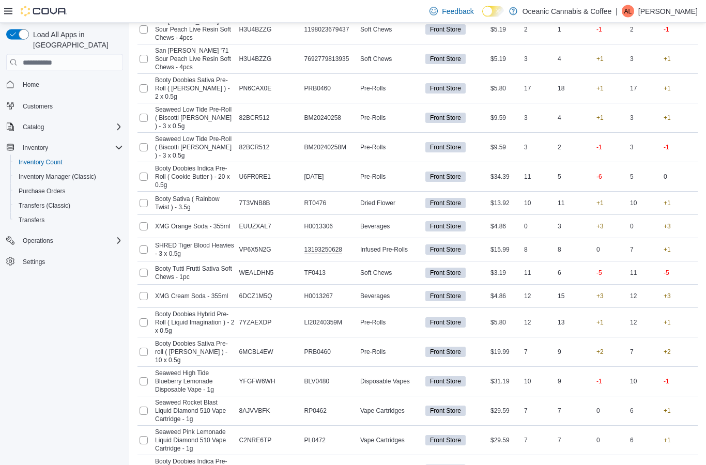
scroll to position [349, 0]
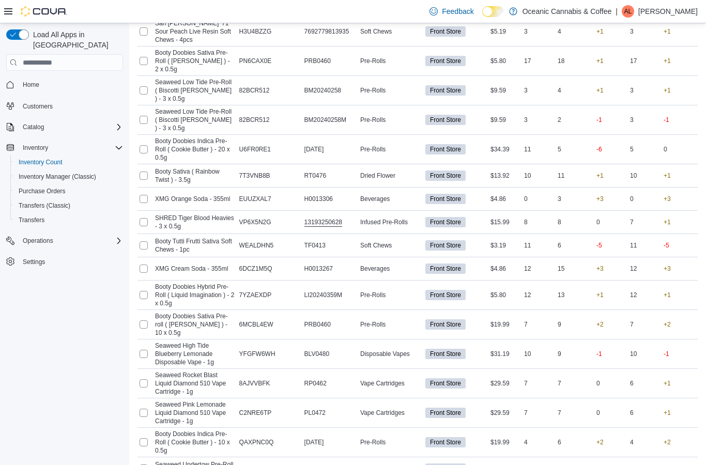
click at [672, 463] on span "Recount all with differences" at bounding box center [649, 463] width 88 height 10
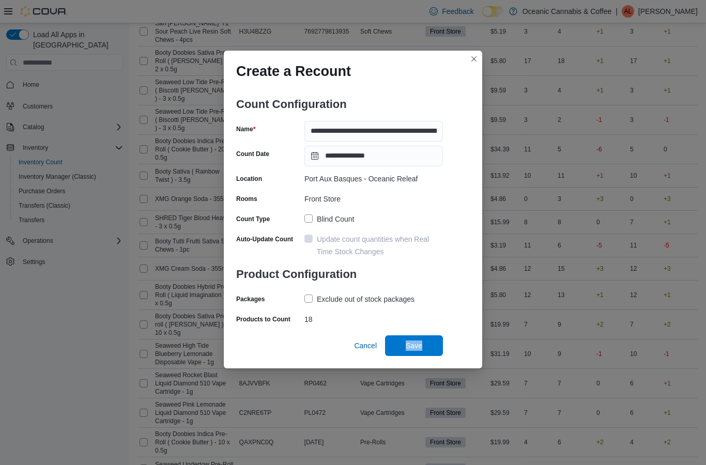
click at [450, 331] on div "**********" at bounding box center [353, 226] width 258 height 285
click at [424, 356] on span "Save" at bounding box center [413, 345] width 45 height 21
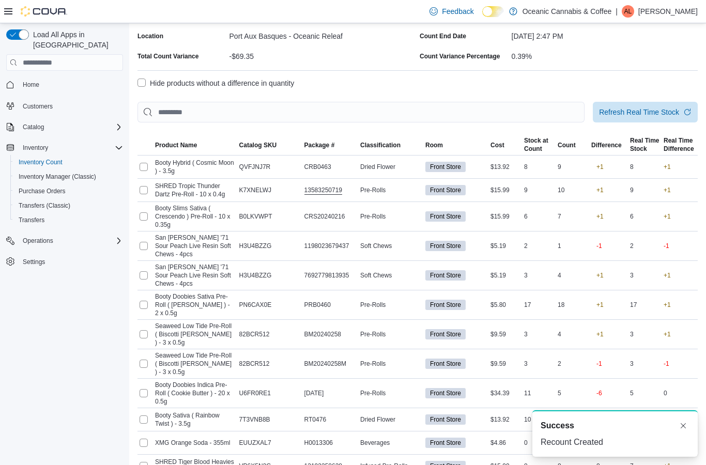
scroll to position [0, 0]
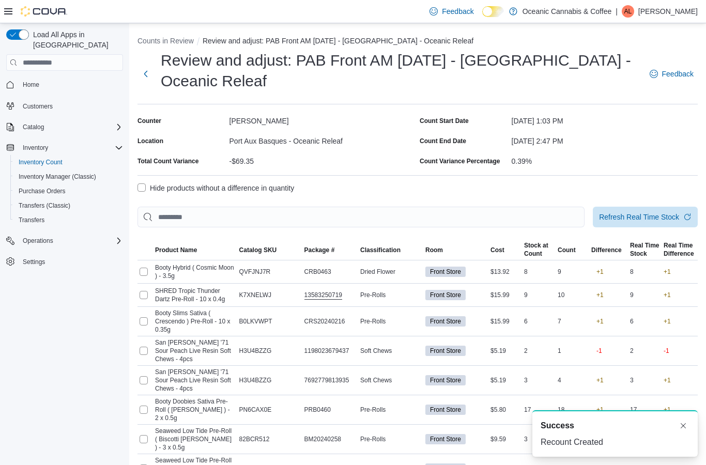
click at [151, 71] on button "Next" at bounding box center [145, 74] width 17 height 21
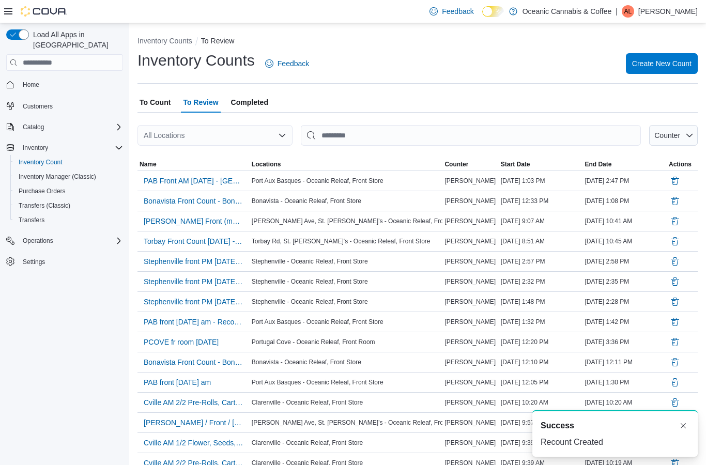
click at [158, 106] on span "To Count" at bounding box center [154, 102] width 31 height 21
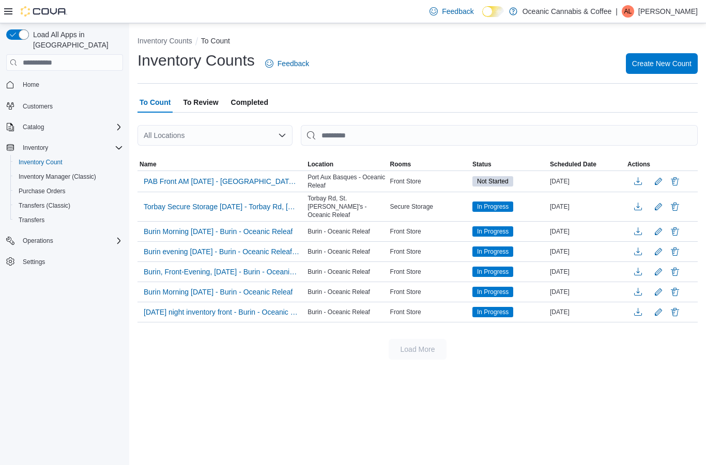
click at [276, 181] on span "PAB Front AM [DATE] - [GEOGRAPHIC_DATA] - Oceanic Releaf - Recount" at bounding box center [221, 181] width 155 height 10
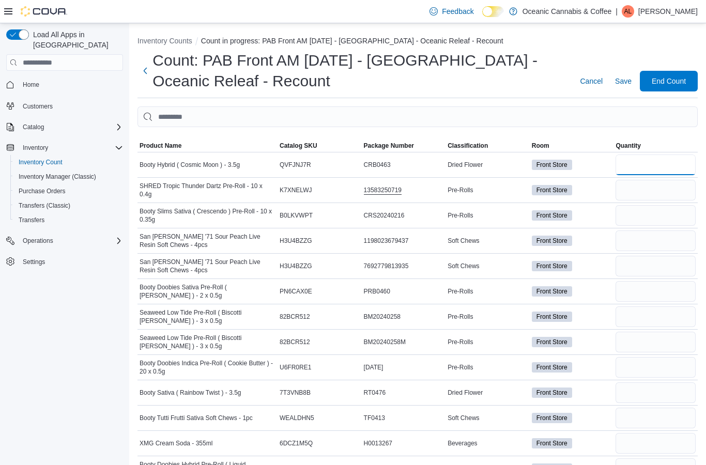
click at [661, 164] on input "number" at bounding box center [655, 164] width 80 height 21
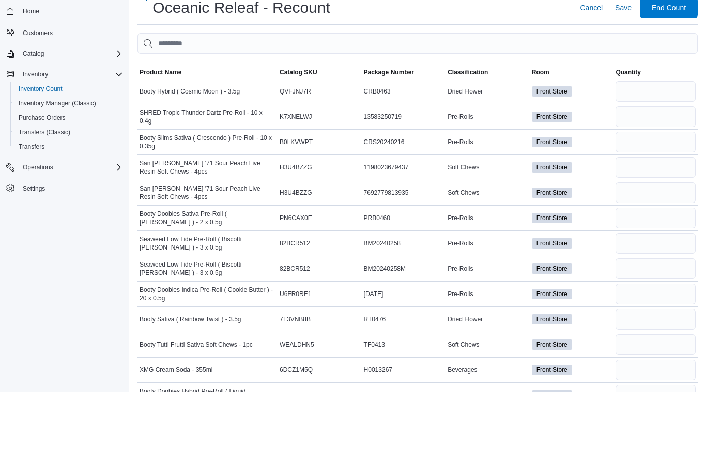
click at [660, 180] on input "number" at bounding box center [655, 190] width 80 height 21
click at [652, 205] on input "number" at bounding box center [655, 215] width 80 height 21
click at [664, 230] on input "number" at bounding box center [655, 240] width 80 height 21
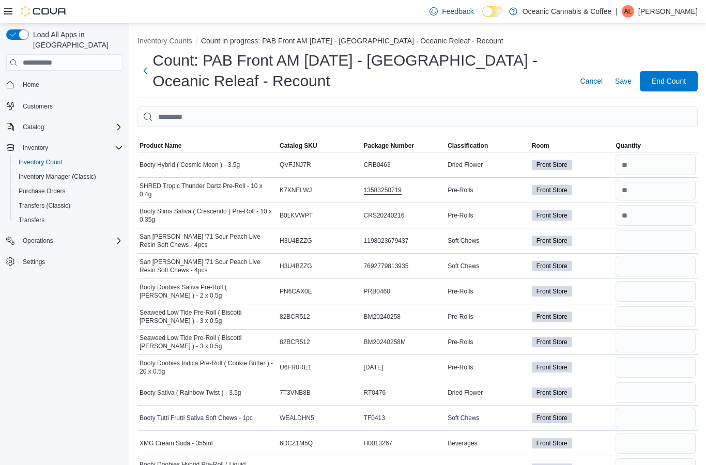
click at [480, 146] on span "Classification" at bounding box center [467, 146] width 40 height 8
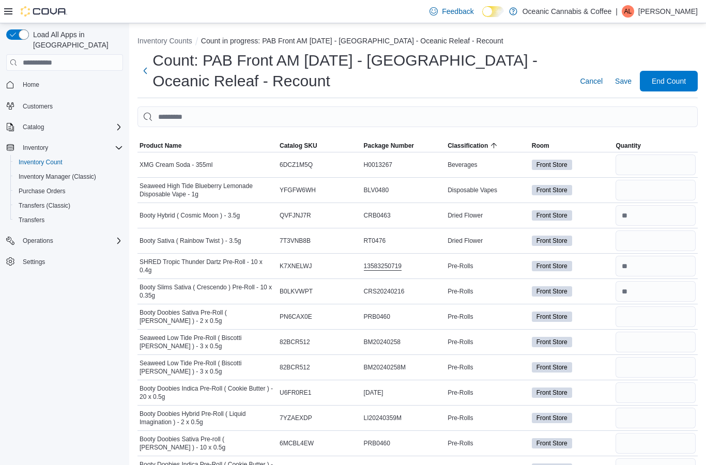
click at [482, 148] on span "Classification" at bounding box center [467, 146] width 40 height 8
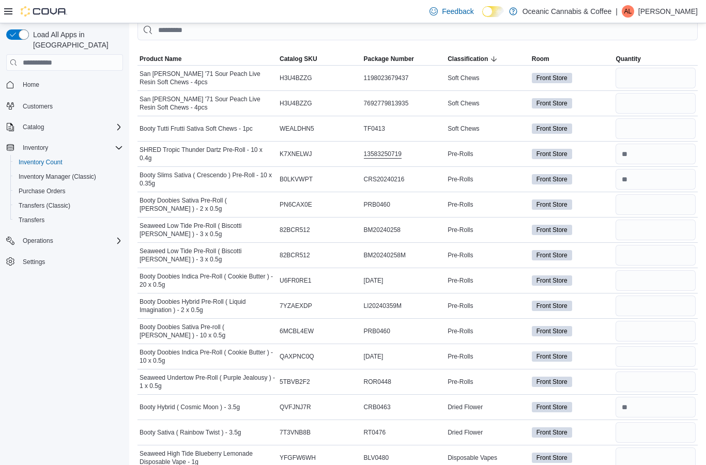
scroll to position [86, 0]
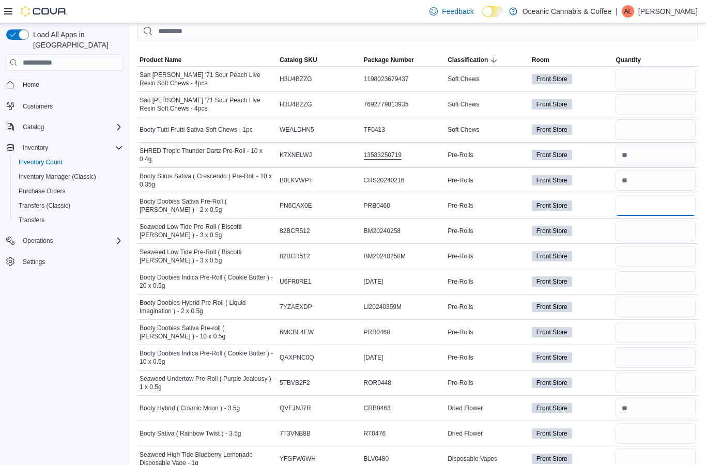
click at [660, 201] on input "number" at bounding box center [655, 205] width 80 height 21
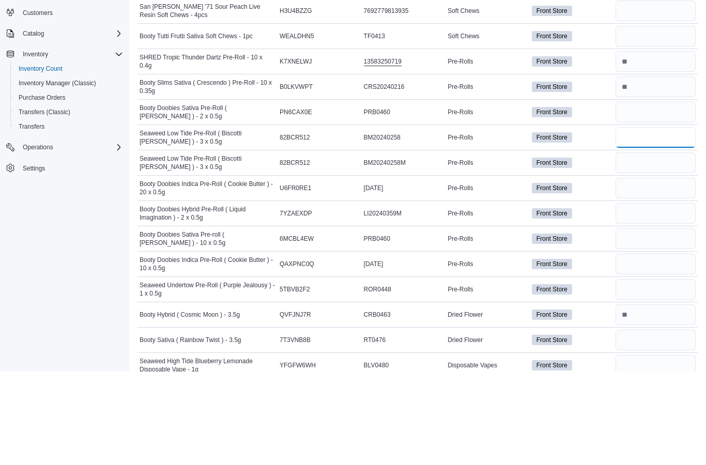
click at [657, 221] on input "number" at bounding box center [655, 231] width 80 height 21
click at [662, 246] on input "number" at bounding box center [655, 256] width 80 height 21
click at [665, 271] on input "number" at bounding box center [655, 281] width 80 height 21
click at [657, 296] on input "number" at bounding box center [655, 306] width 80 height 21
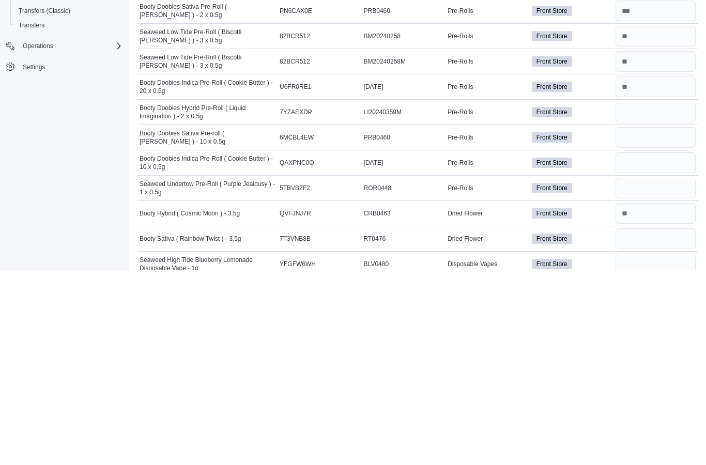
click at [663, 322] on input "number" at bounding box center [655, 332] width 80 height 21
click at [664, 347] on input "number" at bounding box center [655, 357] width 80 height 21
click at [658, 372] on input "number" at bounding box center [655, 382] width 80 height 21
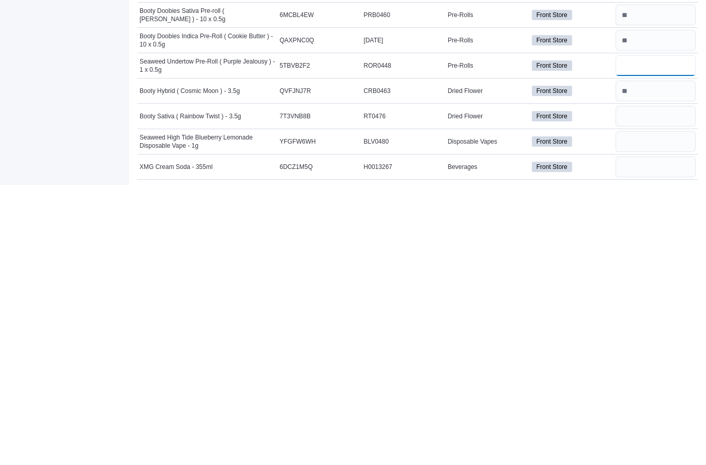
scroll to position [127, 0]
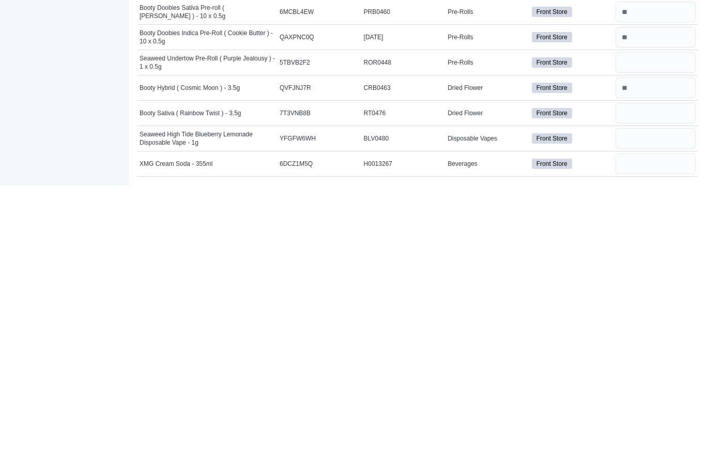
click at [653, 383] on input "number" at bounding box center [655, 393] width 80 height 21
click at [679, 408] on input "number" at bounding box center [655, 418] width 80 height 21
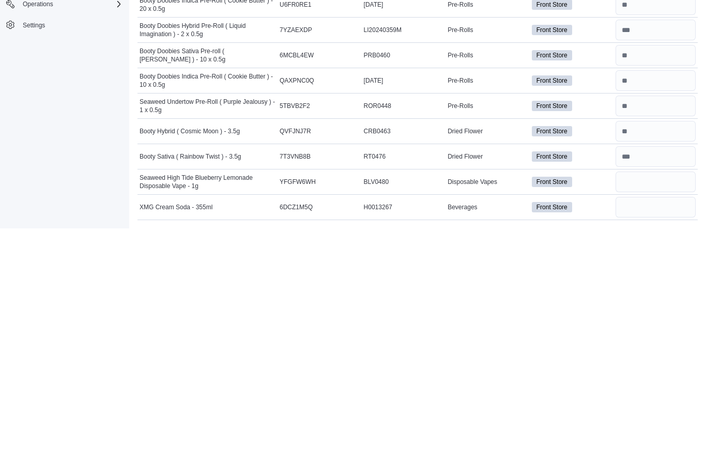
click at [648, 433] on input "number" at bounding box center [655, 443] width 80 height 21
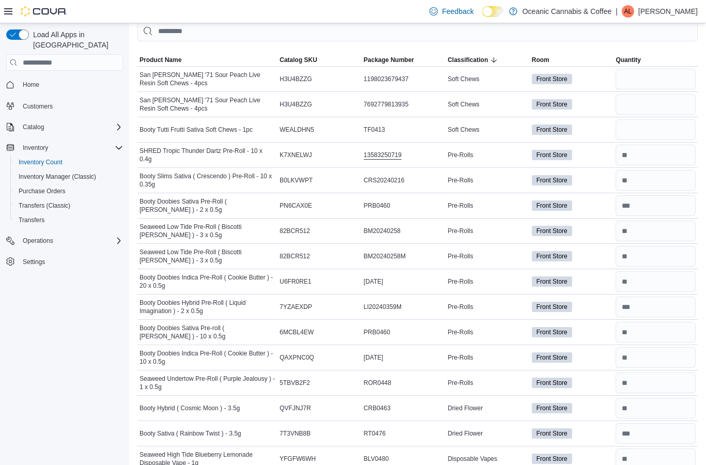
scroll to position [0, 0]
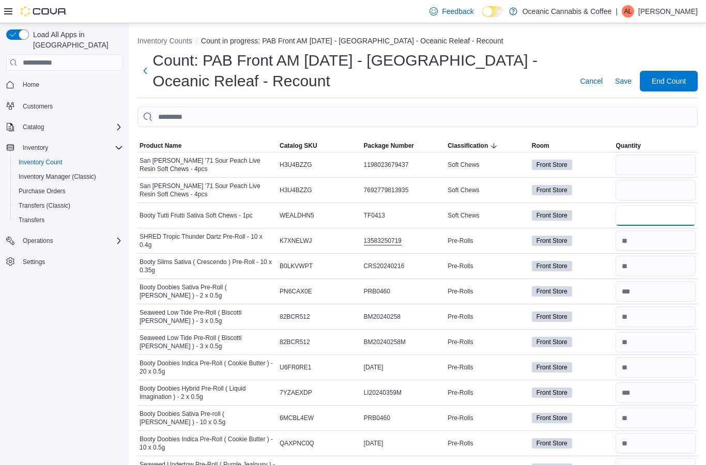
click at [663, 217] on input "number" at bounding box center [655, 215] width 80 height 21
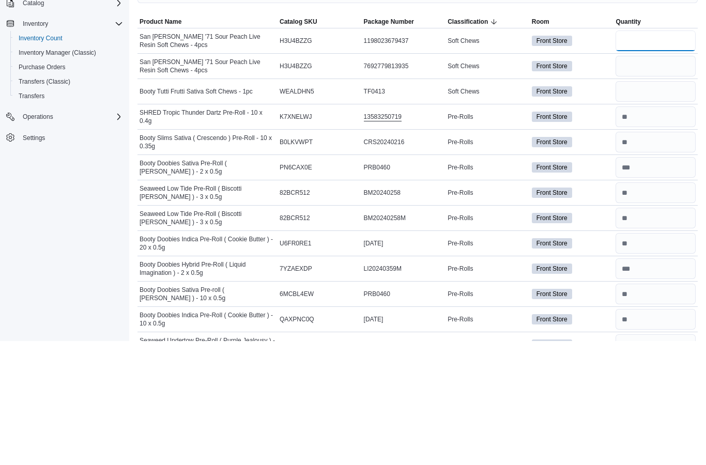
click at [653, 154] on input "number" at bounding box center [655, 164] width 80 height 21
click at [673, 180] on input "number" at bounding box center [655, 190] width 80 height 21
click at [643, 154] on input "number" at bounding box center [655, 164] width 80 height 21
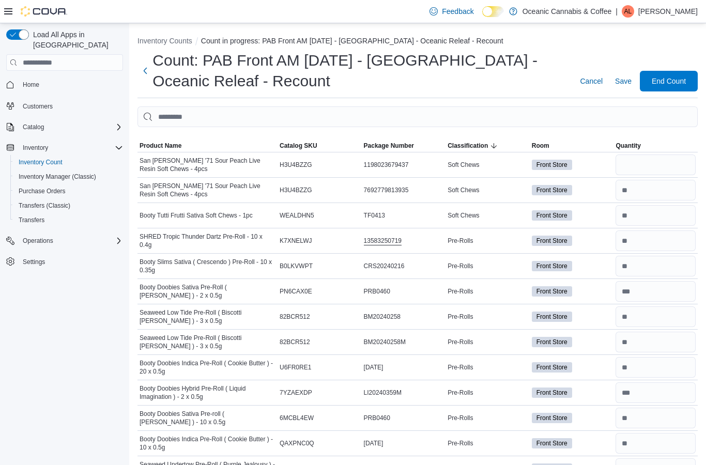
click at [676, 83] on span "End Count" at bounding box center [668, 81] width 34 height 10
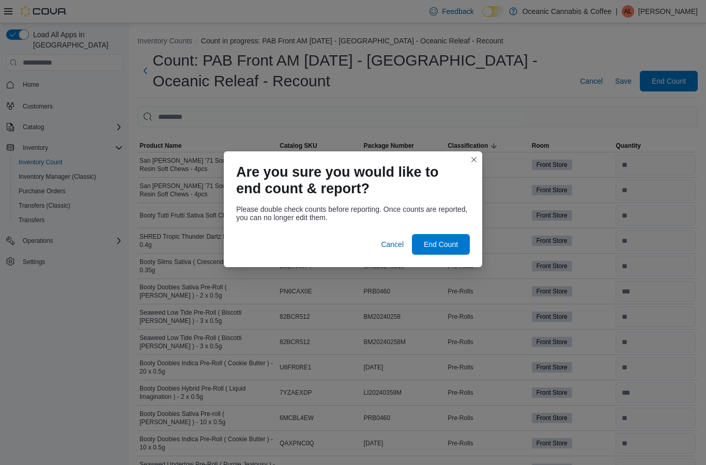
click at [452, 242] on span "End Count" at bounding box center [441, 244] width 34 height 10
click at [446, 239] on span "End Count" at bounding box center [441, 244] width 34 height 10
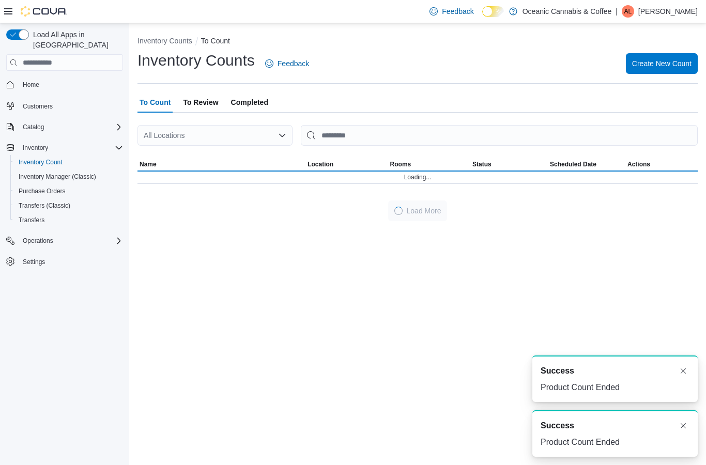
click at [201, 92] on span "To Review" at bounding box center [200, 102] width 35 height 21
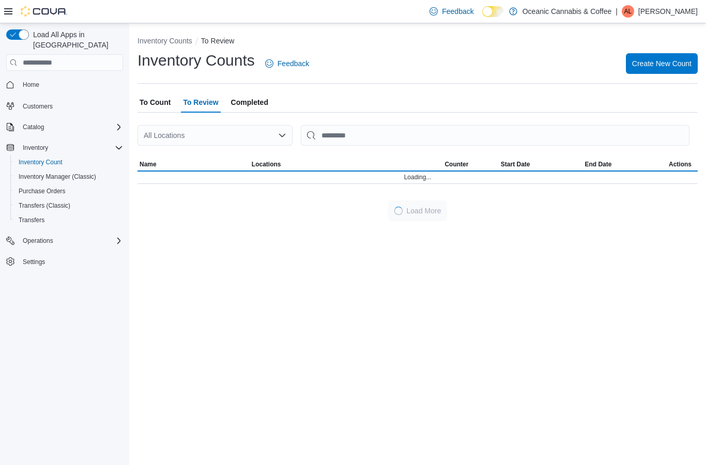
click at [166, 92] on span "To Count" at bounding box center [154, 102] width 31 height 21
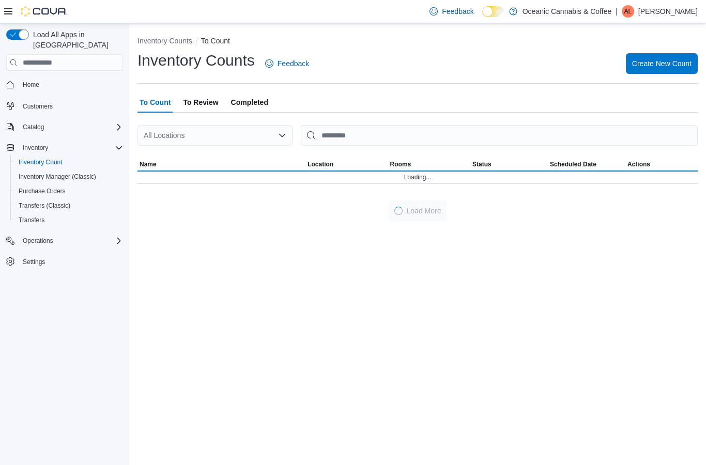
click at [208, 92] on span "To Review" at bounding box center [200, 102] width 35 height 21
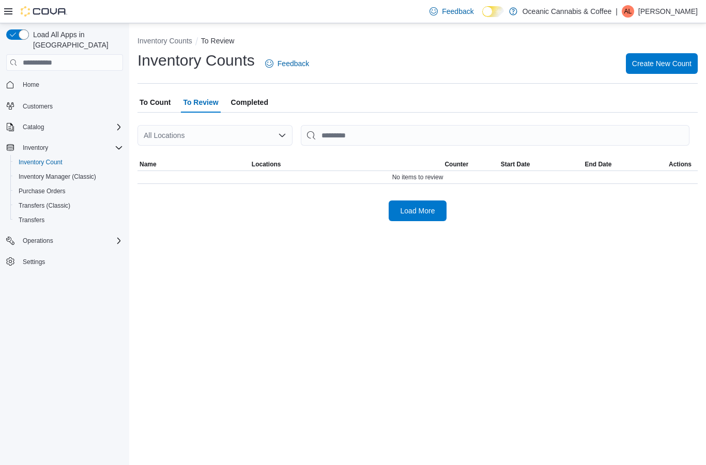
click at [420, 206] on span "Load More" at bounding box center [417, 211] width 35 height 10
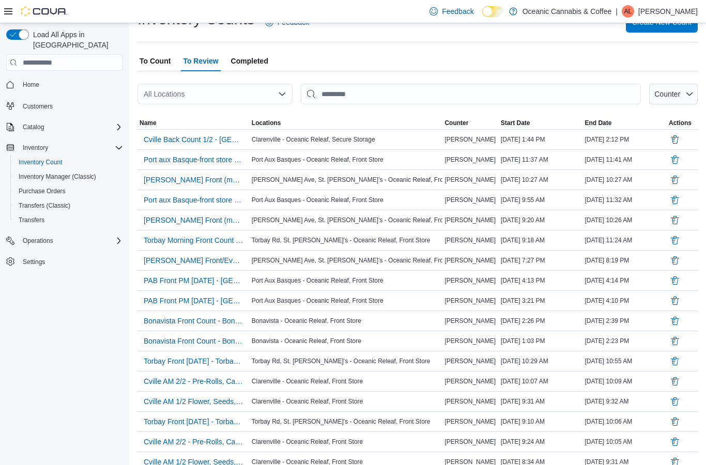
click at [209, 161] on span "Port aux Basque-front store count-[DATE] - Recount" at bounding box center [194, 159] width 100 height 10
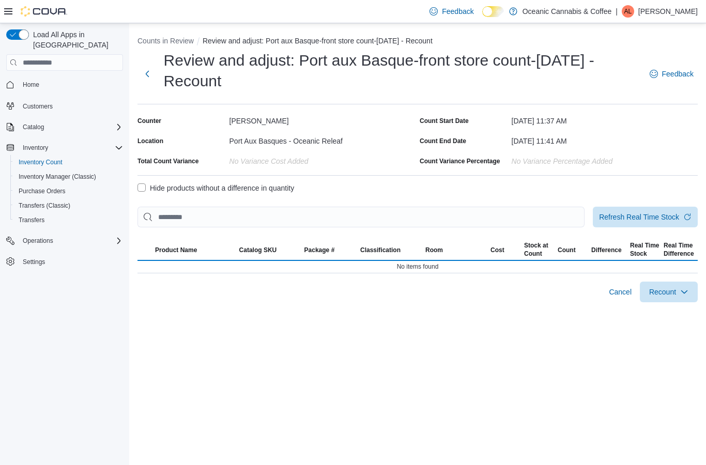
click at [148, 69] on button "Next" at bounding box center [147, 74] width 20 height 21
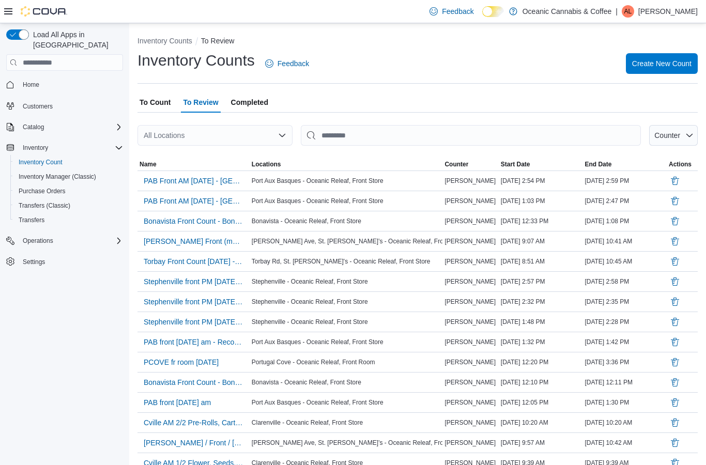
click at [212, 184] on span "PAB Front AM [DATE] - [GEOGRAPHIC_DATA] - Oceanic Releaf - Recount" at bounding box center [194, 181] width 100 height 10
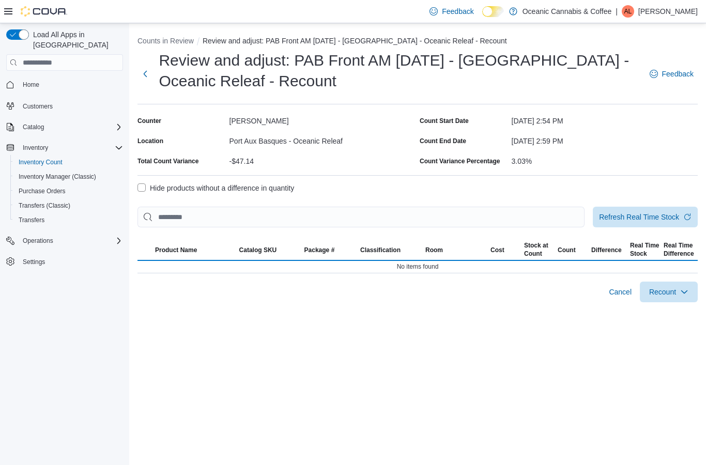
click at [146, 183] on label "Hide products without a difference in quantity" at bounding box center [215, 188] width 156 height 12
click at [143, 192] on label "Hide products without a difference in quantity" at bounding box center [215, 188] width 156 height 12
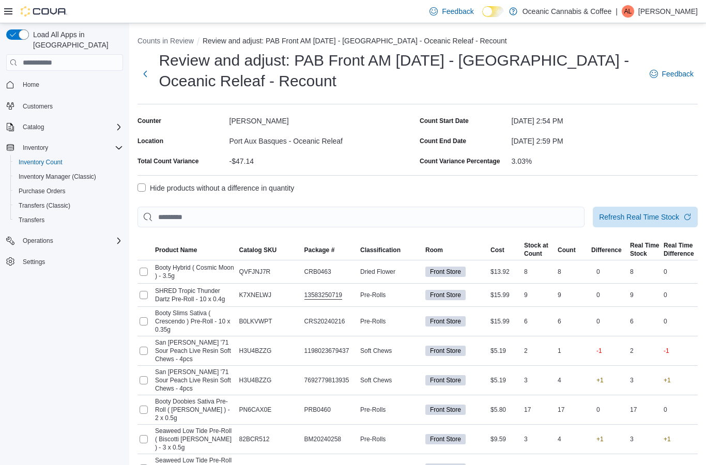
click at [146, 194] on label "Hide products without a difference in quantity" at bounding box center [215, 188] width 156 height 12
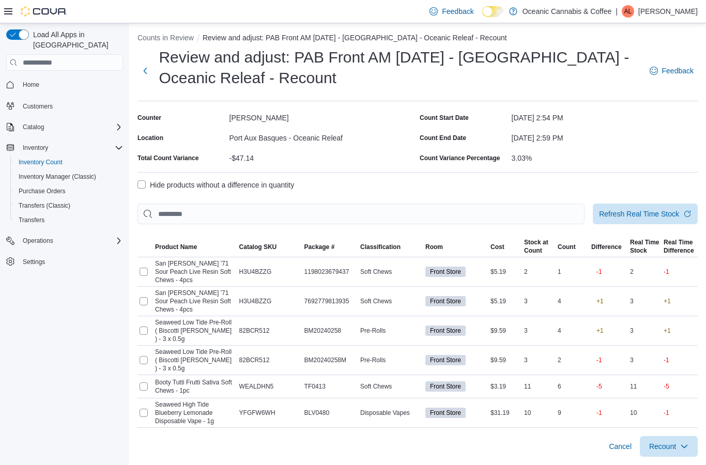
scroll to position [41, 0]
click at [677, 436] on span "Recount" at bounding box center [668, 446] width 45 height 21
click at [679, 405] on span "Recount all with differences" at bounding box center [649, 410] width 88 height 10
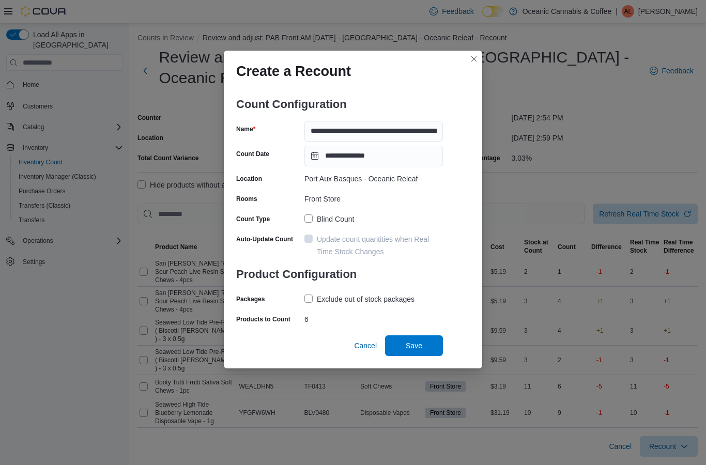
click at [419, 330] on div "Cancel Save" at bounding box center [396, 341] width 93 height 29
click at [420, 341] on span "Save" at bounding box center [413, 345] width 17 height 10
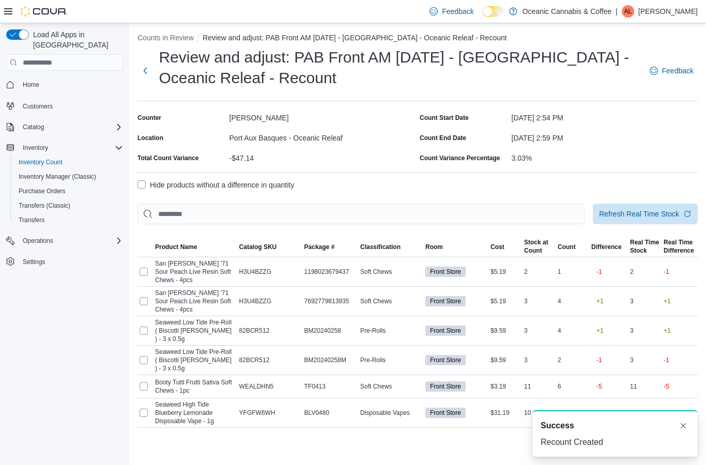
scroll to position [0, 0]
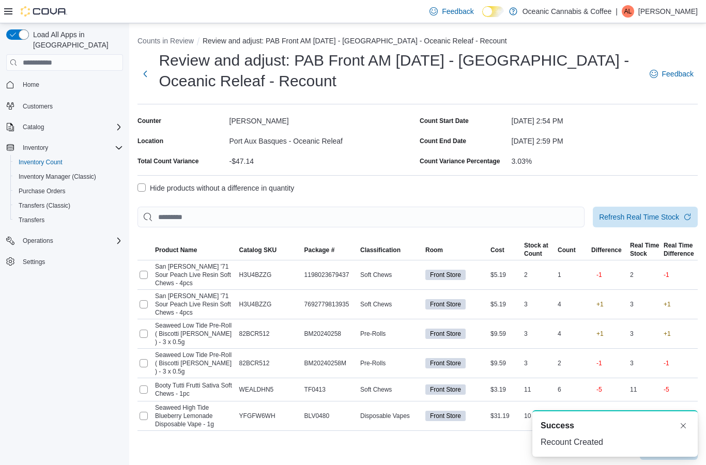
click at [150, 75] on button "Next" at bounding box center [144, 74] width 15 height 21
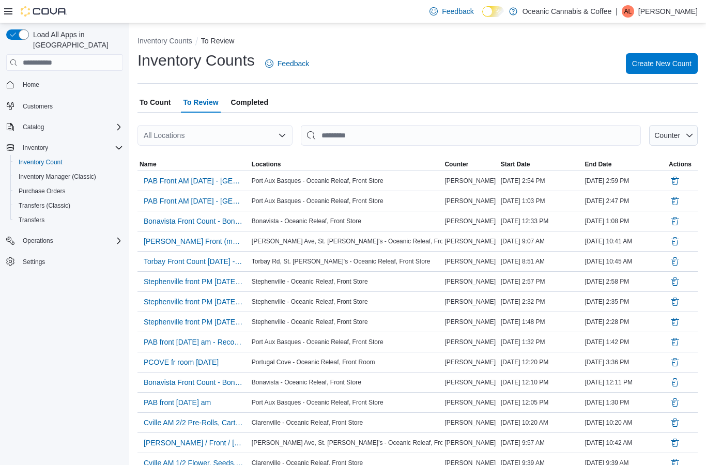
click at [218, 180] on span "PAB Front AM [DATE] - [GEOGRAPHIC_DATA] - Oceanic Releaf - Recount" at bounding box center [194, 181] width 100 height 10
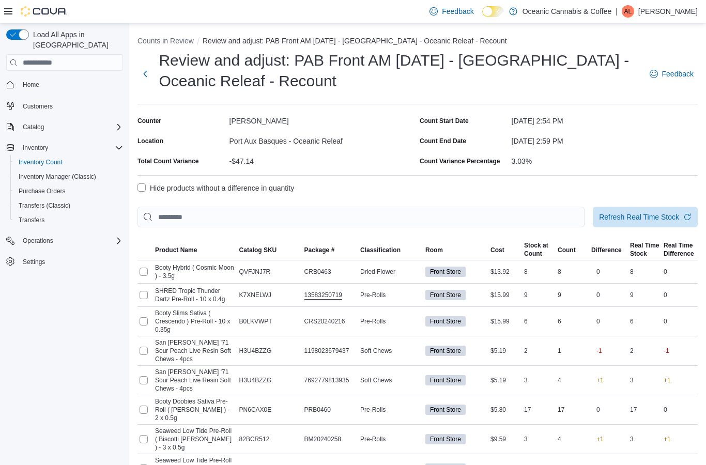
click at [154, 184] on label "Hide products without a difference in quantity" at bounding box center [215, 188] width 156 height 12
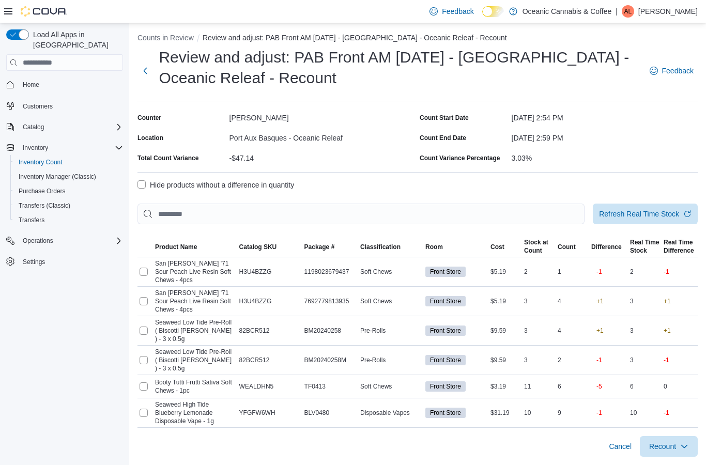
scroll to position [24, 0]
click at [678, 436] on span "Recount" at bounding box center [668, 446] width 45 height 21
click at [665, 405] on span "Recount all with differences" at bounding box center [649, 410] width 88 height 10
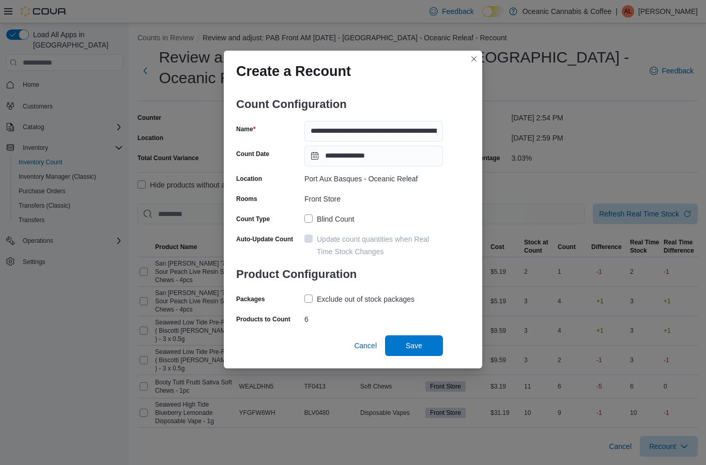
click at [424, 339] on span "Save" at bounding box center [413, 345] width 45 height 21
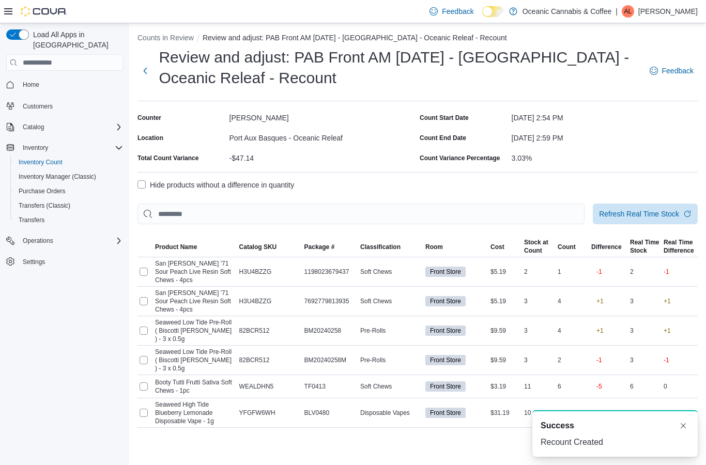
scroll to position [0, 0]
click at [152, 60] on button "Next" at bounding box center [144, 70] width 15 height 21
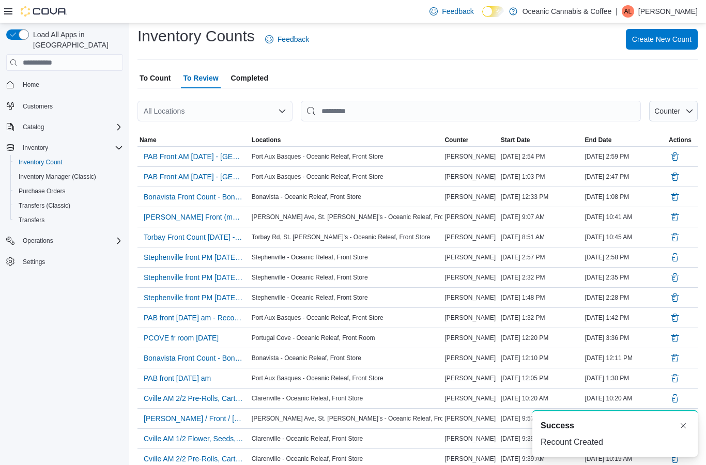
click at [165, 79] on span "To Count" at bounding box center [154, 78] width 31 height 21
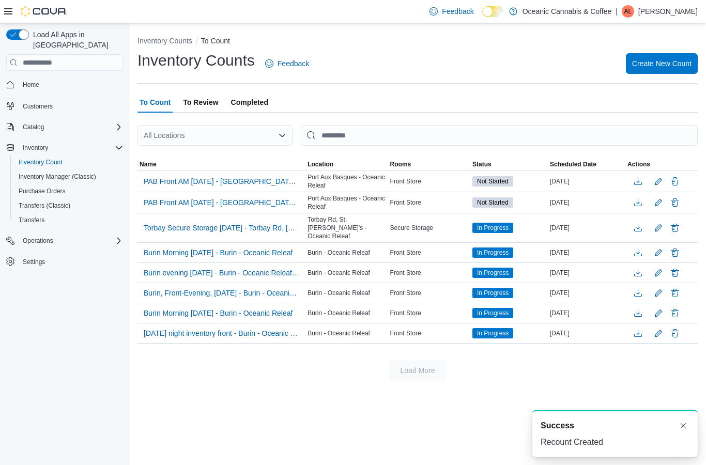
click at [271, 176] on span "PAB Front AM [DATE] - [GEOGRAPHIC_DATA] - Oceanic Releaf - Recount - Recount" at bounding box center [221, 181] width 155 height 10
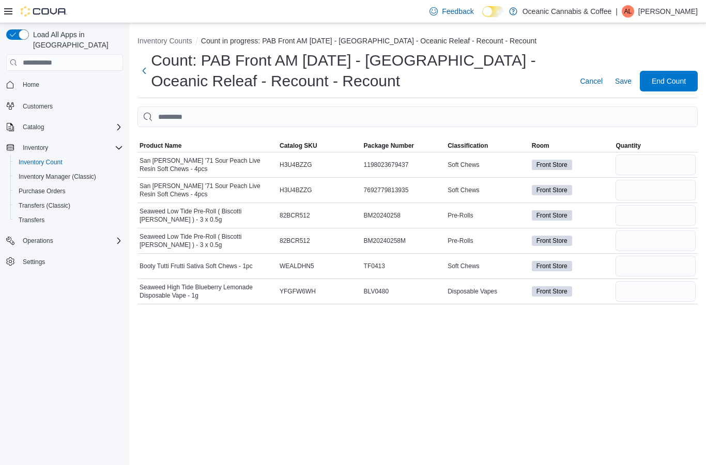
click at [142, 60] on button "Next" at bounding box center [143, 70] width 13 height 21
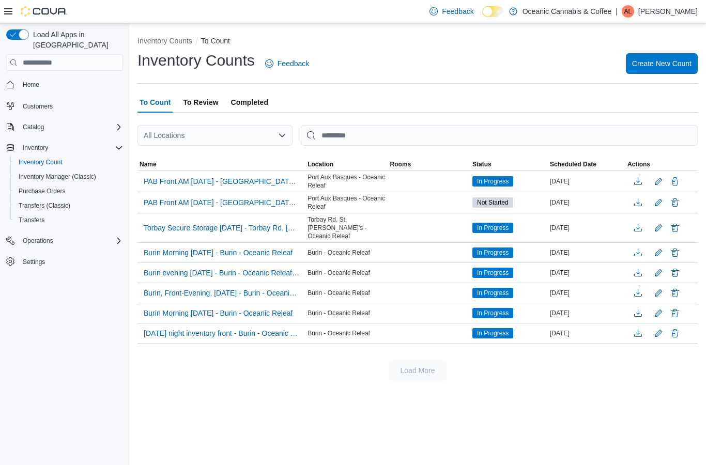
click at [276, 197] on span "PAB Front AM [DATE] - [GEOGRAPHIC_DATA] - Oceanic Releaf - Recount - Recount" at bounding box center [221, 202] width 155 height 10
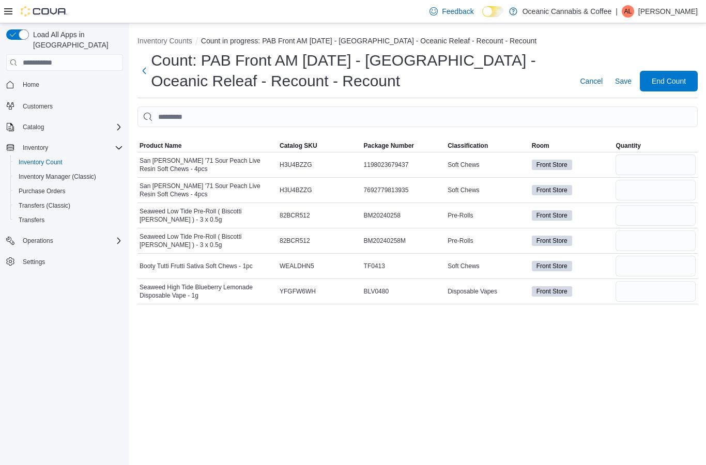
click at [145, 60] on button "Next" at bounding box center [143, 70] width 13 height 21
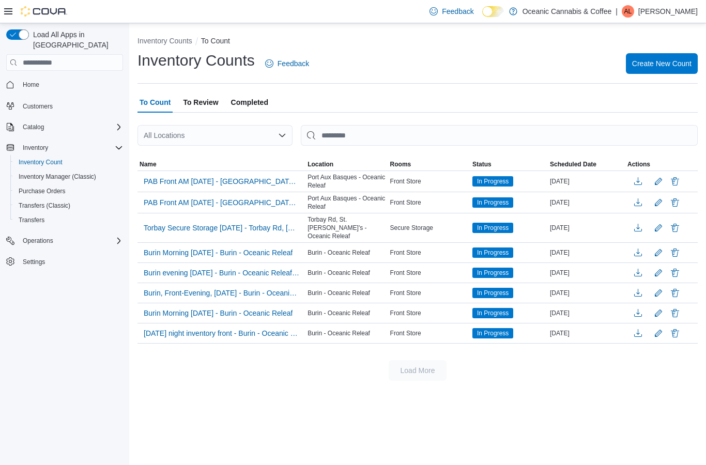
click at [277, 176] on span "PAB Front AM [DATE] - [GEOGRAPHIC_DATA] - Oceanic Releaf - Recount - Recount" at bounding box center [221, 181] width 155 height 10
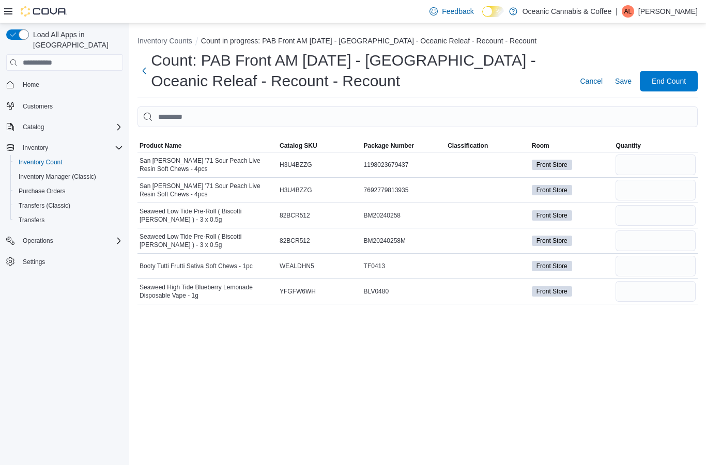
click at [469, 142] on span "Classification" at bounding box center [467, 146] width 40 height 8
click at [487, 142] on span "Classification" at bounding box center [467, 146] width 40 height 8
click at [660, 154] on input "number" at bounding box center [655, 164] width 80 height 21
click at [649, 154] on input "number" at bounding box center [655, 164] width 80 height 21
click at [691, 154] on input "number" at bounding box center [655, 164] width 80 height 21
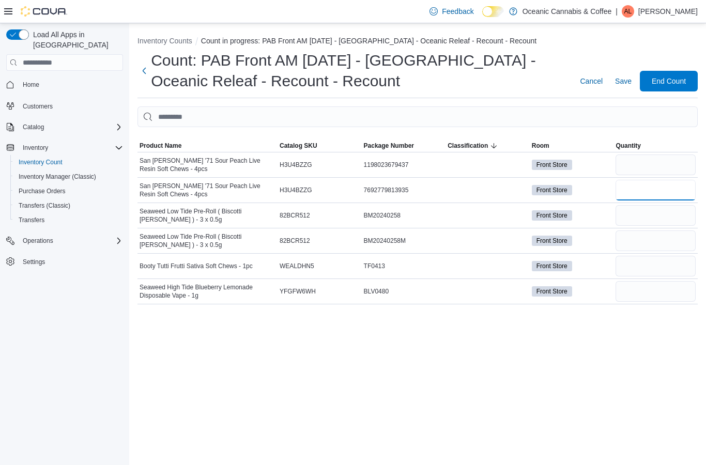
click at [640, 180] on input "number" at bounding box center [655, 190] width 80 height 21
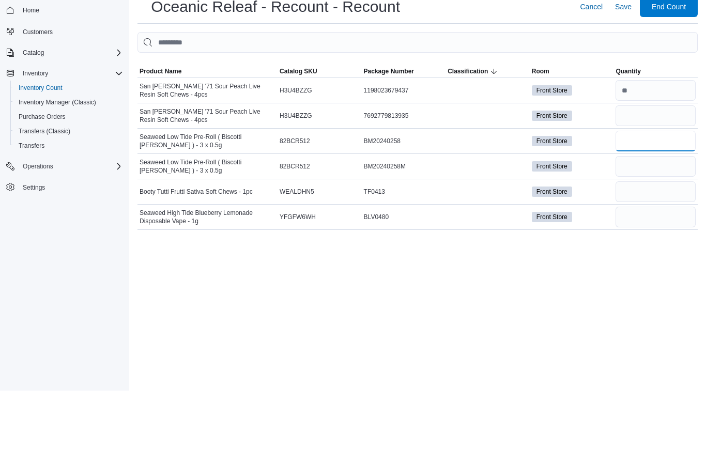
click at [656, 205] on input "number" at bounding box center [655, 215] width 80 height 21
click at [640, 230] on input "number" at bounding box center [655, 240] width 80 height 21
click at [667, 256] on input "number" at bounding box center [655, 266] width 80 height 21
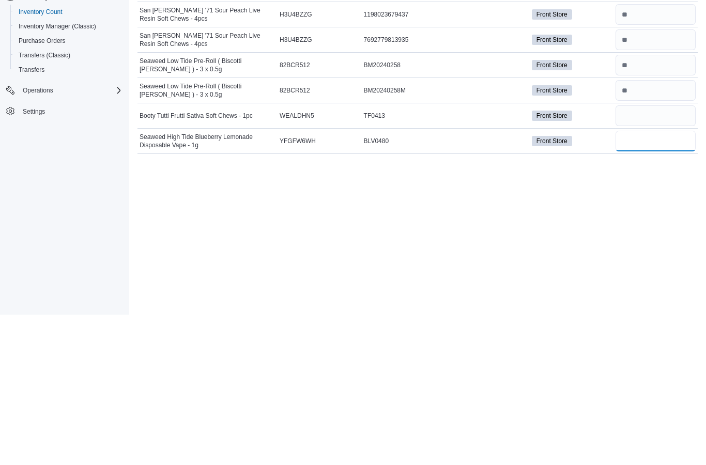
click at [656, 281] on input "number" at bounding box center [655, 291] width 80 height 21
click at [654, 152] on div "Inventory Counts Count in progress: PAB Front AM [DATE] - Port Aux Basques - Oc…" at bounding box center [417, 244] width 576 height 442
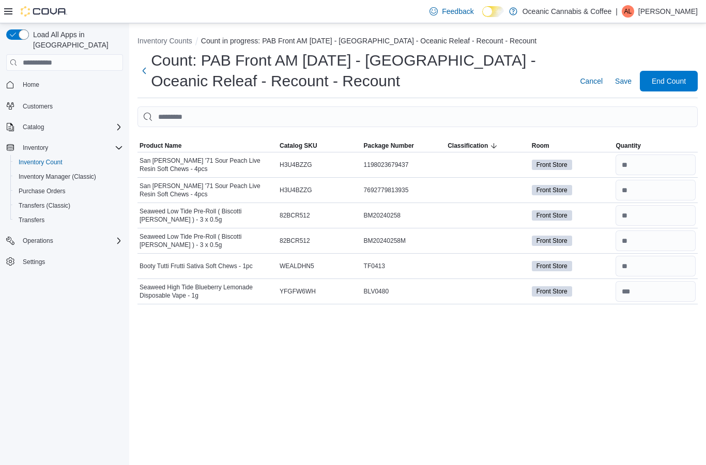
click at [683, 76] on span "End Count" at bounding box center [668, 81] width 34 height 10
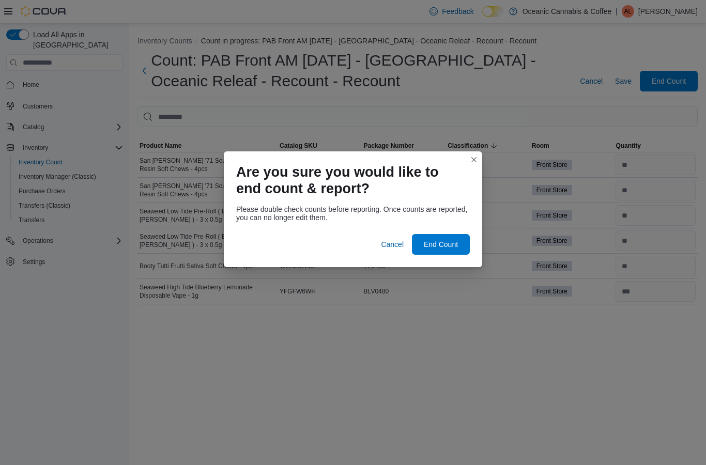
click at [458, 239] on span "End Count" at bounding box center [440, 244] width 45 height 21
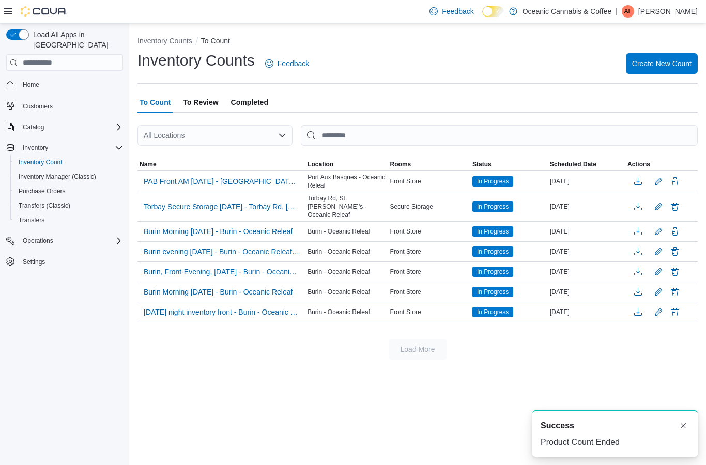
click at [200, 92] on span "To Review" at bounding box center [200, 102] width 35 height 21
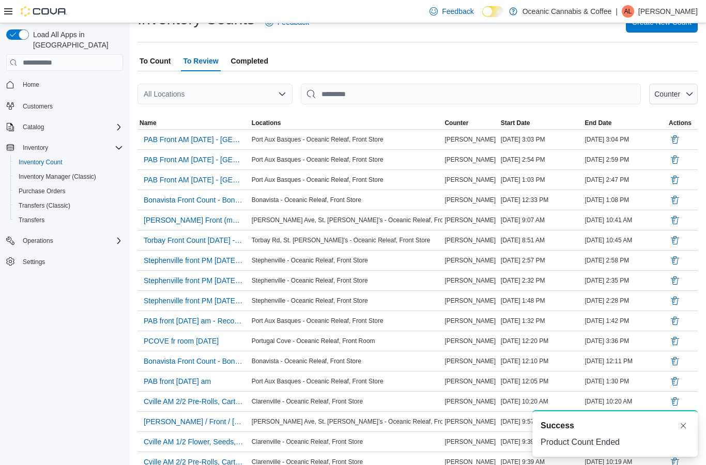
click at [212, 138] on span "PAB Front AM [DATE] - [GEOGRAPHIC_DATA] - Oceanic Releaf - Recount - Recount" at bounding box center [194, 139] width 100 height 10
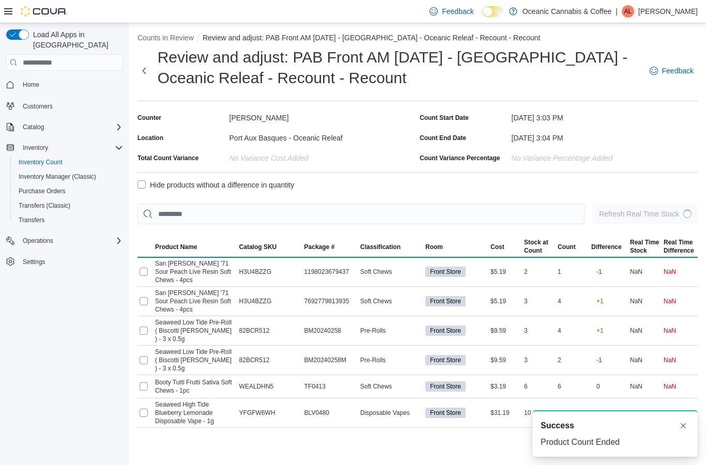
click at [149, 179] on label "Hide products without a difference in quantity" at bounding box center [215, 185] width 156 height 12
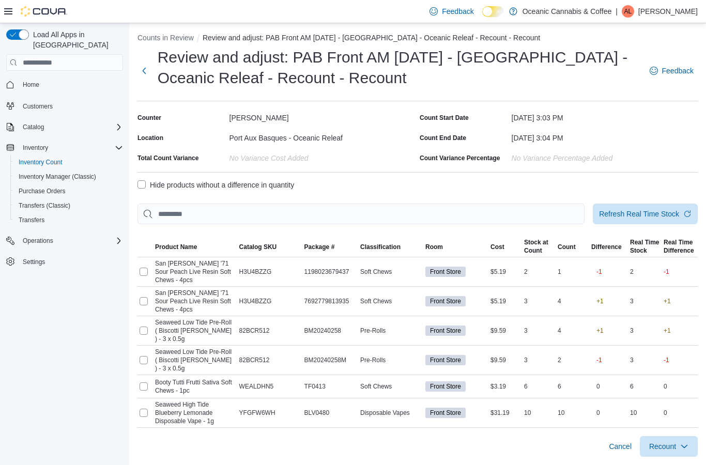
click at [145, 179] on label "Hide products without a difference in quantity" at bounding box center [215, 185] width 156 height 12
click at [146, 179] on label "Hide products without a difference in quantity" at bounding box center [215, 185] width 156 height 12
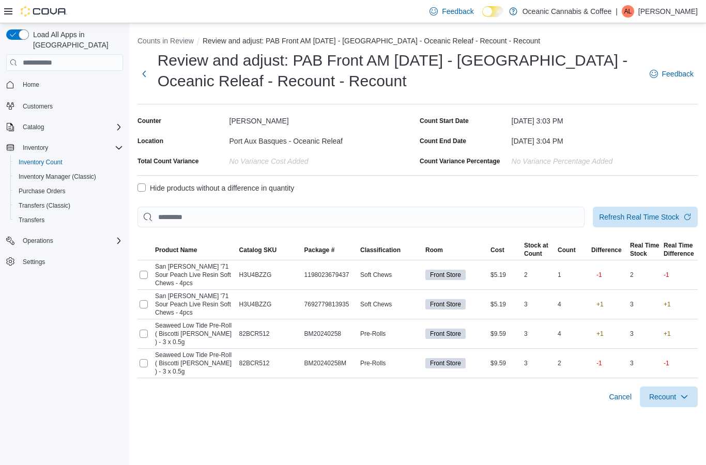
click at [146, 69] on button "Next" at bounding box center [144, 74] width 14 height 21
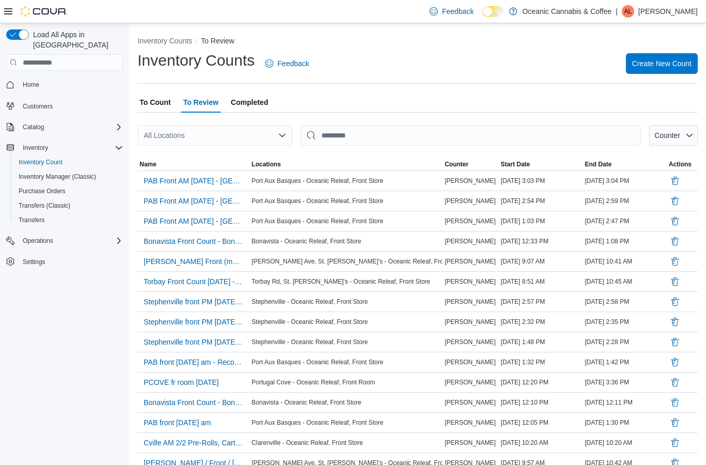
click at [226, 183] on span "PAB Front AM [DATE] - [GEOGRAPHIC_DATA] - Oceanic Releaf - Recount - Recount" at bounding box center [194, 181] width 100 height 10
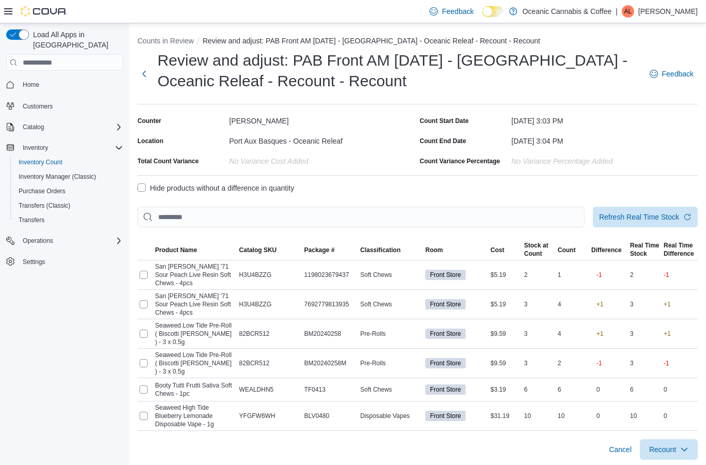
click at [140, 189] on label "Hide products without a difference in quantity" at bounding box center [215, 188] width 156 height 12
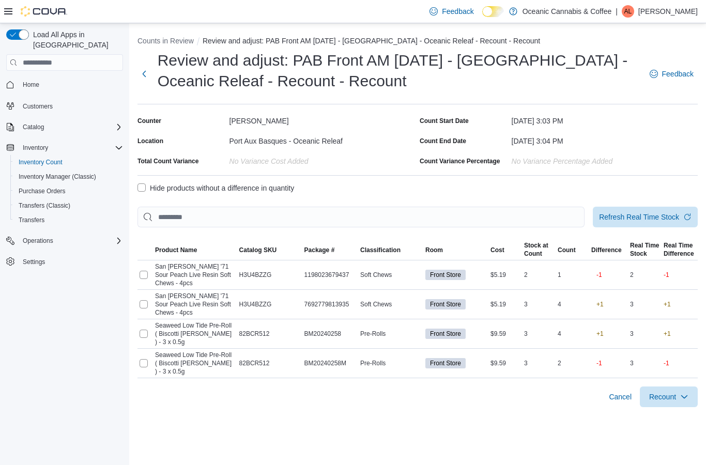
click at [148, 79] on button "Next" at bounding box center [144, 74] width 14 height 21
